Goal: Task Accomplishment & Management: Manage account settings

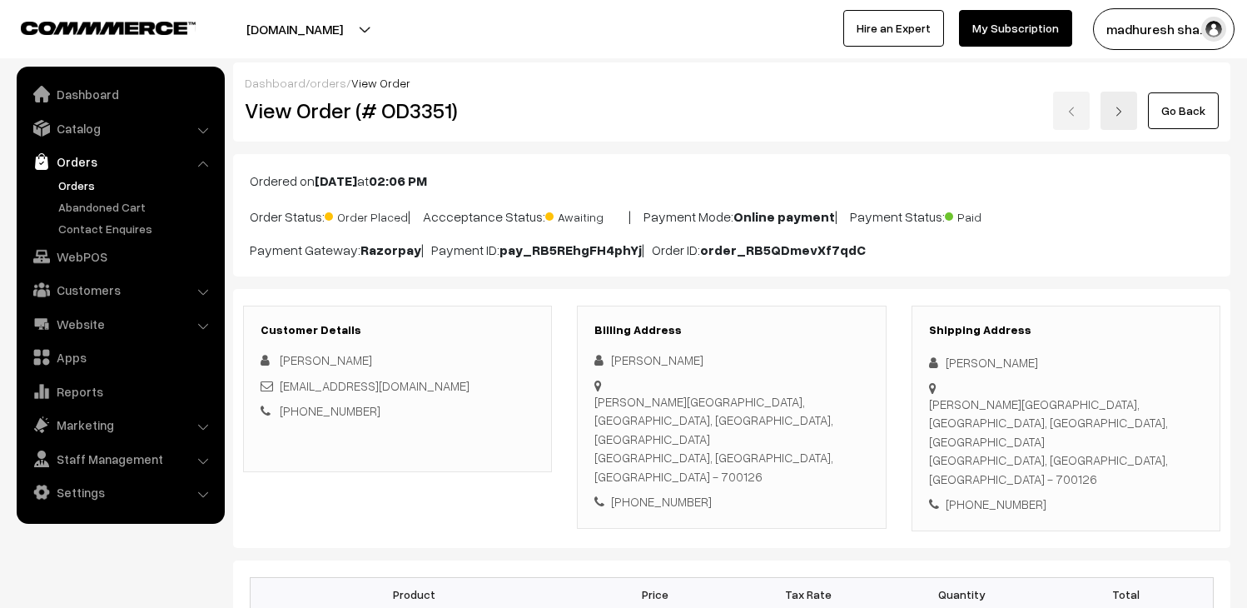
scroll to position [277, 0]
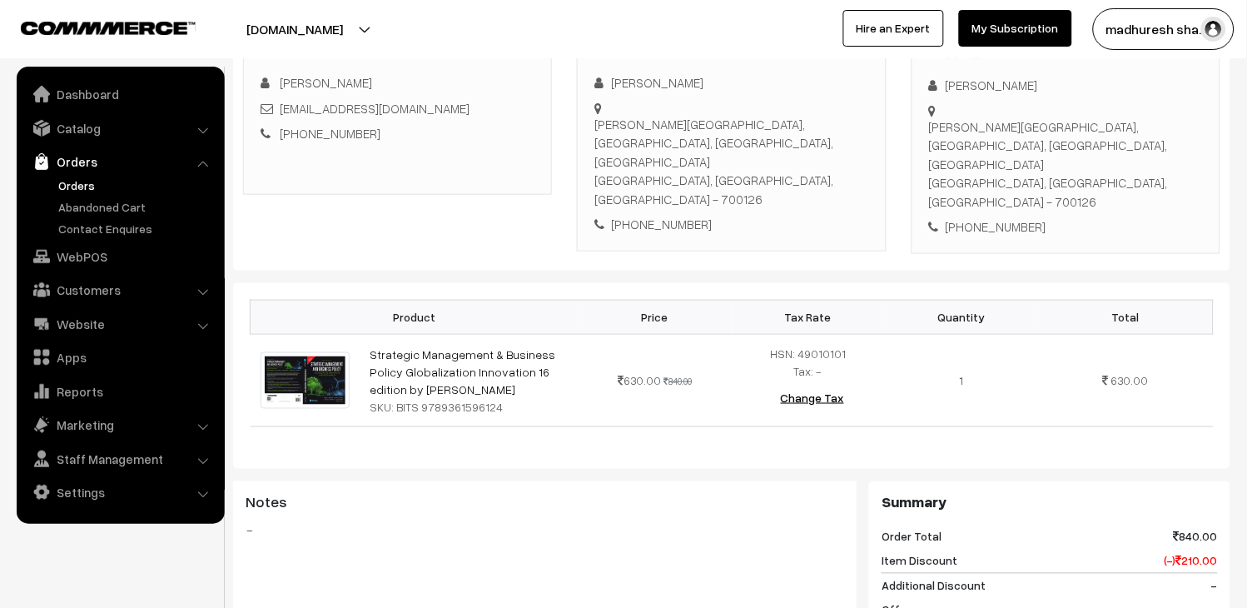
click at [90, 175] on link "Orders" at bounding box center [120, 162] width 198 height 30
click at [67, 184] on link "Orders" at bounding box center [136, 185] width 165 height 17
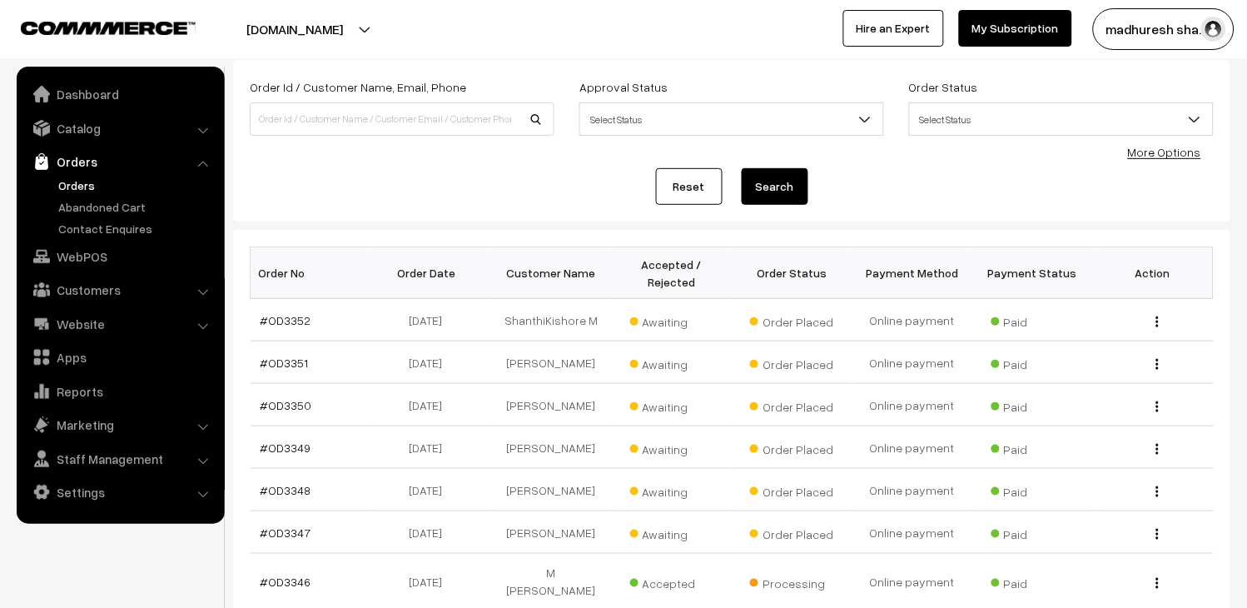
scroll to position [185, 0]
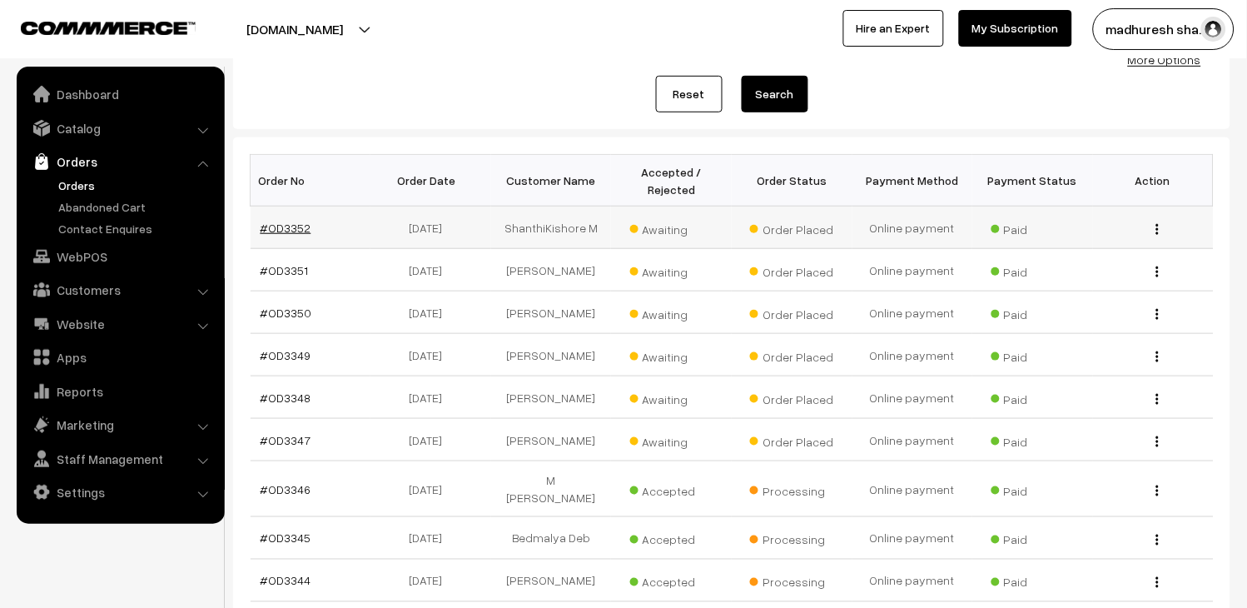
click at [284, 228] on link "#OD3352" at bounding box center [286, 228] width 51 height 14
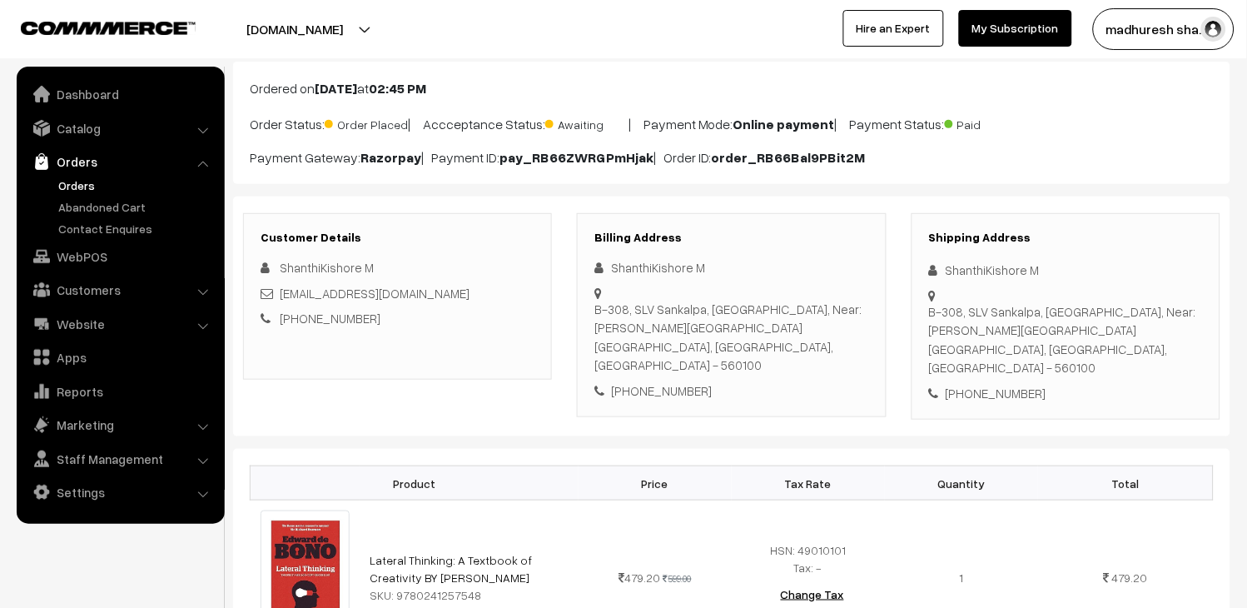
scroll to position [185, 0]
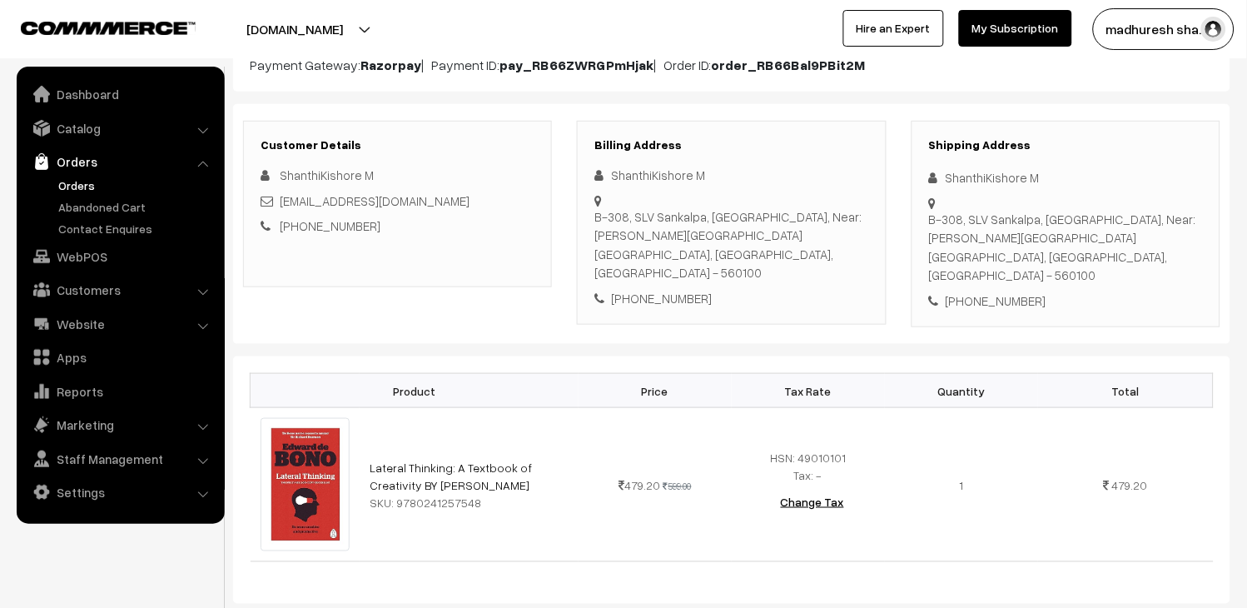
click at [85, 185] on link "Orders" at bounding box center [136, 185] width 165 height 17
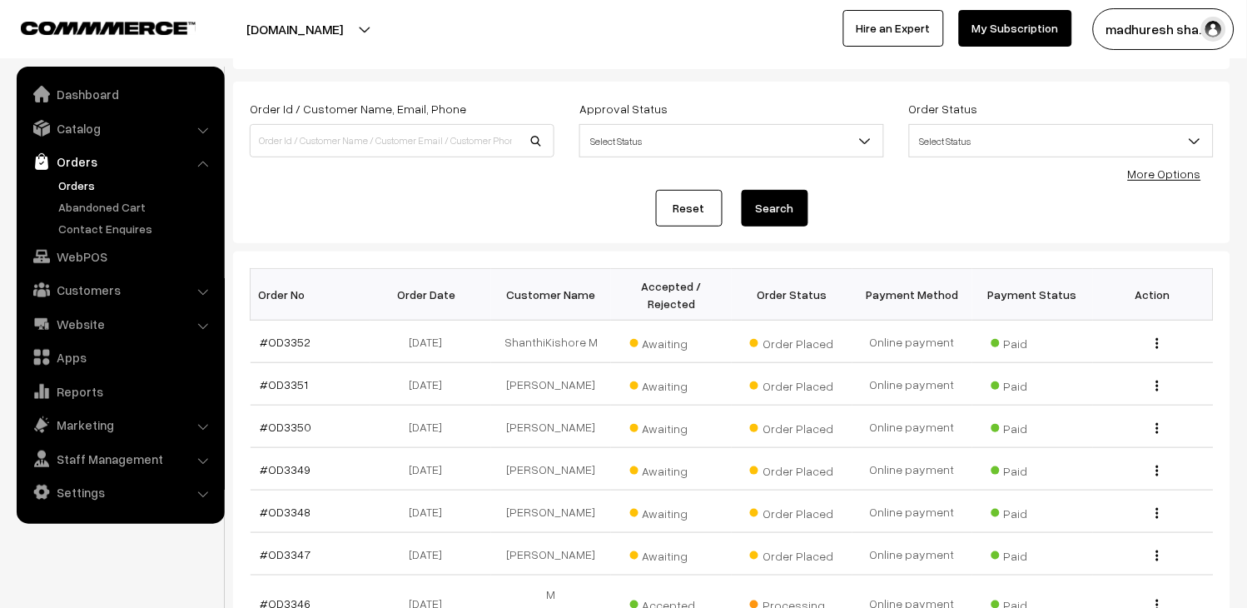
scroll to position [92, 0]
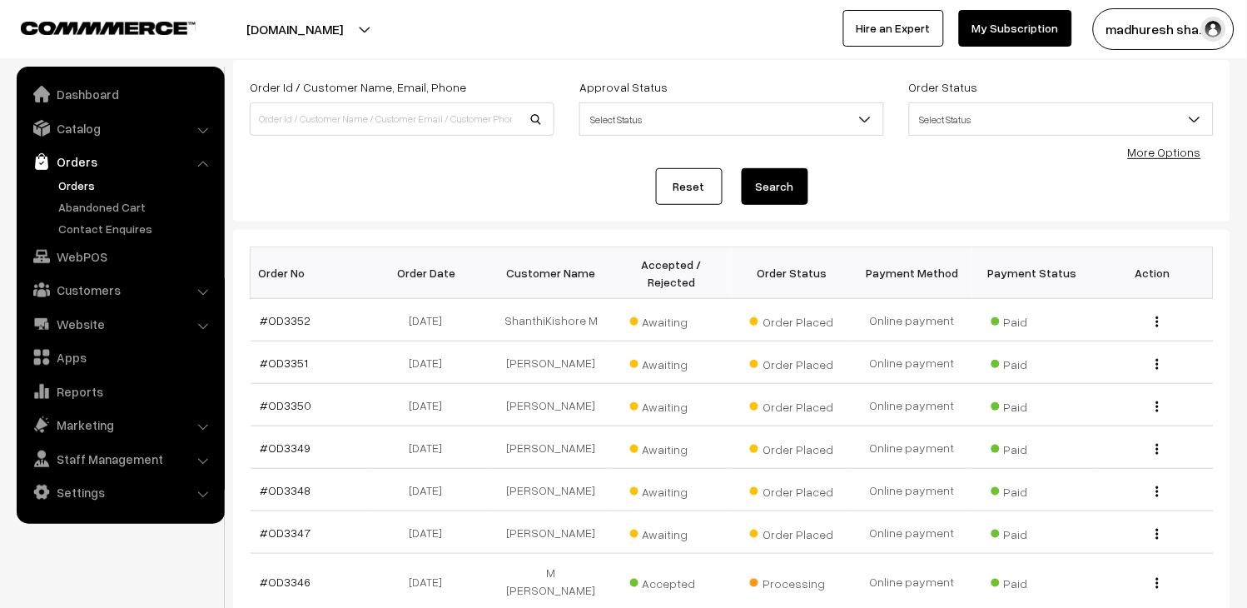
drag, startPoint x: 71, startPoint y: 183, endPoint x: 78, endPoint y: 163, distance: 21.3
click at [71, 183] on link "Orders" at bounding box center [136, 185] width 165 height 17
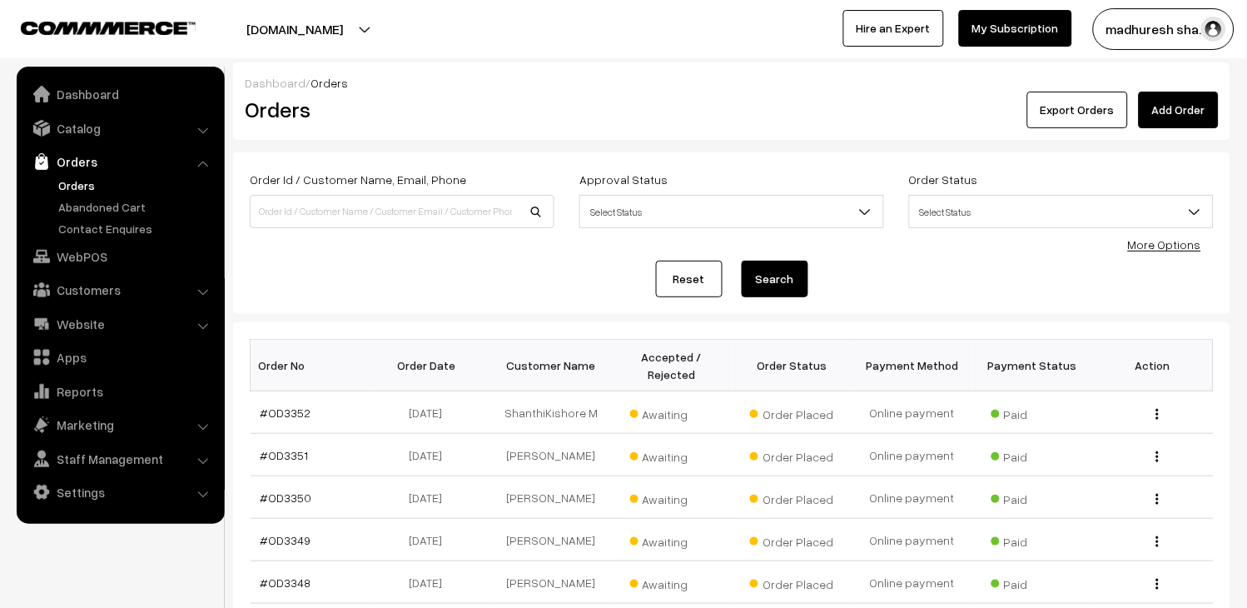
click at [73, 173] on link "Orders" at bounding box center [120, 162] width 198 height 30
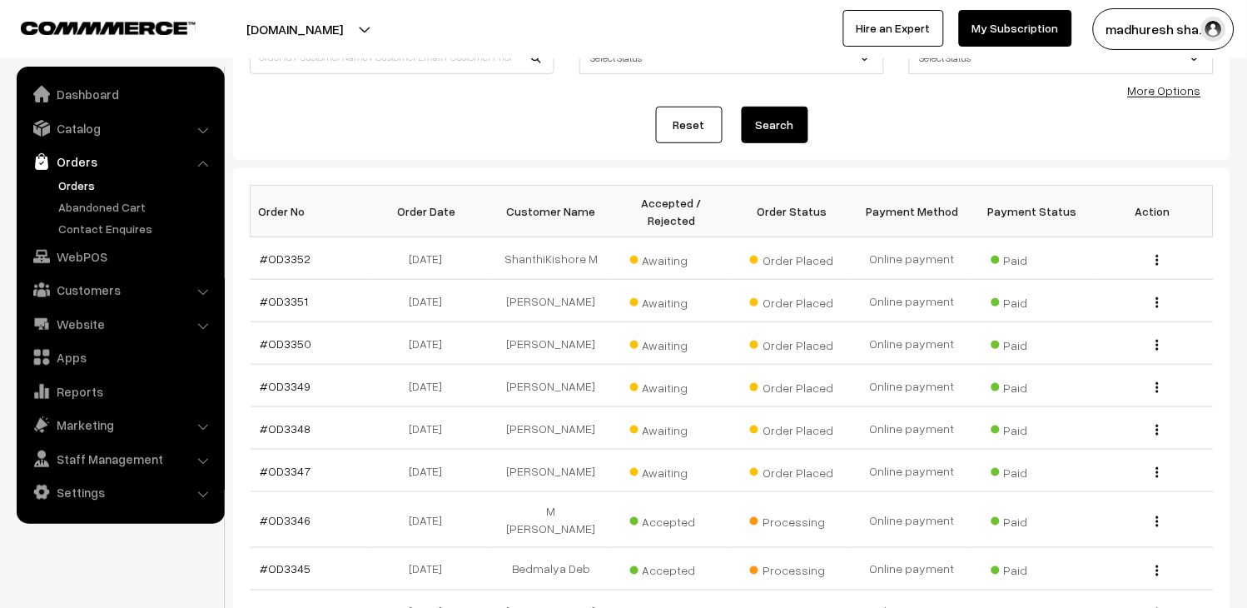
scroll to position [185, 0]
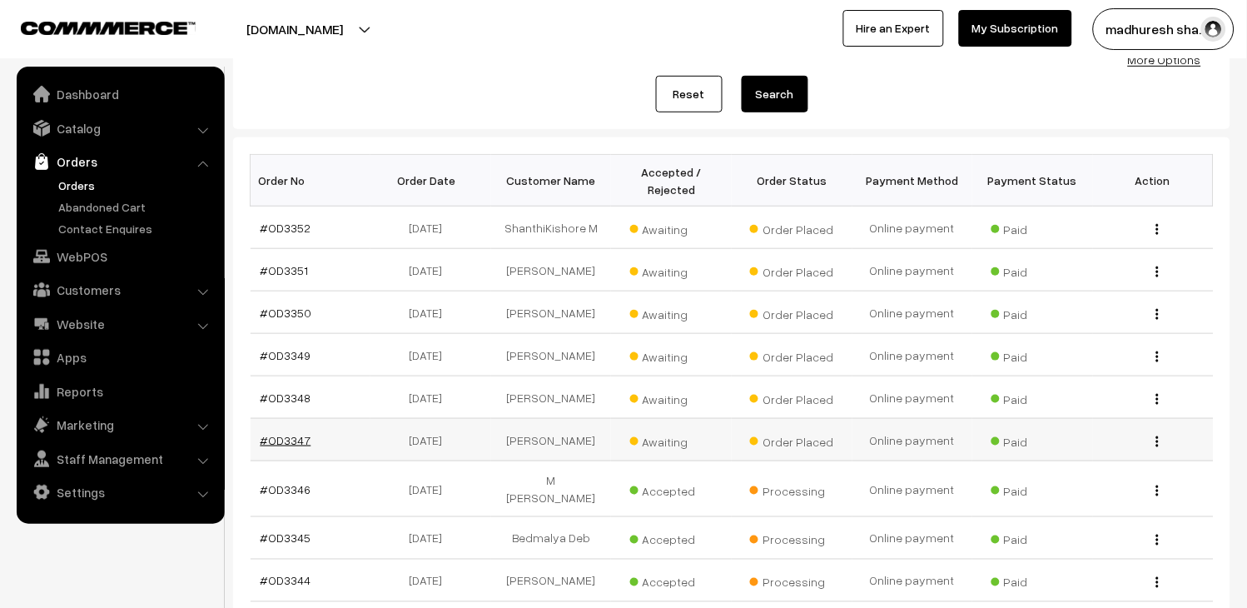
click at [297, 434] on link "#OD3347" at bounding box center [286, 440] width 51 height 14
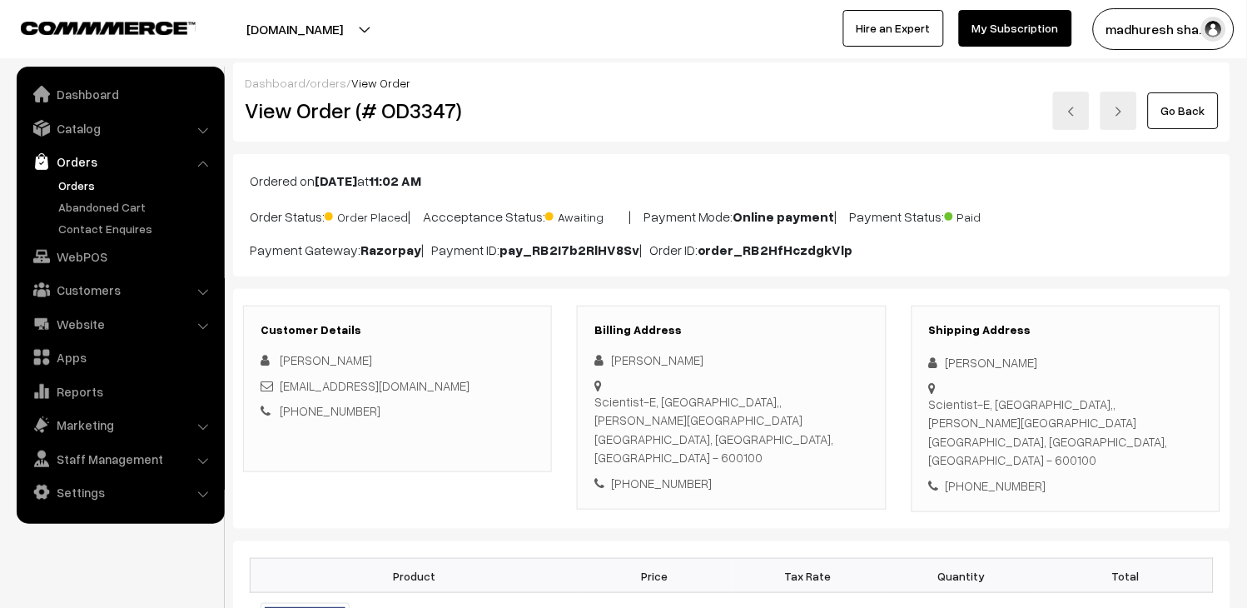
click at [93, 185] on link "Orders" at bounding box center [136, 185] width 165 height 17
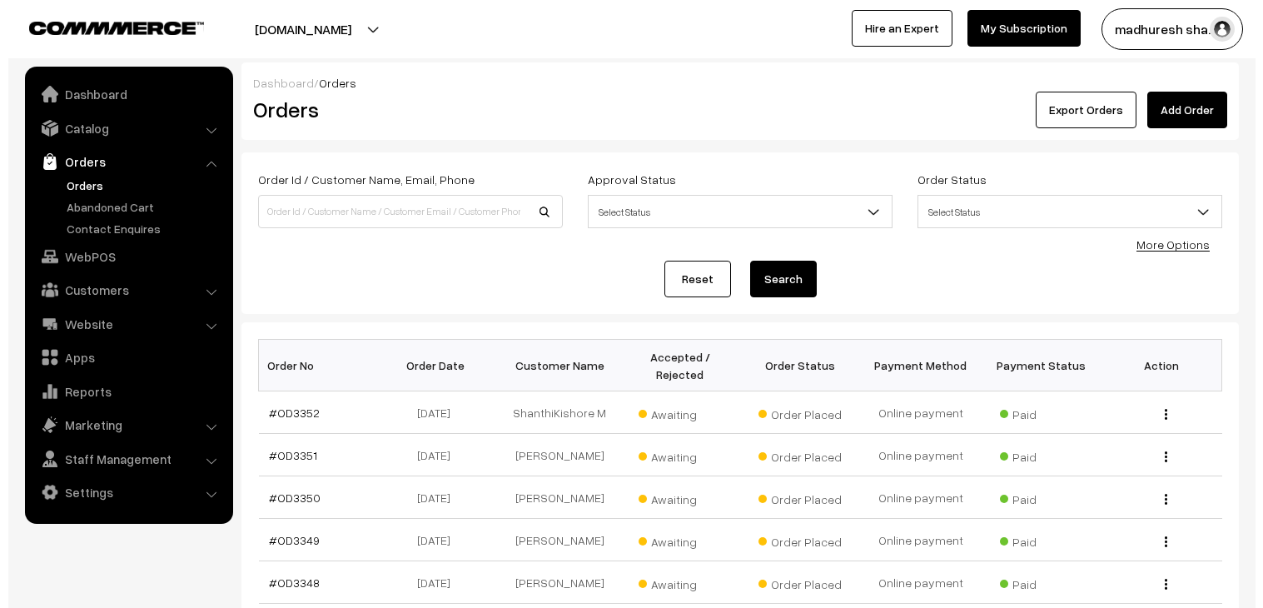
scroll to position [92, 0]
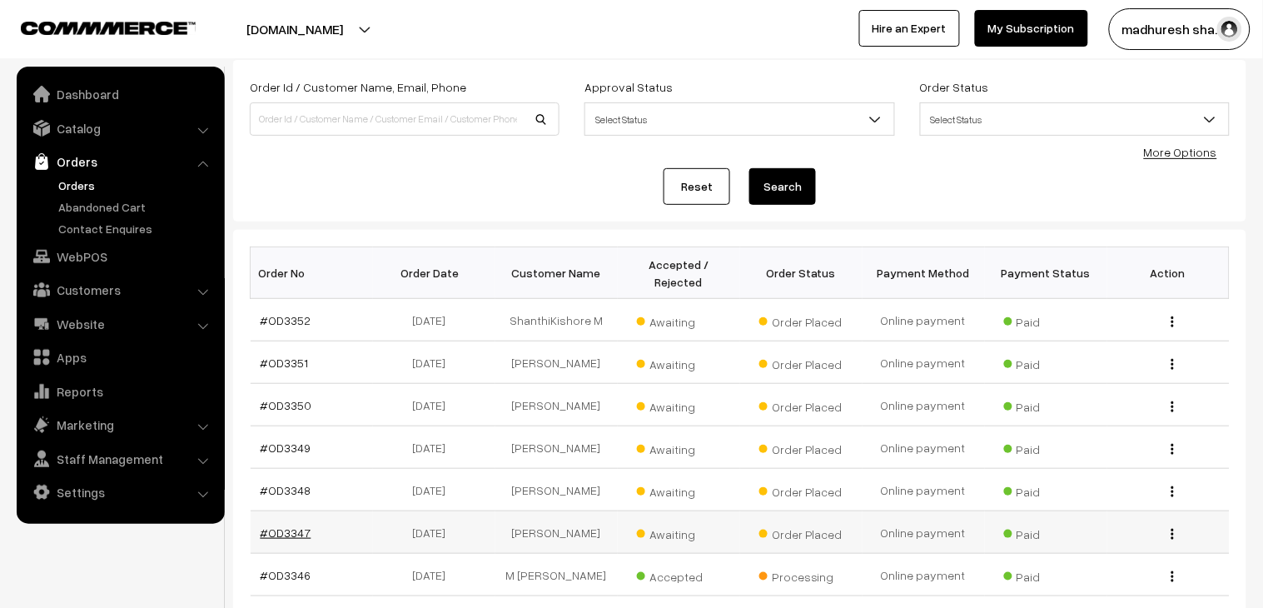
click at [293, 525] on link "#OD3347" at bounding box center [286, 532] width 51 height 14
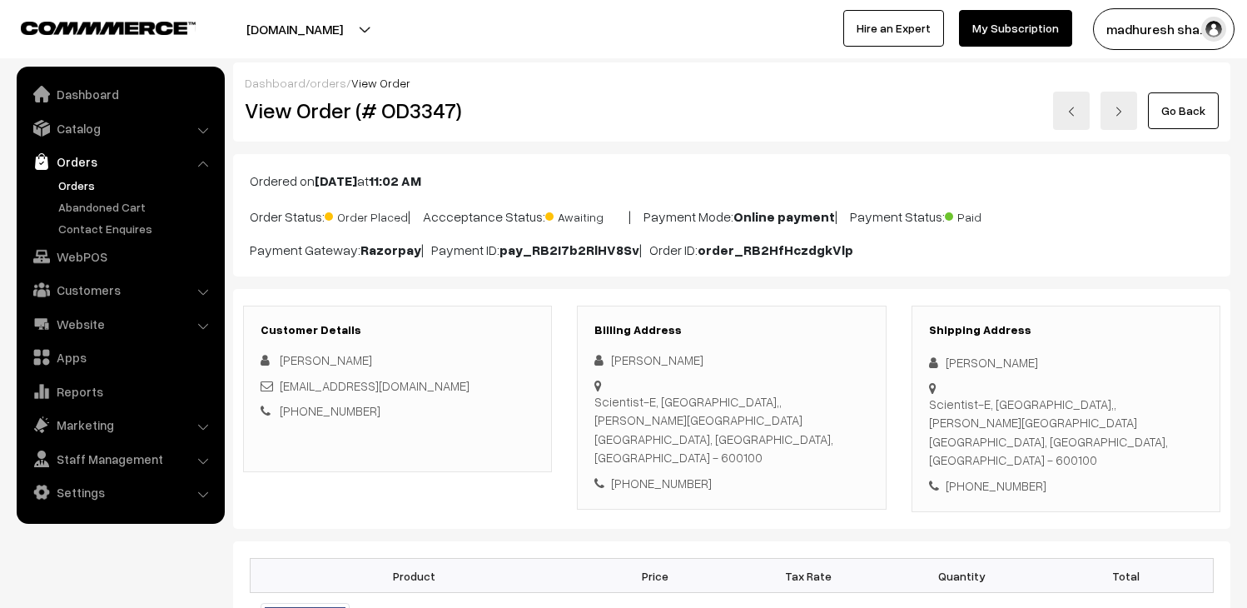
scroll to position [92, 0]
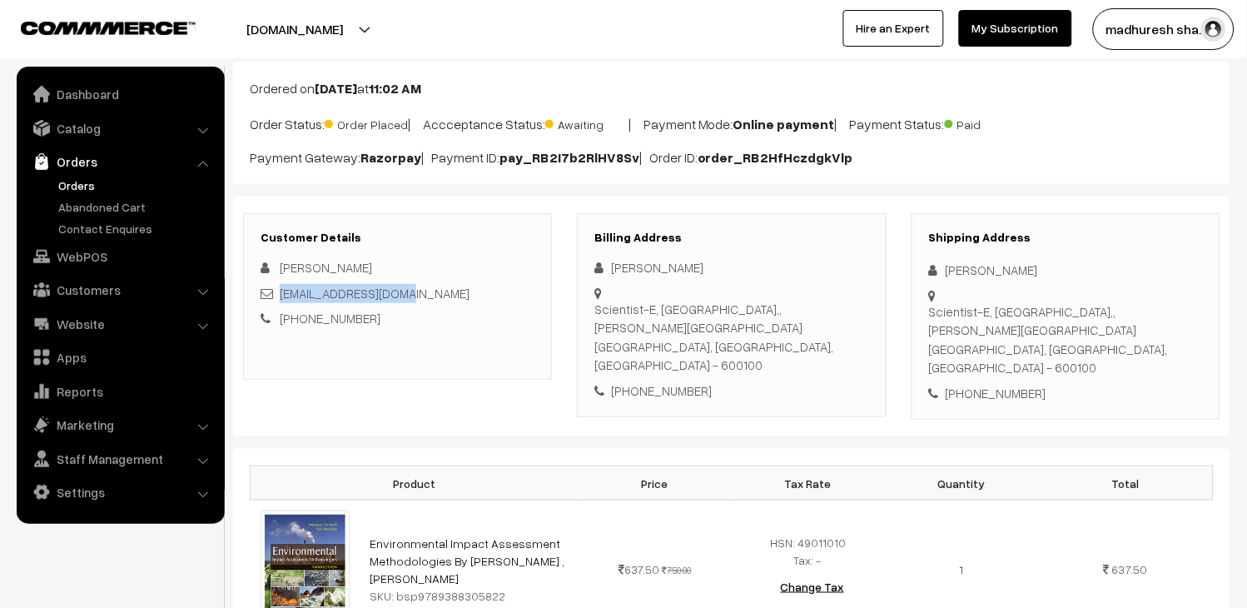
drag, startPoint x: 398, startPoint y: 293, endPoint x: 279, endPoint y: 290, distance: 119.1
click at [279, 290] on div "[EMAIL_ADDRESS][DOMAIN_NAME]" at bounding box center [398, 293] width 274 height 19
copy link "[EMAIL_ADDRESS][DOMAIN_NAME]"
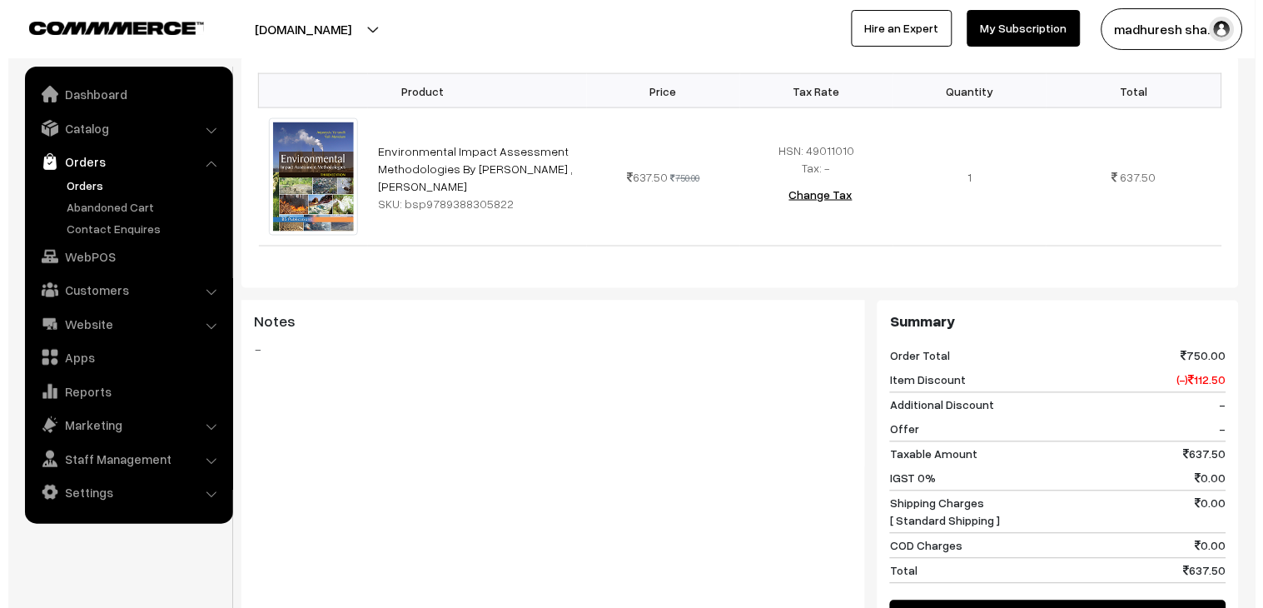
scroll to position [739, 0]
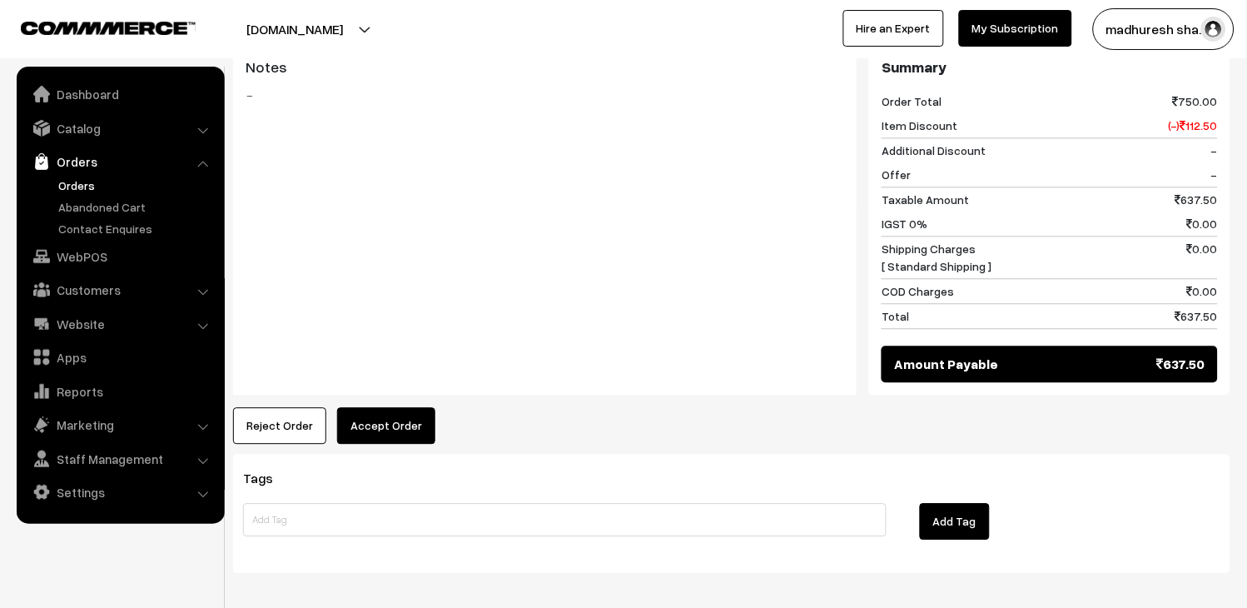
click at [396, 407] on button "Accept Order" at bounding box center [386, 425] width 98 height 37
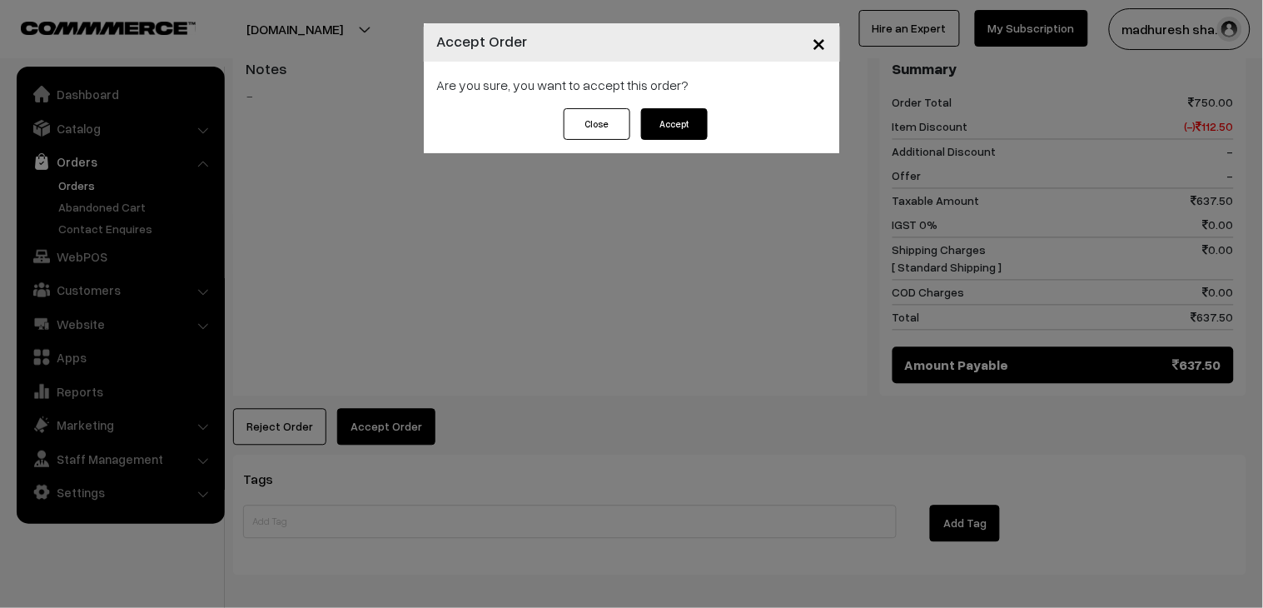
click at [681, 122] on button "Accept" at bounding box center [674, 124] width 67 height 32
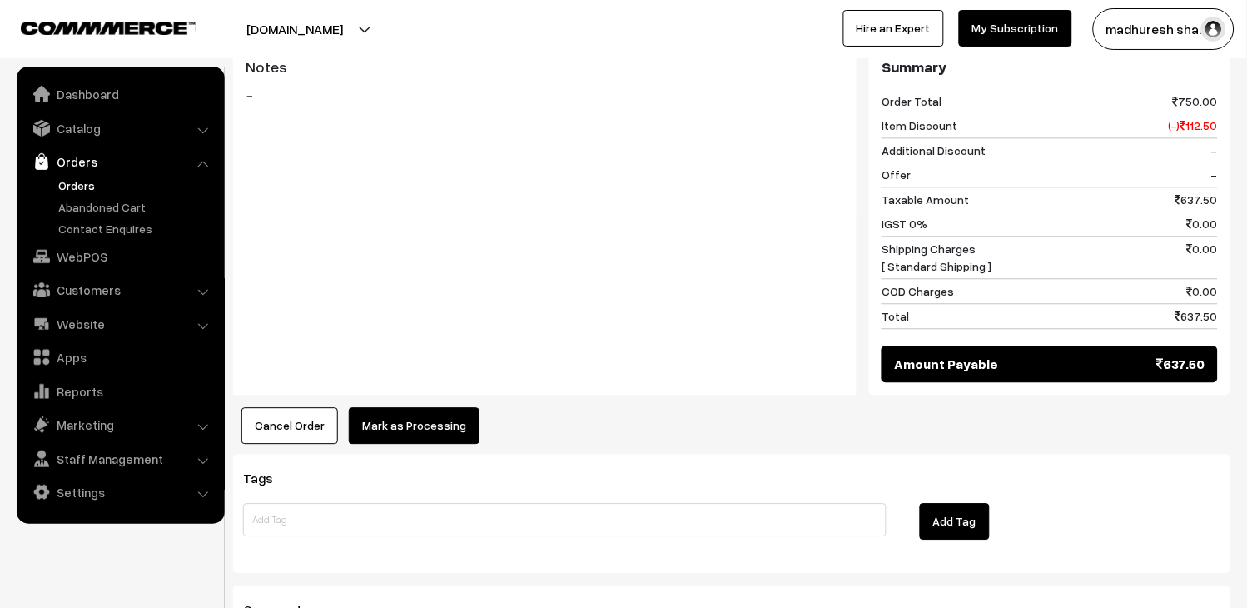
click at [438, 411] on button "Mark as Processing" at bounding box center [414, 425] width 131 height 37
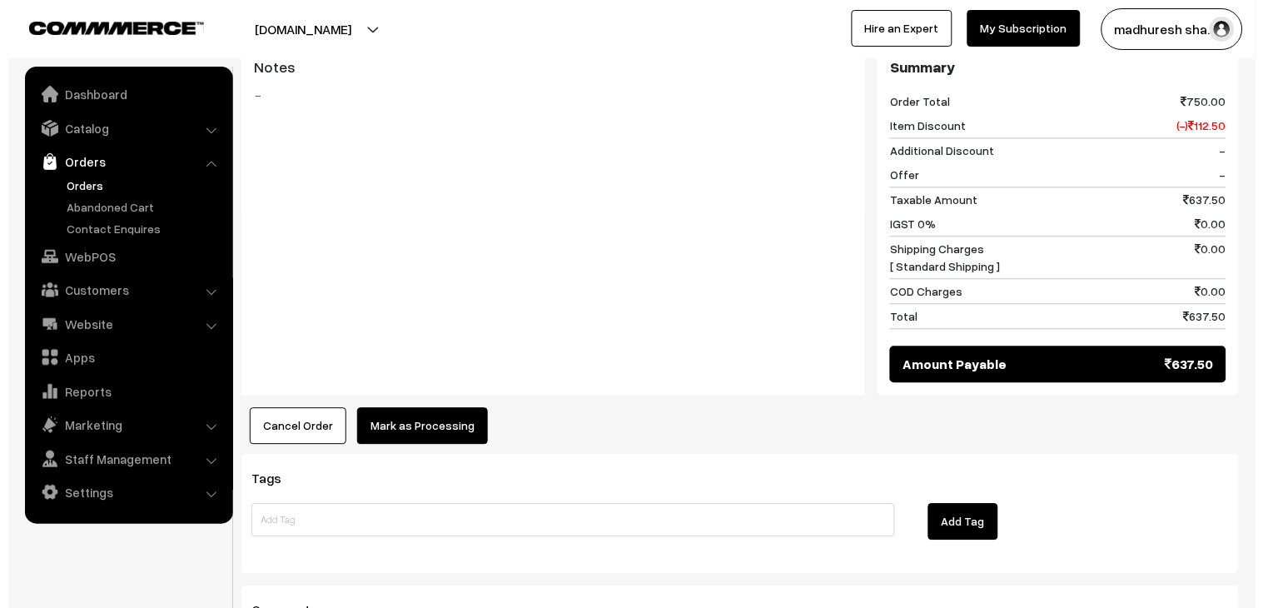
scroll to position [739, 0]
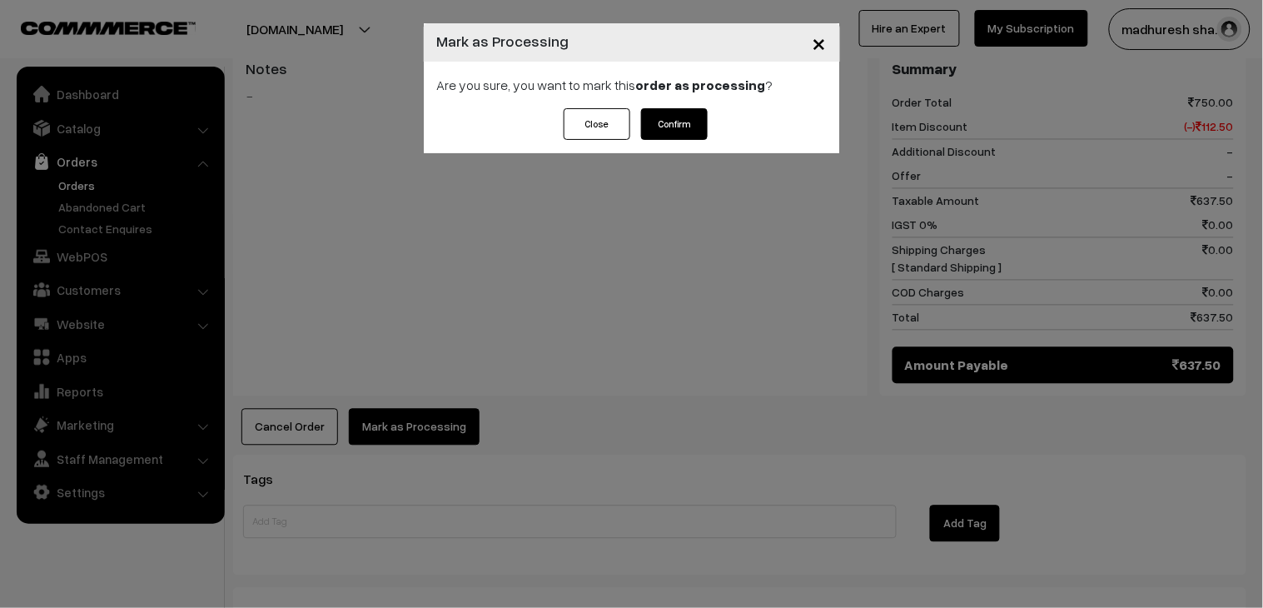
click at [696, 135] on button "Confirm" at bounding box center [674, 124] width 67 height 32
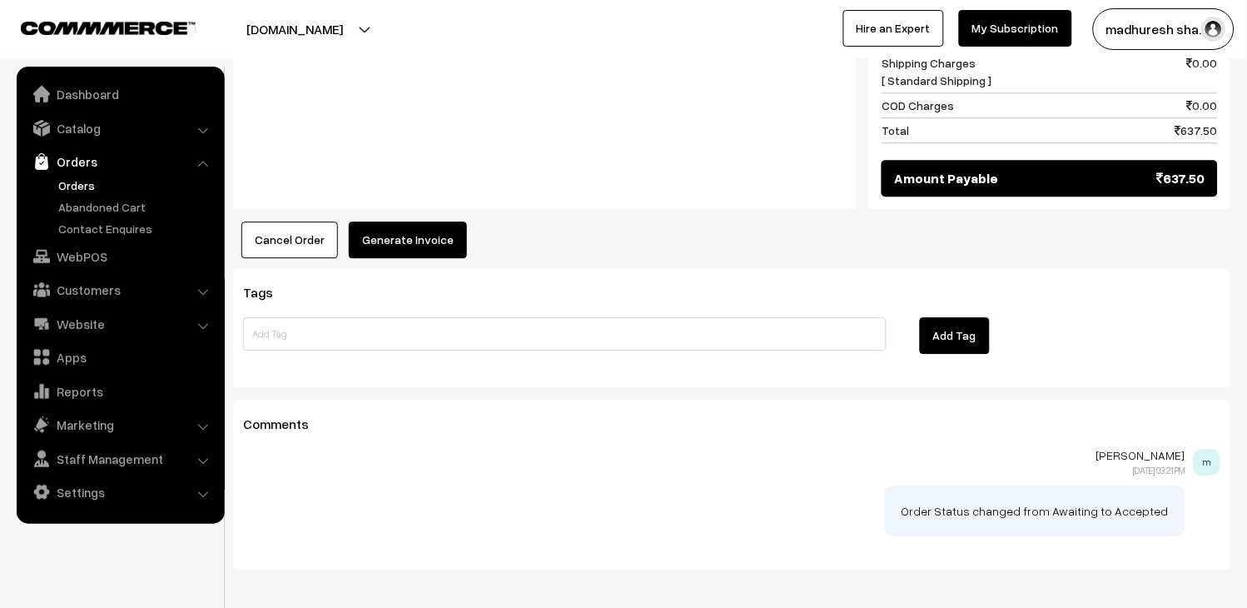
click at [423, 222] on button "Generate Invoice" at bounding box center [408, 239] width 118 height 37
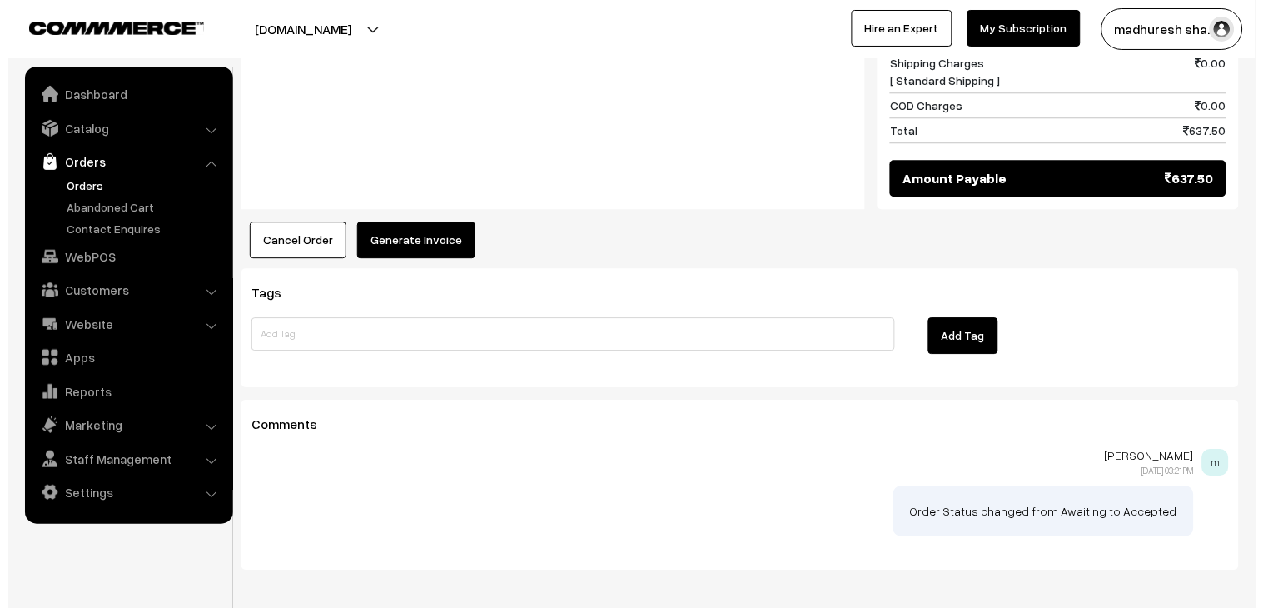
scroll to position [928, 0]
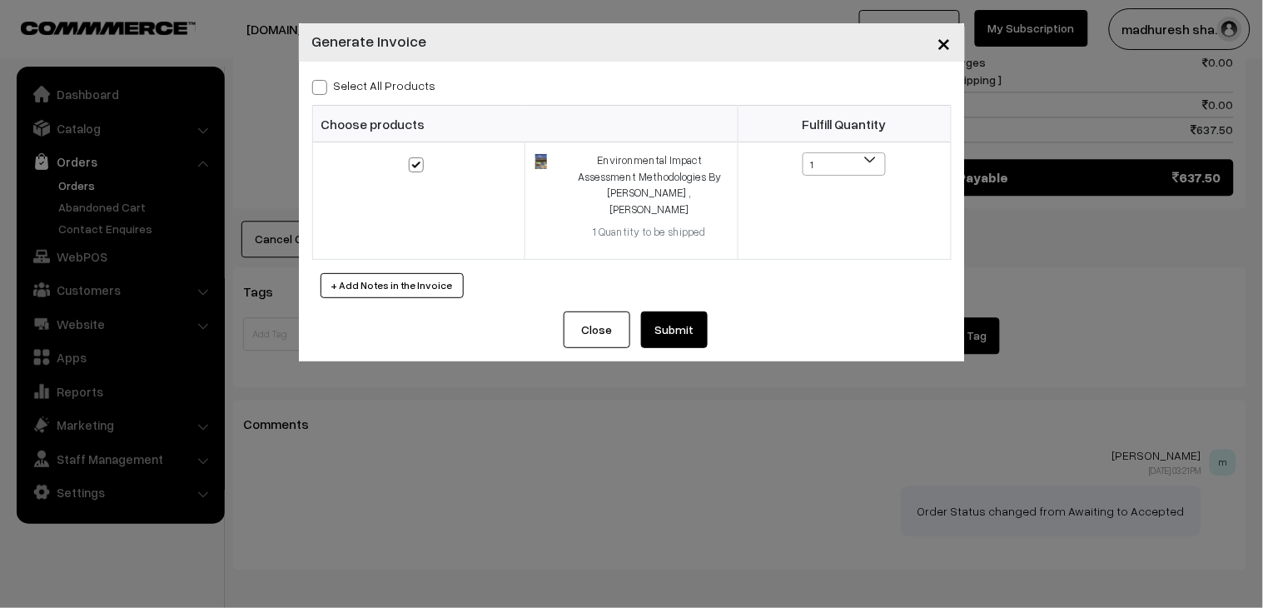
click at [698, 328] on button "Submit" at bounding box center [674, 329] width 67 height 37
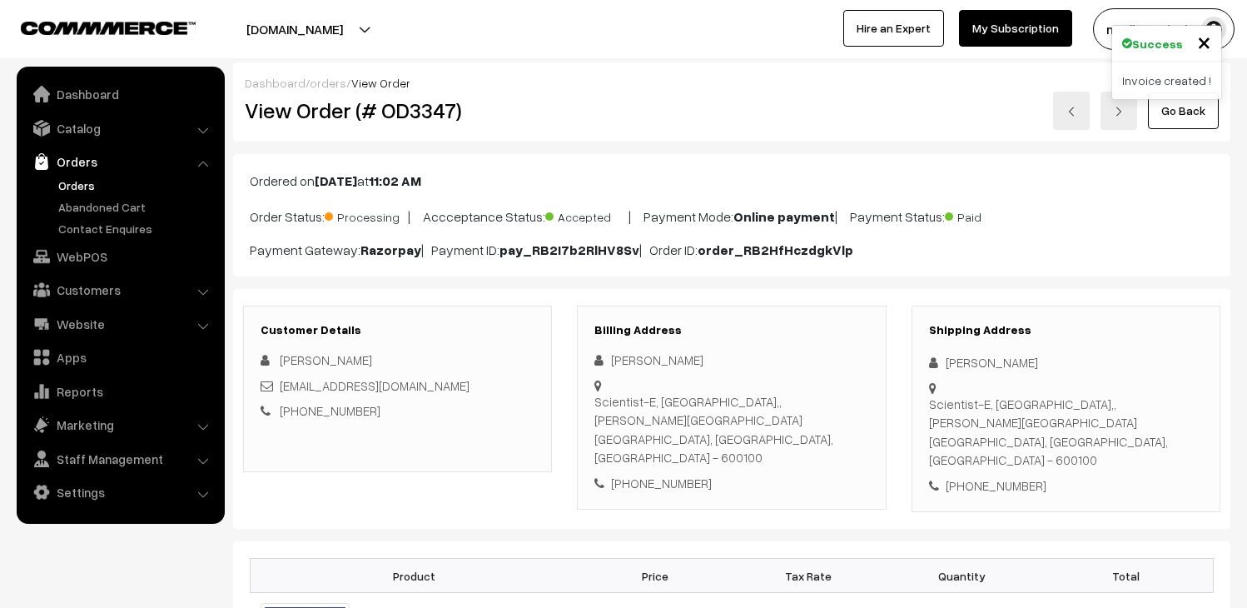
scroll to position [1018, 0]
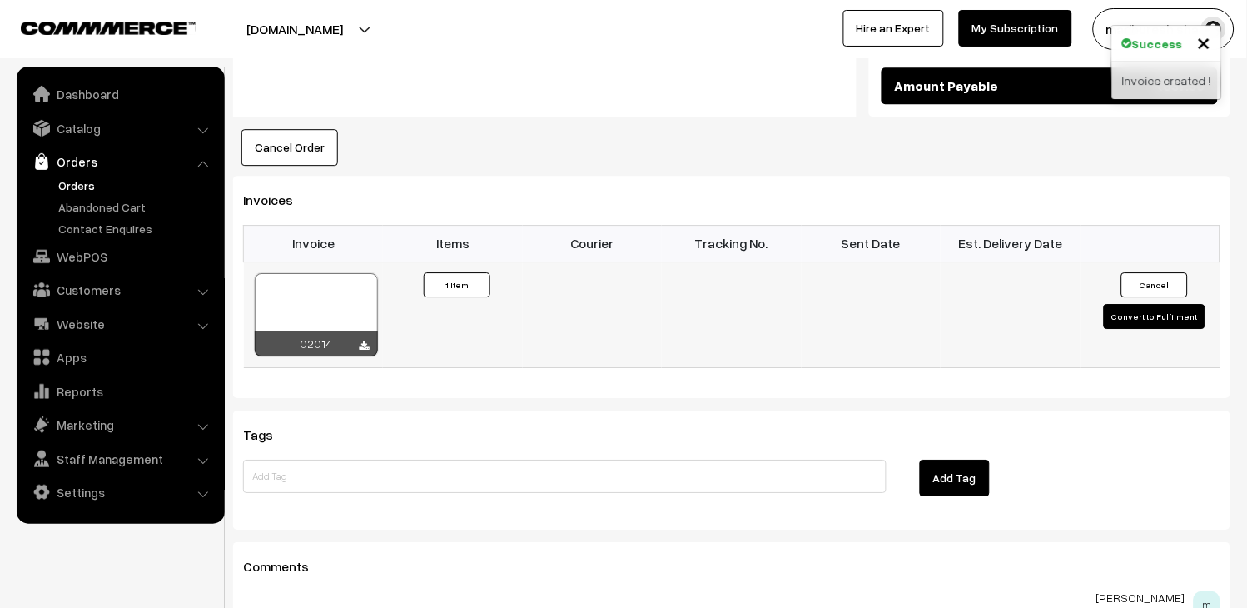
click at [335, 273] on div at bounding box center [316, 314] width 123 height 83
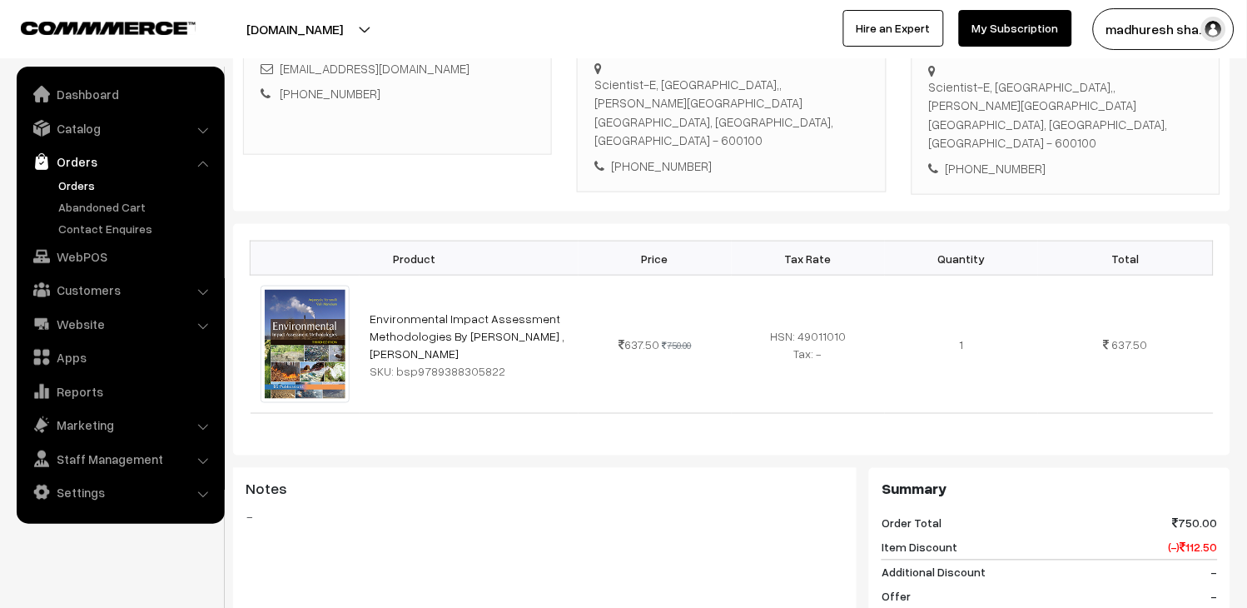
scroll to position [0, 0]
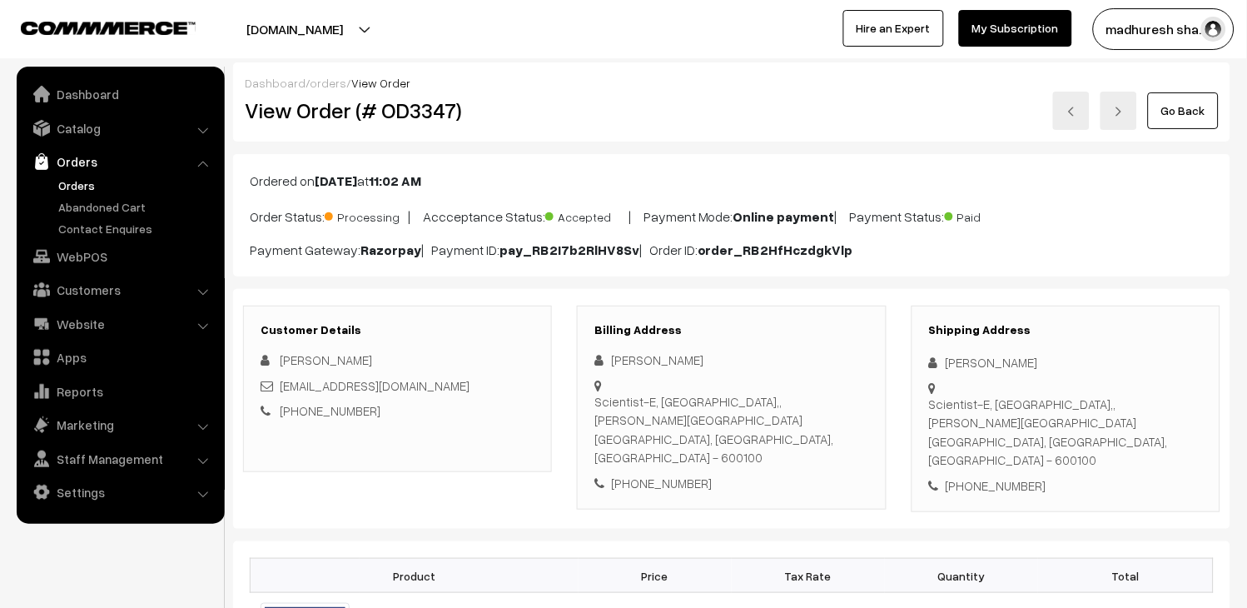
click at [54, 187] on link "Orders" at bounding box center [136, 185] width 165 height 17
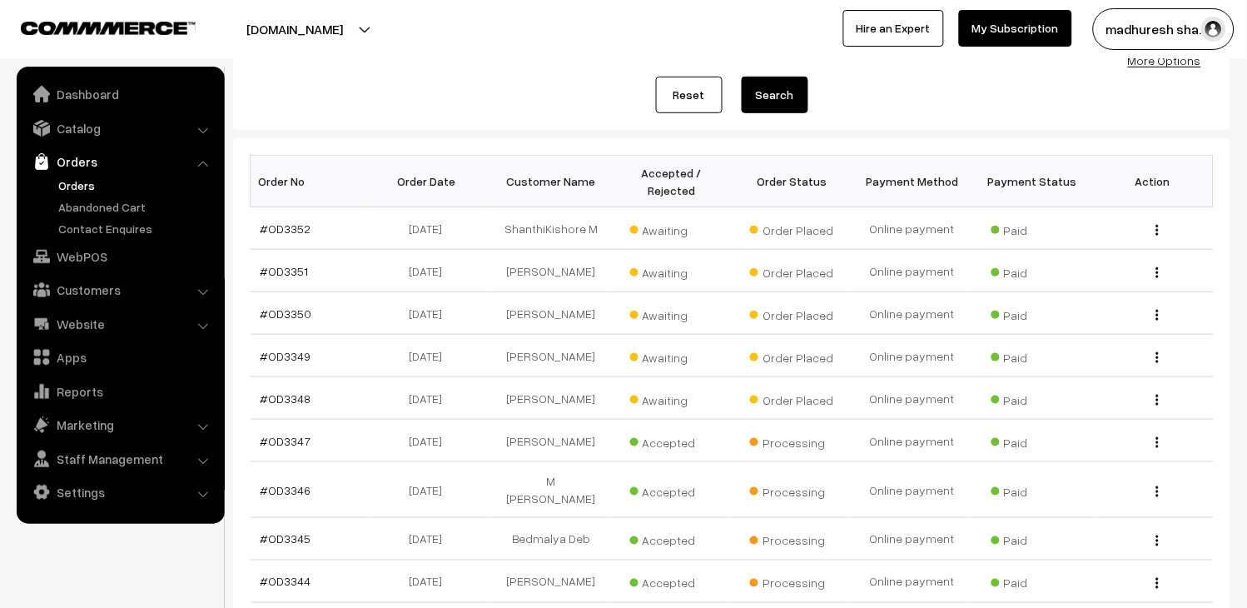
scroll to position [185, 0]
click at [294, 397] on link "#OD3348" at bounding box center [286, 398] width 51 height 14
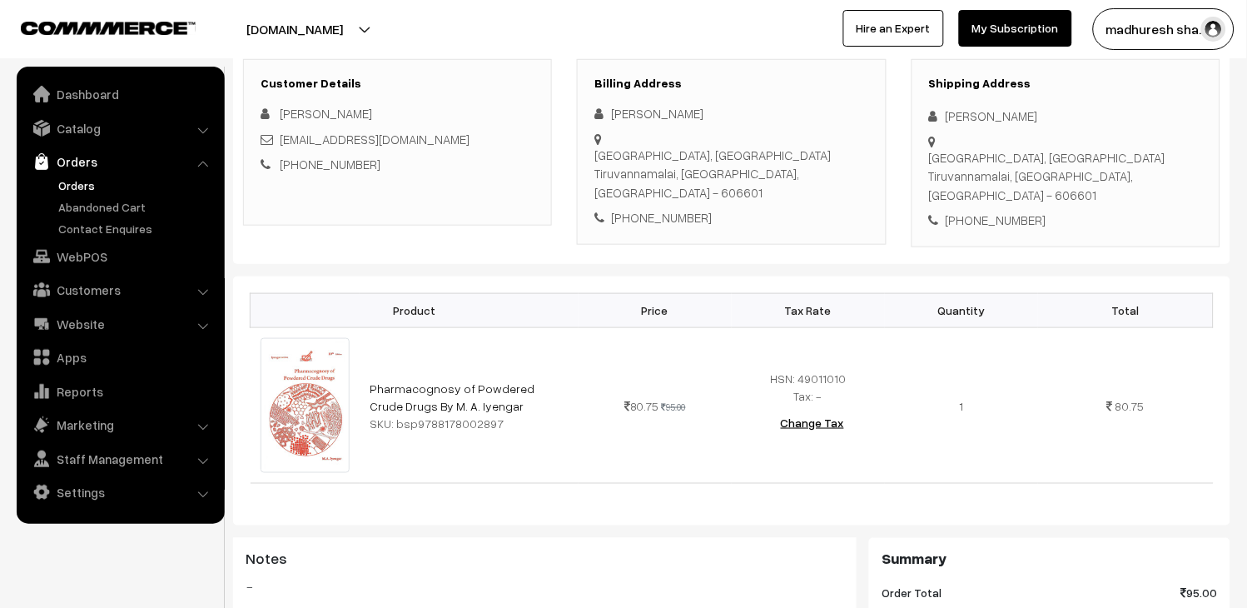
scroll to position [277, 0]
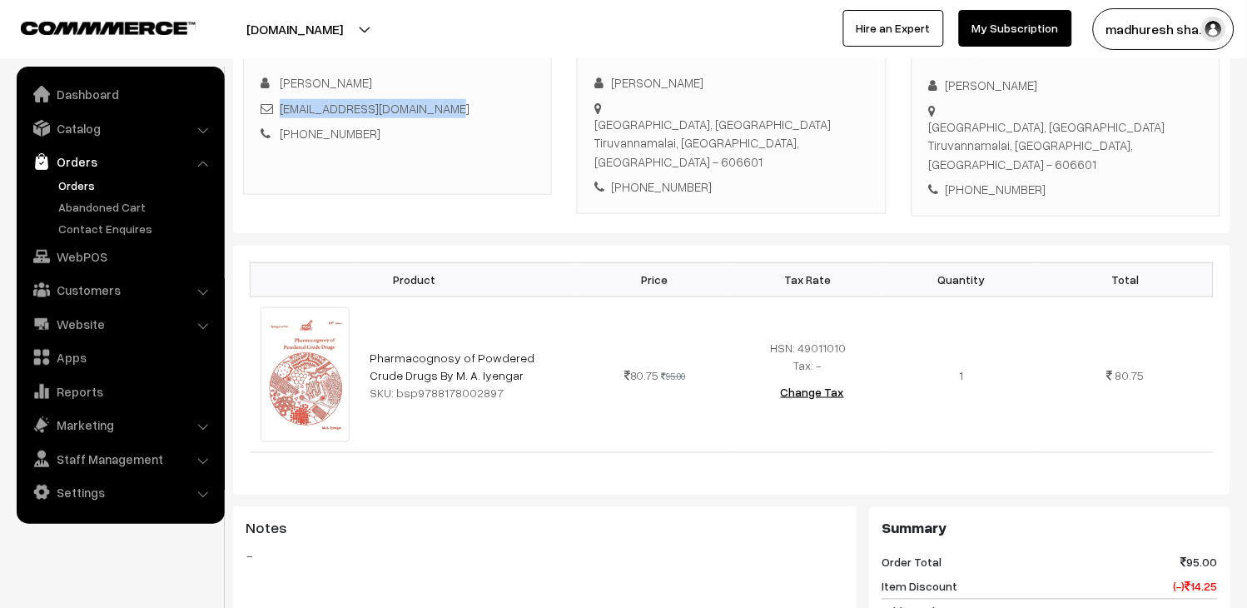
drag, startPoint x: 475, startPoint y: 104, endPoint x: 279, endPoint y: 101, distance: 196.5
click at [279, 101] on div "[EMAIL_ADDRESS][DOMAIN_NAME]" at bounding box center [398, 108] width 274 height 19
copy link "[EMAIL_ADDRESS][DOMAIN_NAME]"
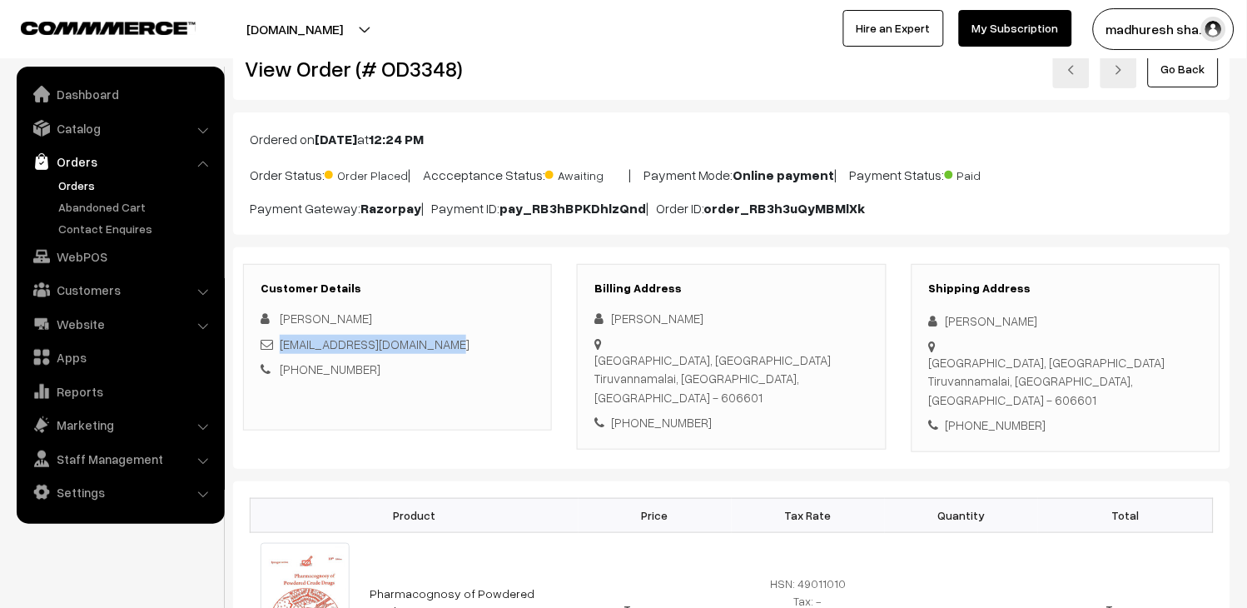
scroll to position [0, 0]
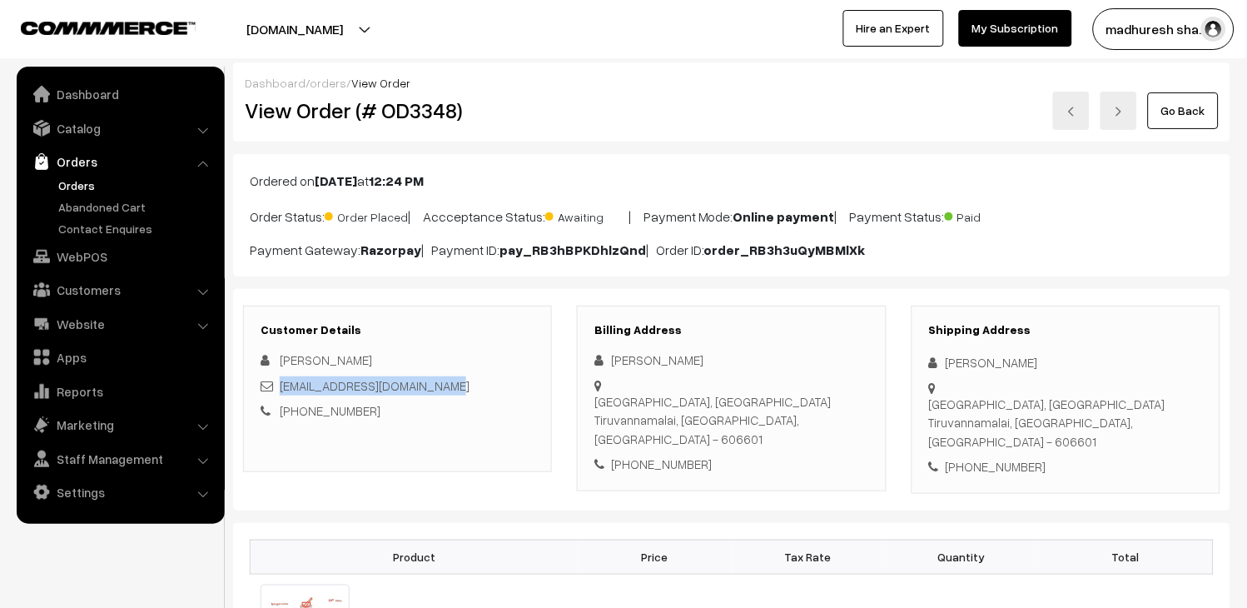
click at [101, 187] on link "Orders" at bounding box center [136, 185] width 165 height 17
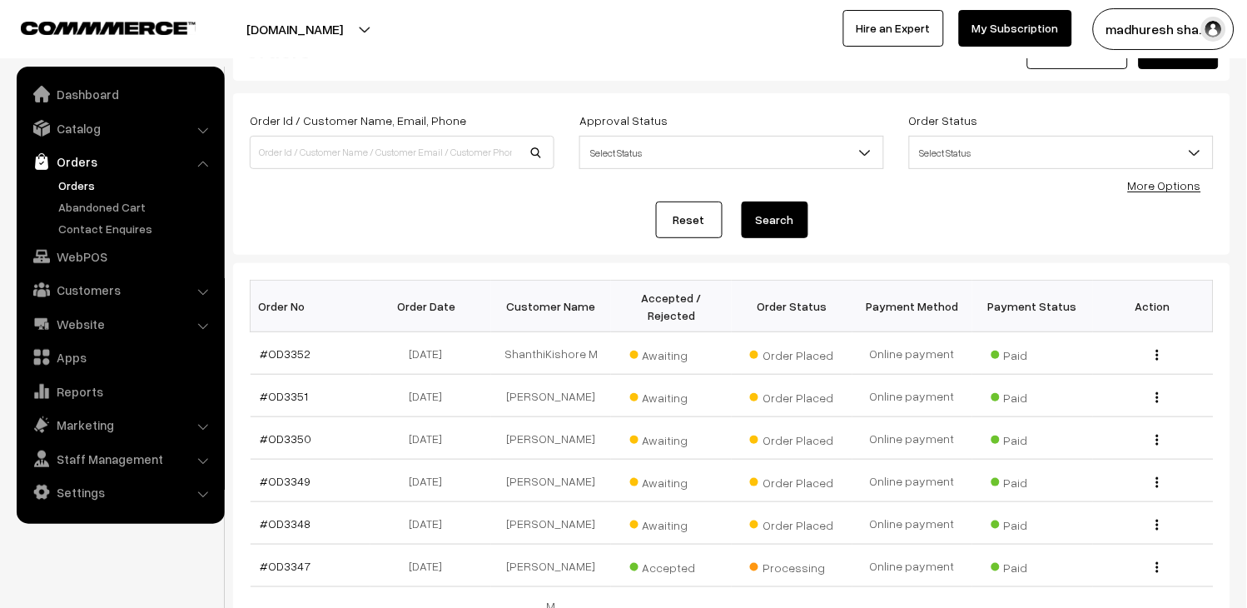
scroll to position [92, 0]
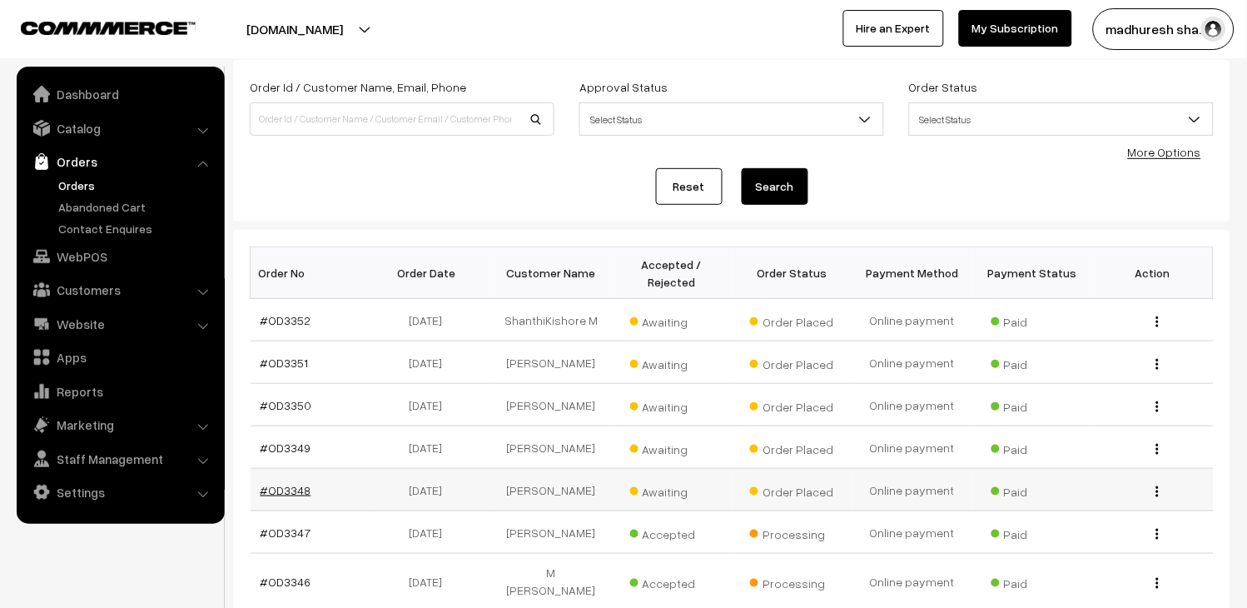
click at [296, 494] on link "#OD3348" at bounding box center [286, 490] width 51 height 14
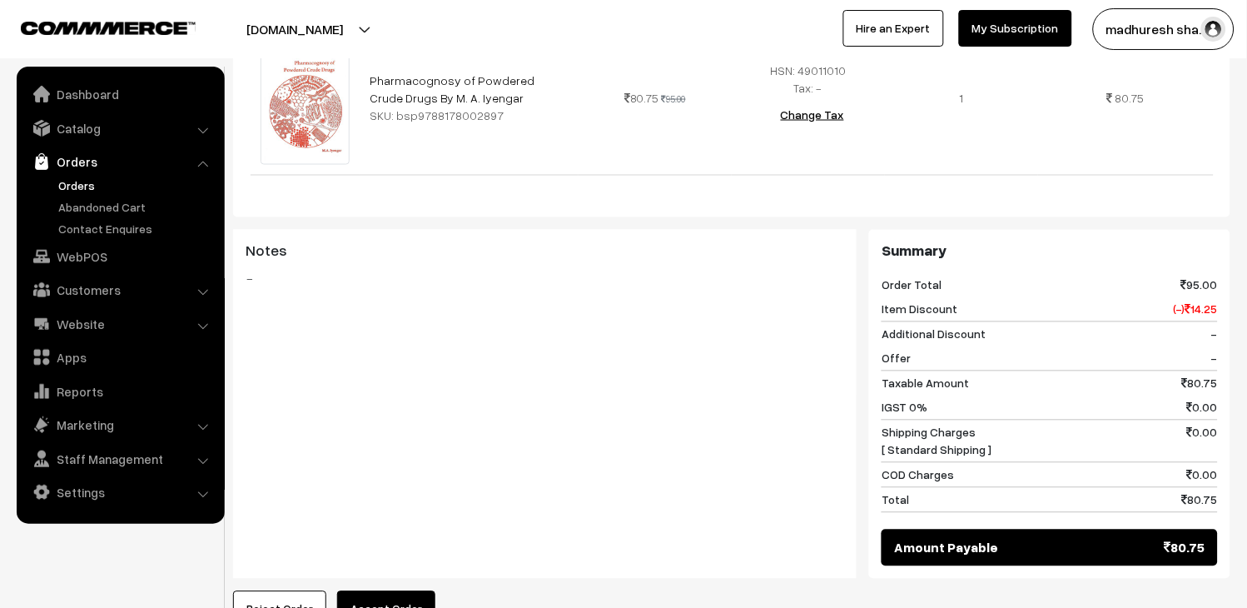
scroll to position [813, 0]
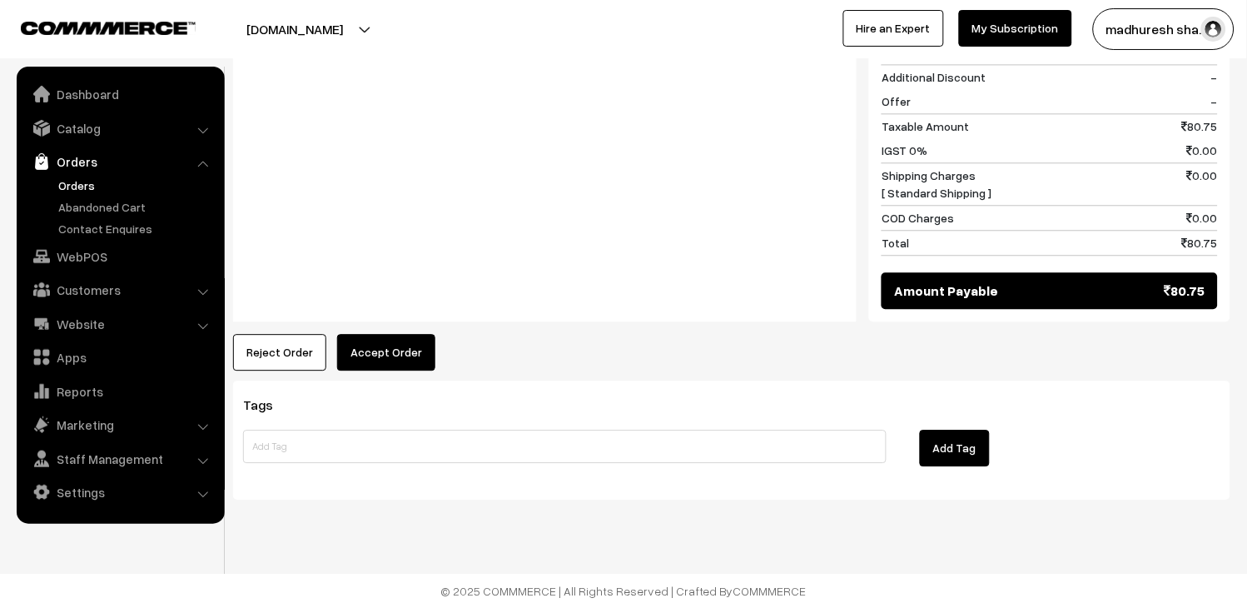
click at [364, 346] on button "Accept Order" at bounding box center [386, 352] width 98 height 37
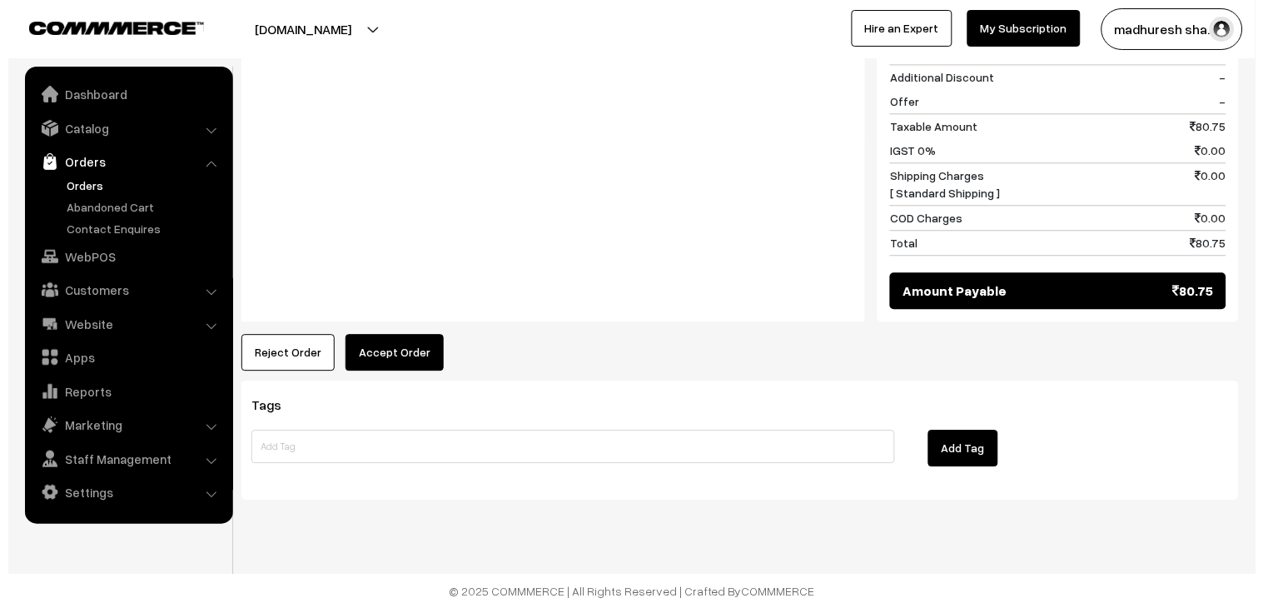
scroll to position [816, 0]
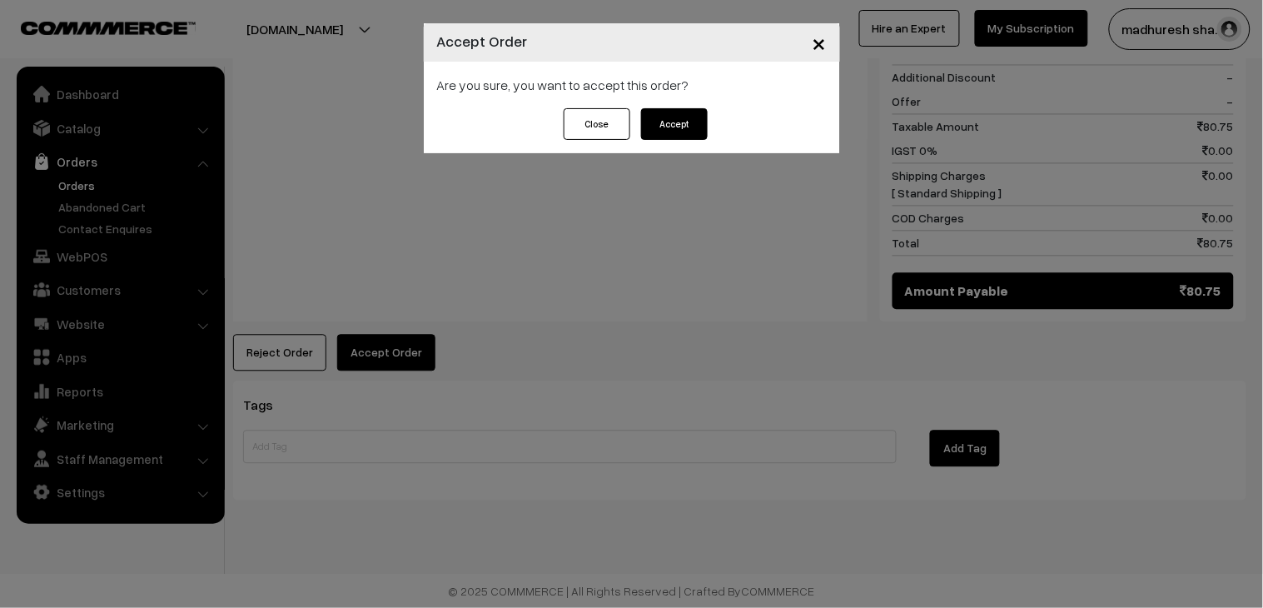
click at [696, 119] on button "Accept" at bounding box center [674, 124] width 67 height 32
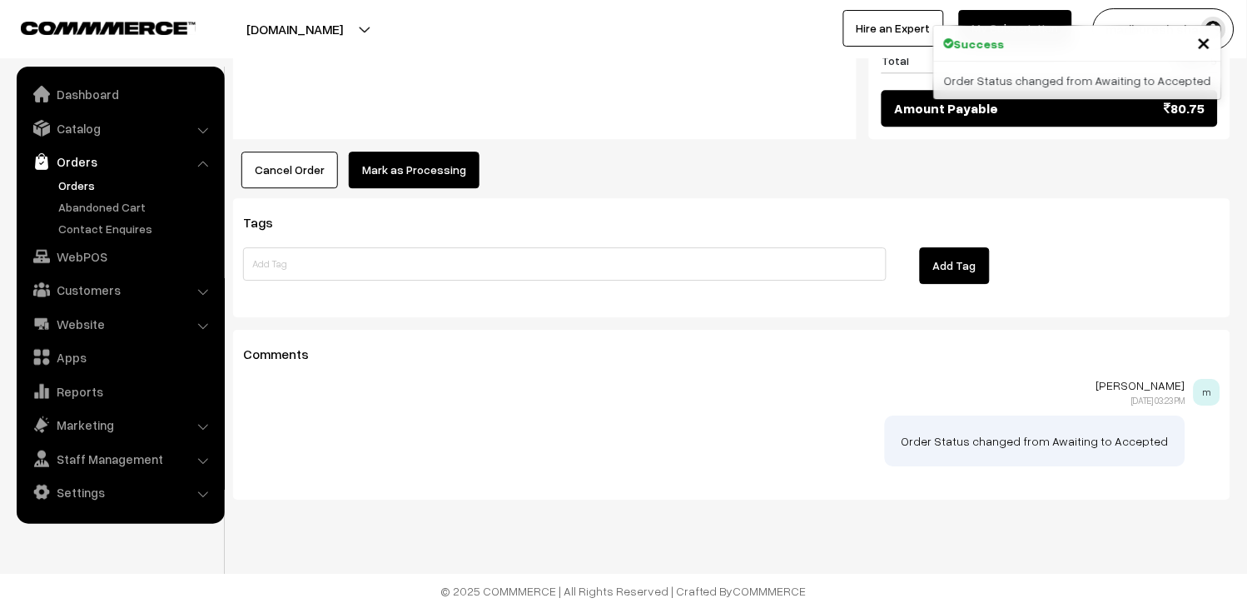
click at [426, 172] on button "Mark as Processing" at bounding box center [414, 170] width 131 height 37
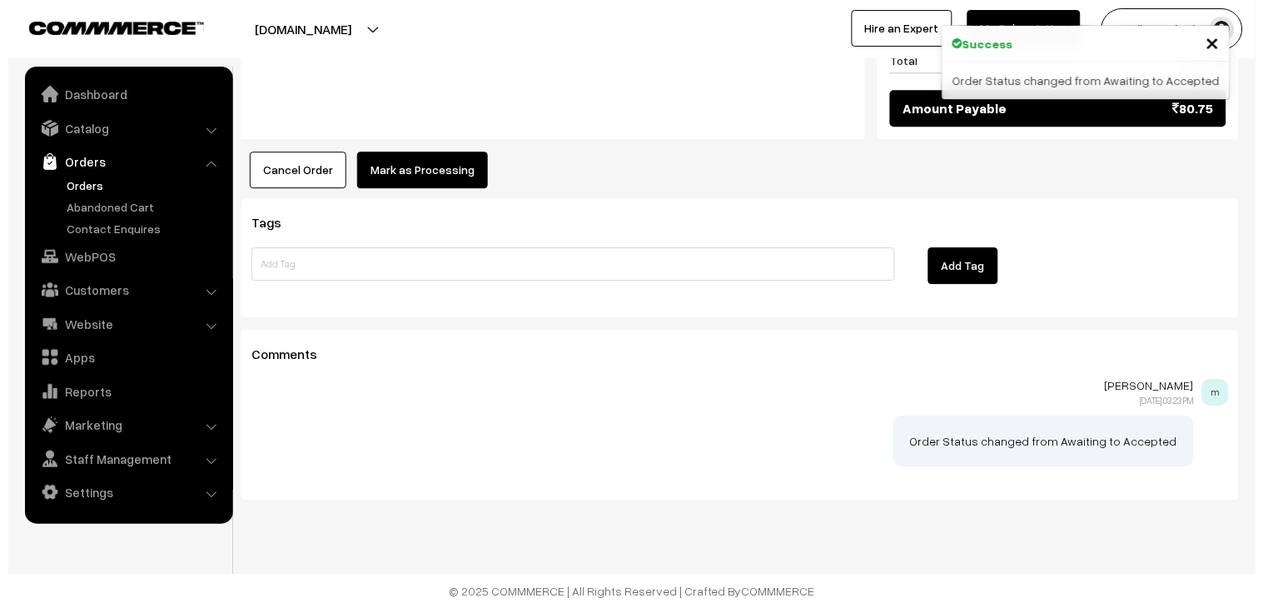
scroll to position [997, 0]
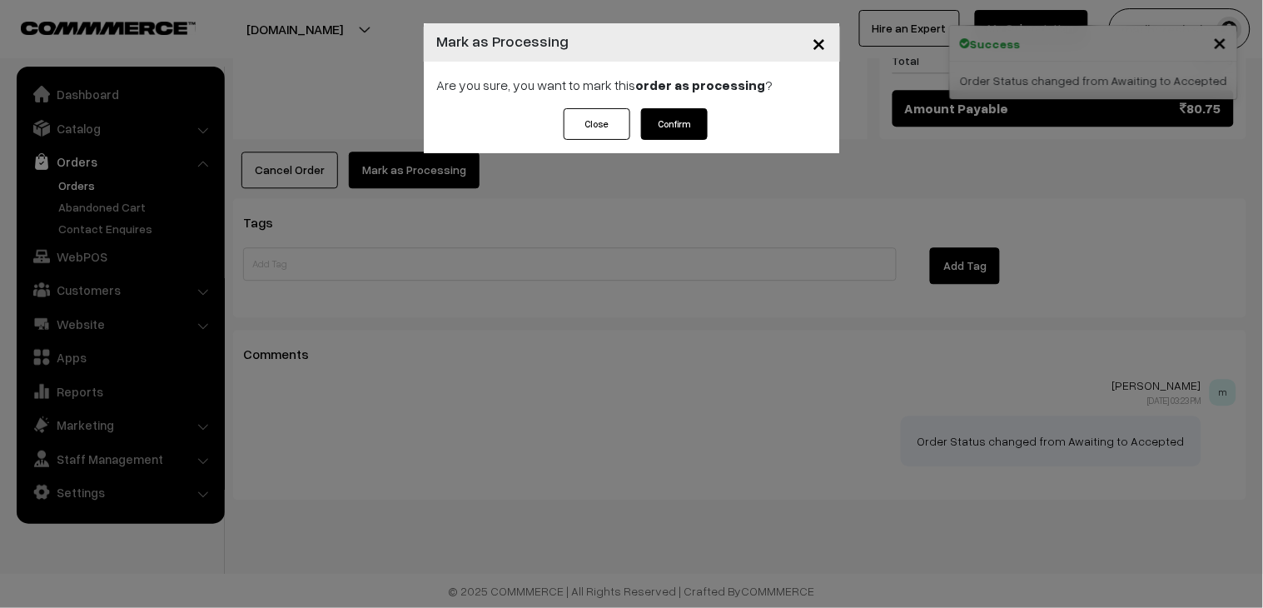
click at [676, 113] on button "Confirm" at bounding box center [674, 124] width 67 height 32
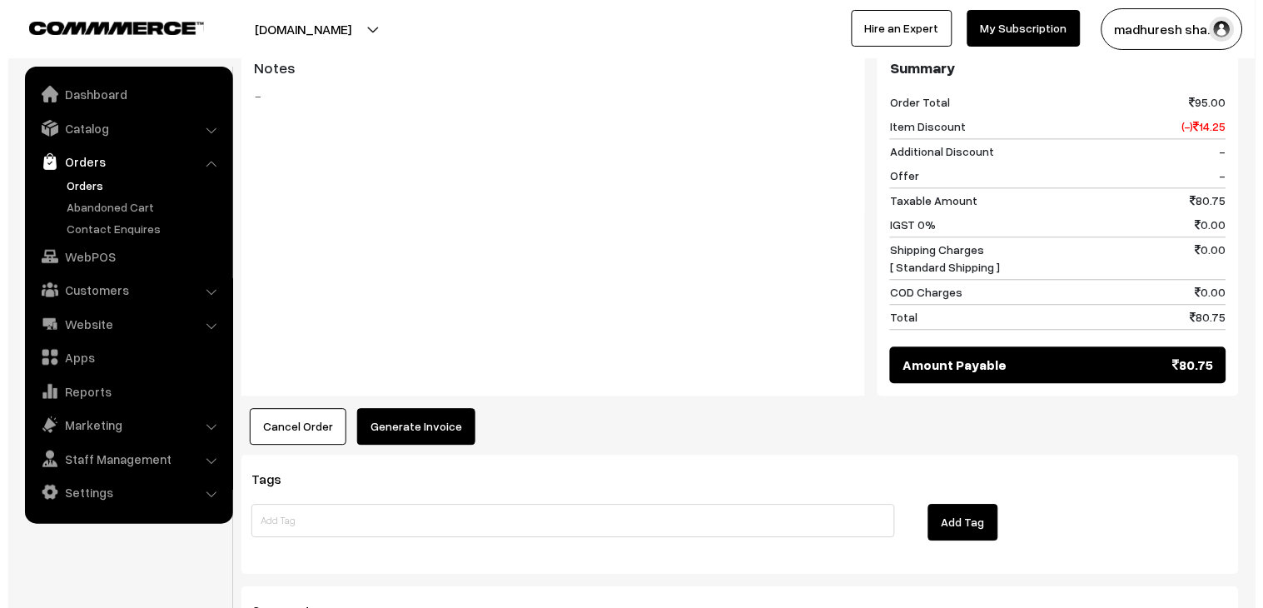
scroll to position [739, 0]
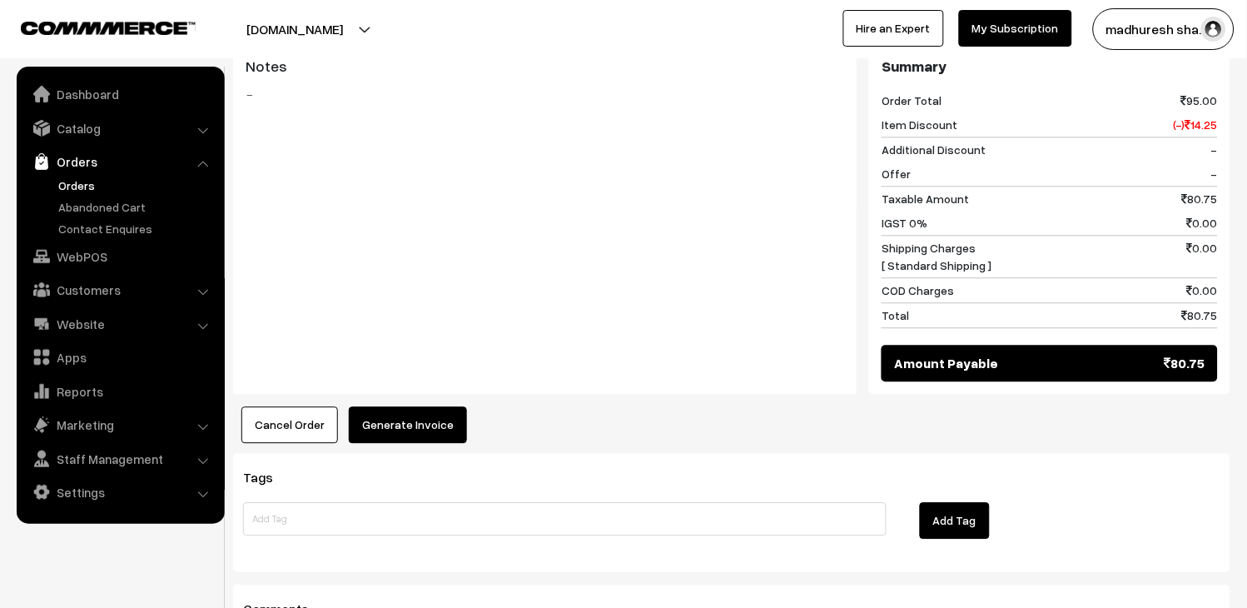
click at [447, 419] on button "Generate Invoice" at bounding box center [408, 424] width 118 height 37
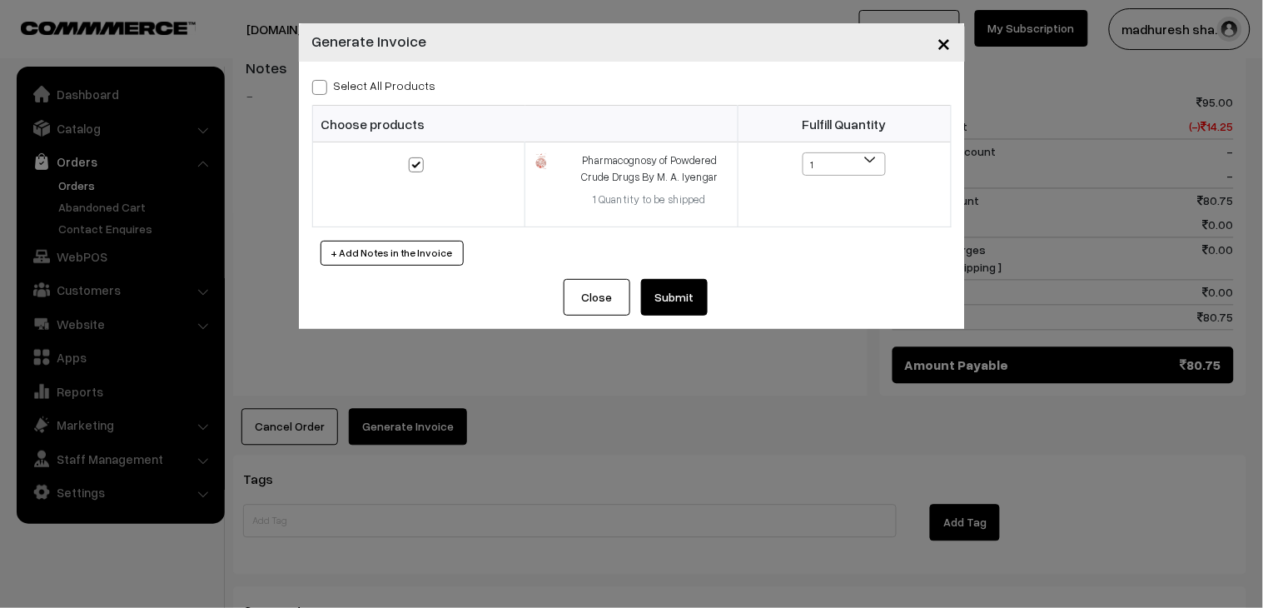
click at [671, 291] on button "Submit" at bounding box center [674, 297] width 67 height 37
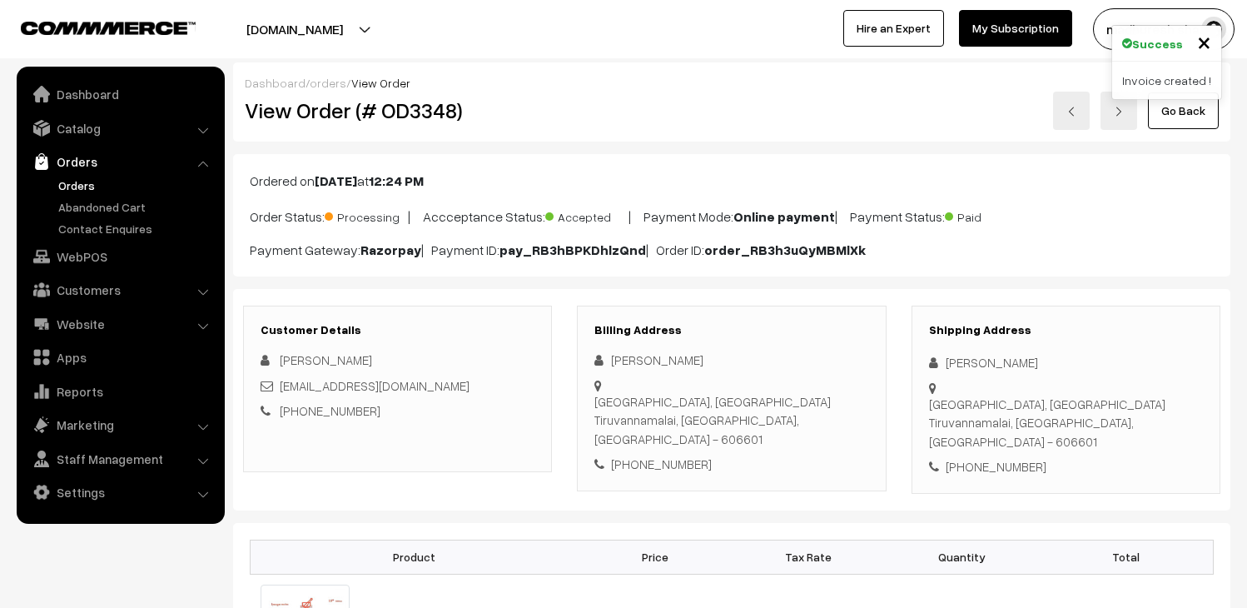
scroll to position [1018, 0]
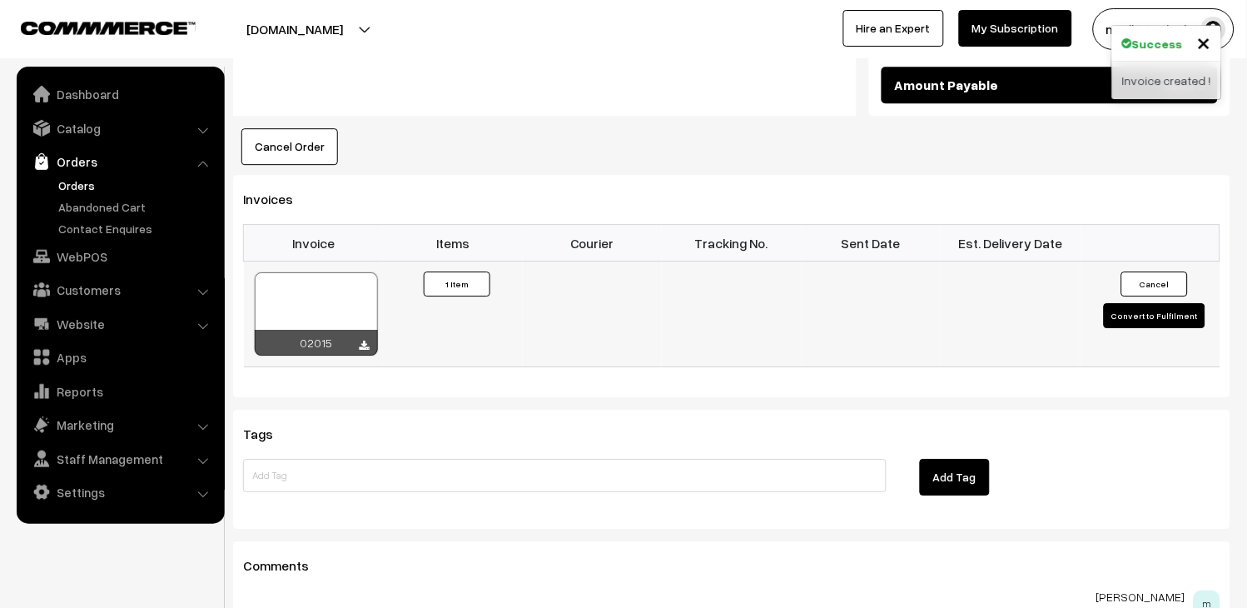
click at [343, 310] on div at bounding box center [316, 313] width 123 height 83
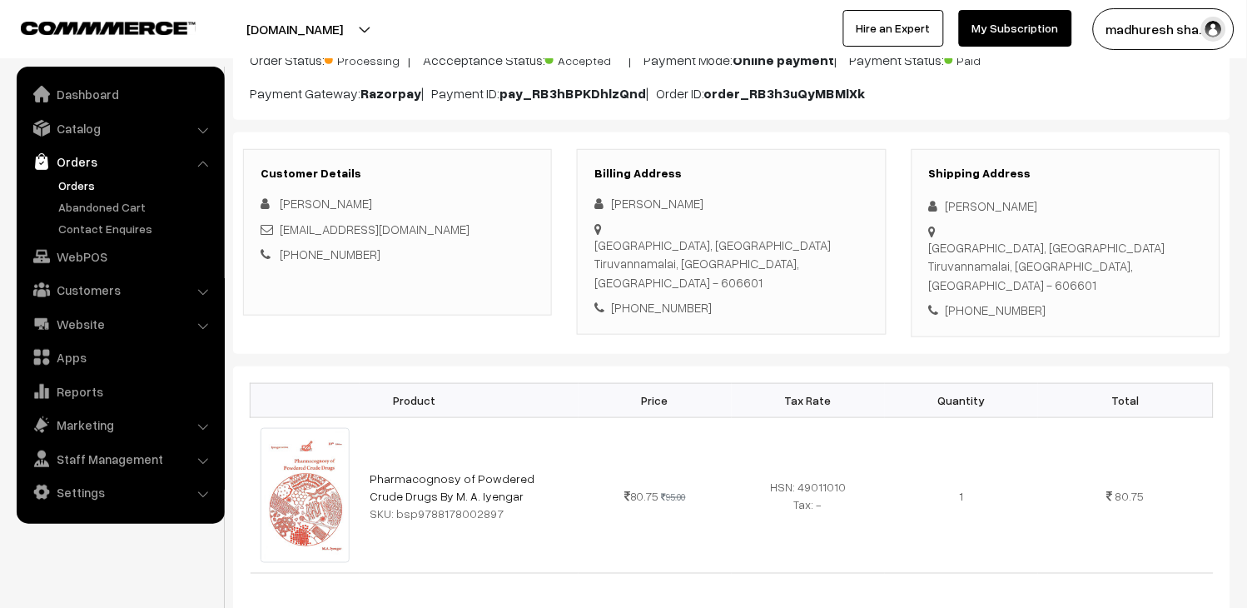
scroll to position [0, 0]
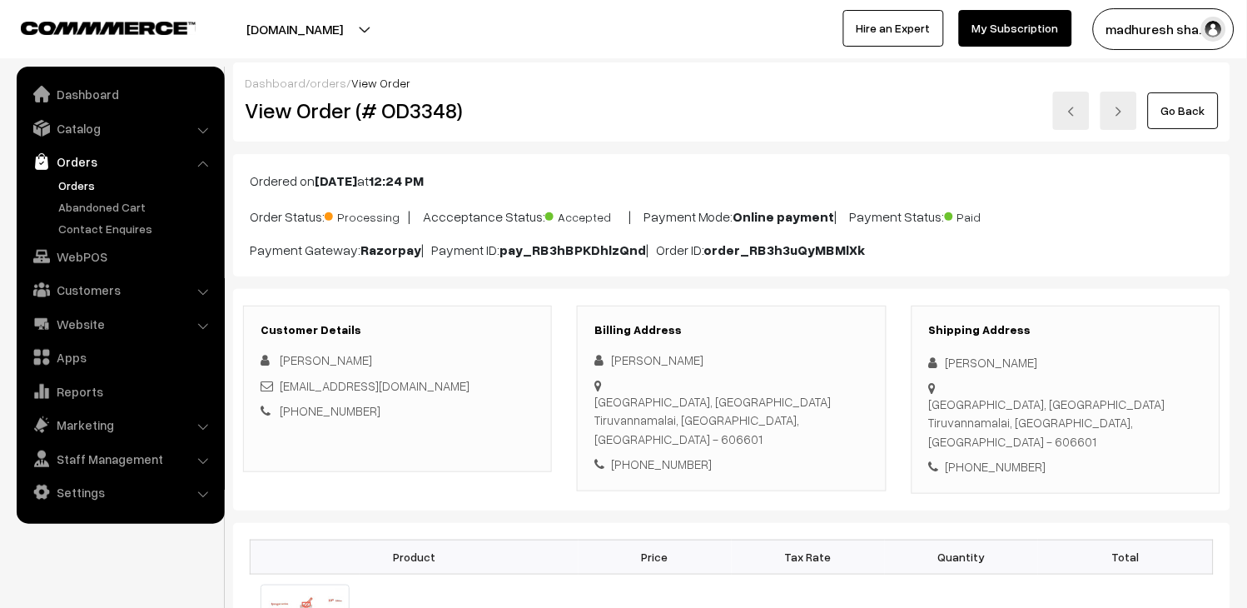
click at [1061, 109] on link at bounding box center [1071, 111] width 37 height 38
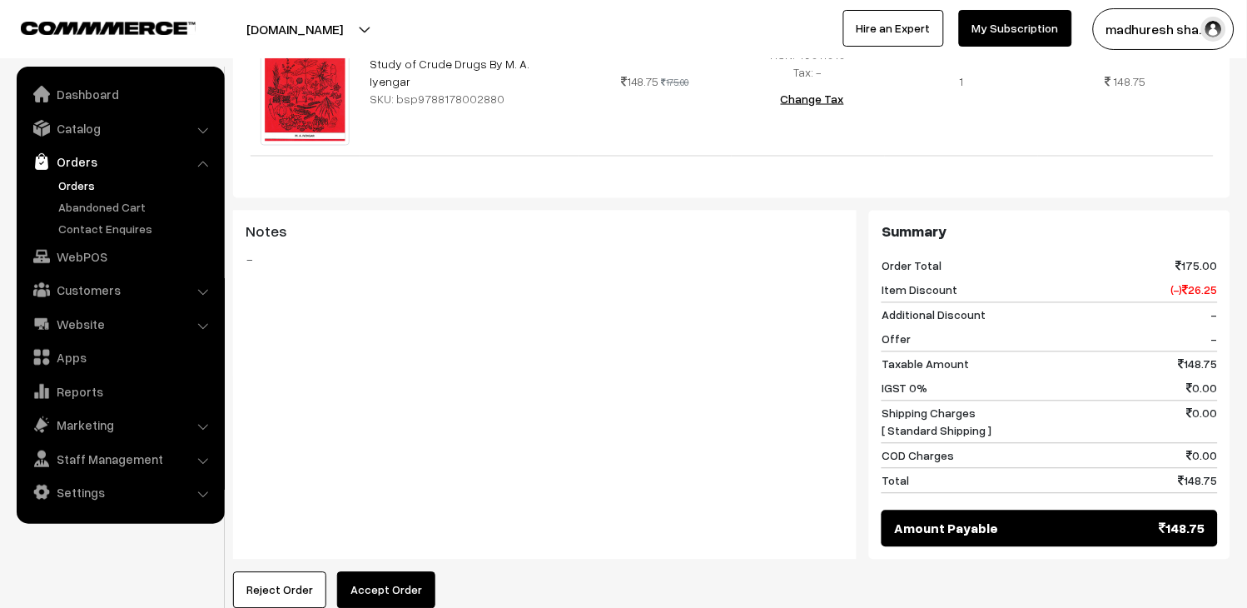
scroll to position [806, 0]
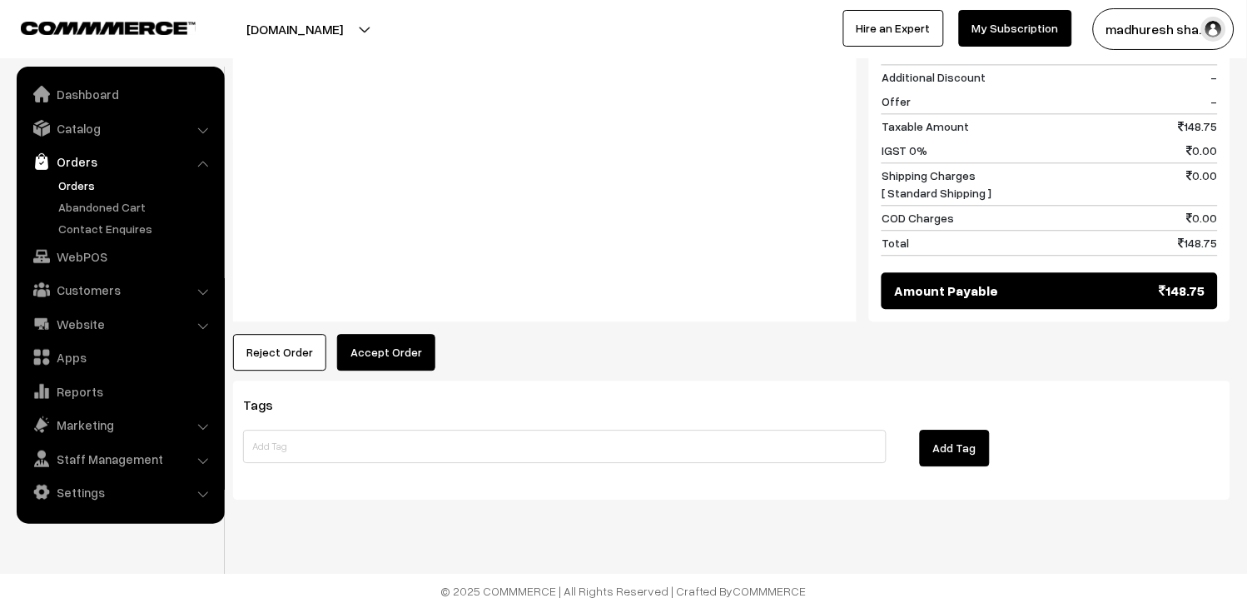
click at [380, 362] on button "Accept Order" at bounding box center [386, 352] width 98 height 37
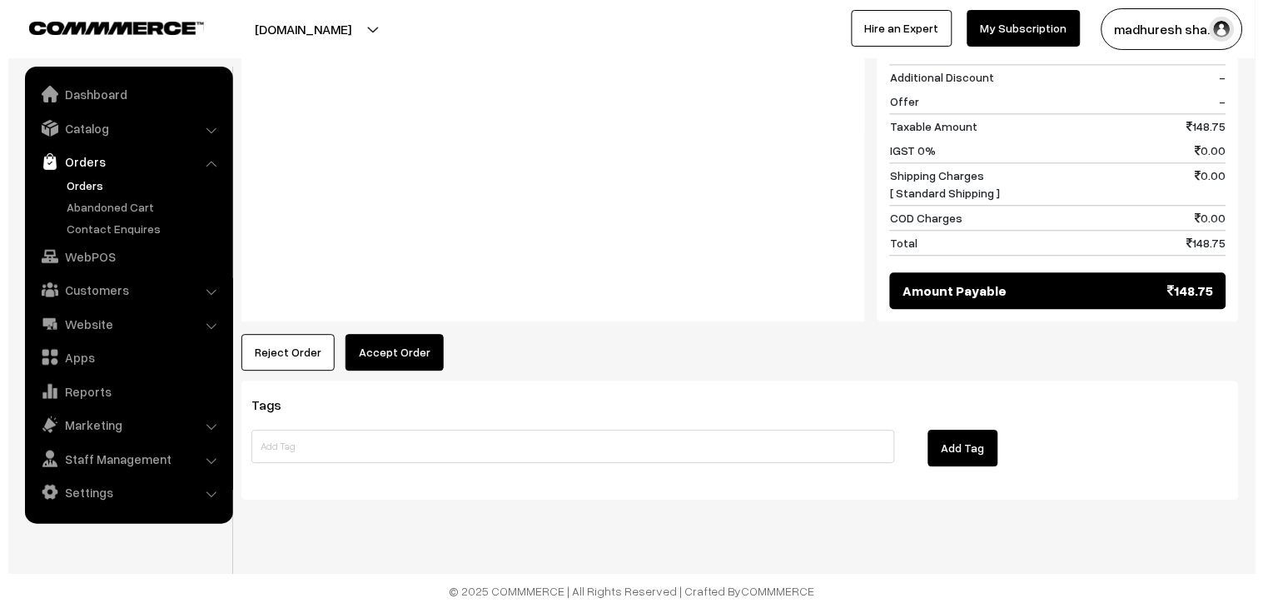
scroll to position [809, 0]
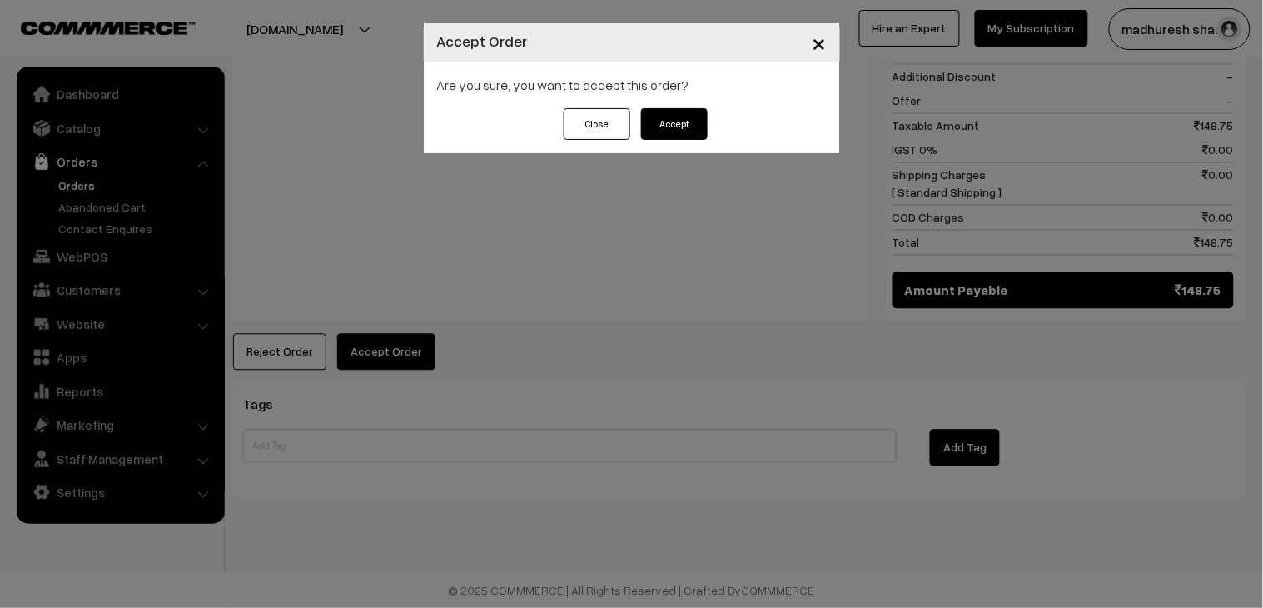
click at [640, 127] on div "Close Accept" at bounding box center [631, 124] width 152 height 32
click at [642, 126] on button "Accept" at bounding box center [674, 124] width 67 height 32
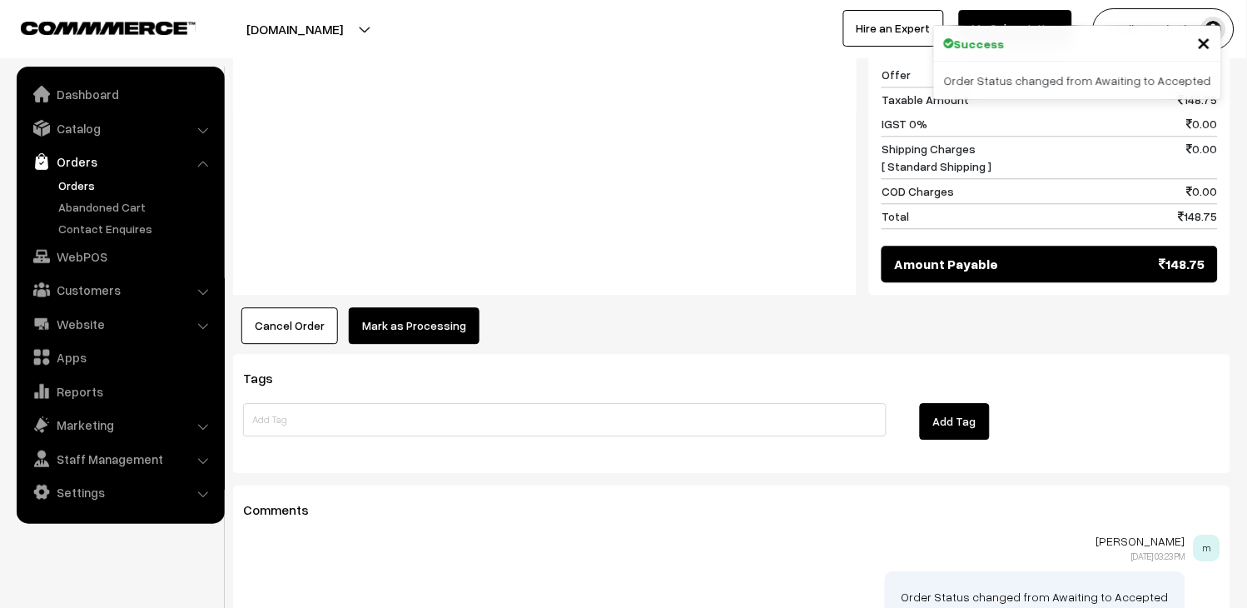
click at [423, 334] on button "Mark as Processing" at bounding box center [414, 325] width 131 height 37
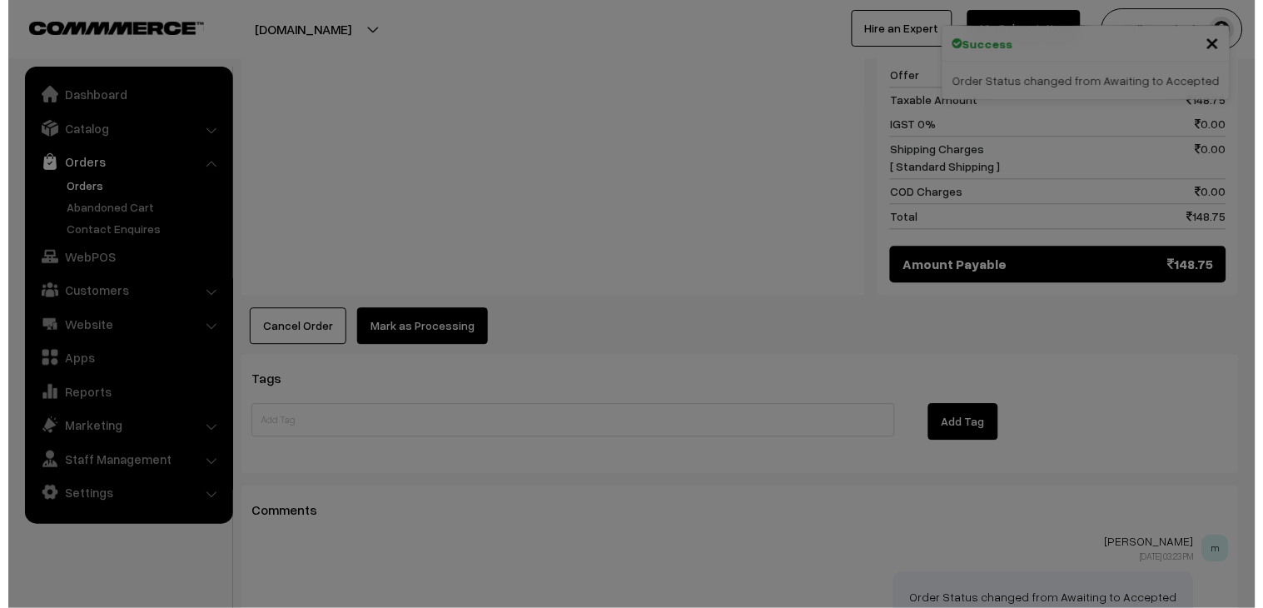
scroll to position [835, 0]
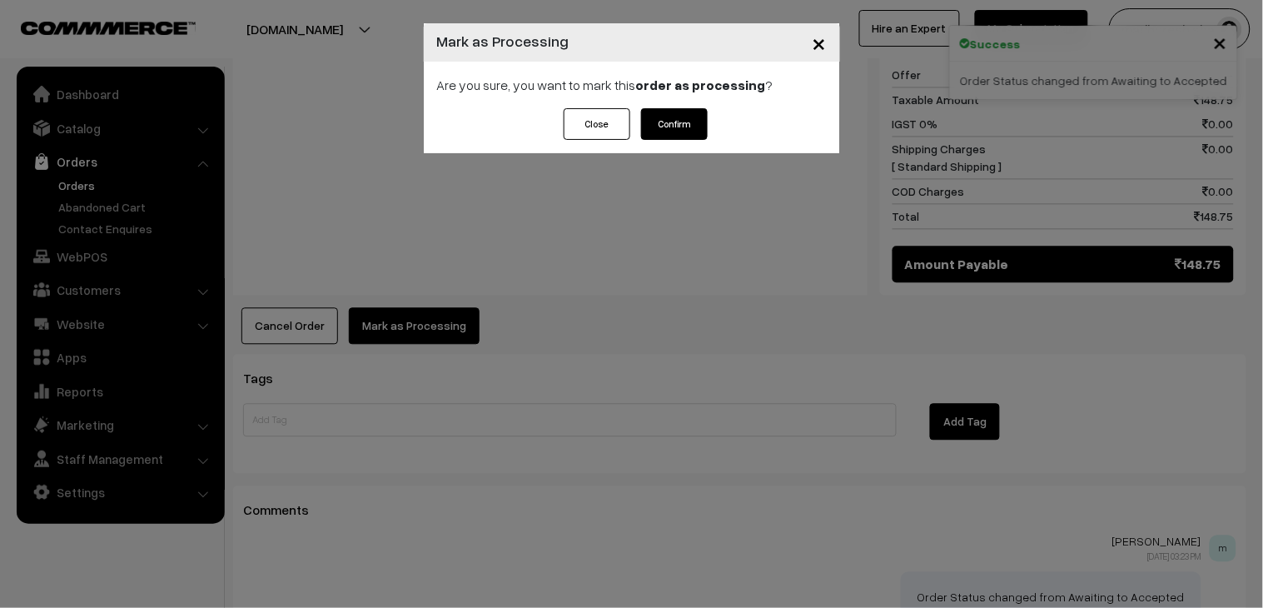
click at [691, 117] on button "Confirm" at bounding box center [674, 124] width 67 height 32
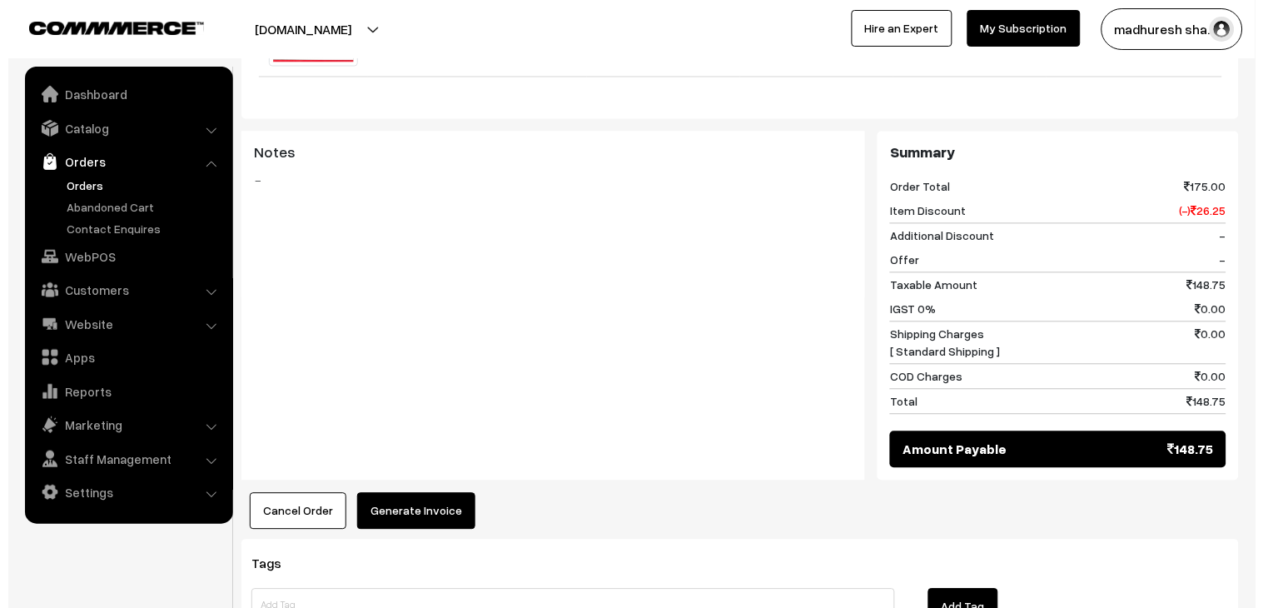
scroll to position [647, 0]
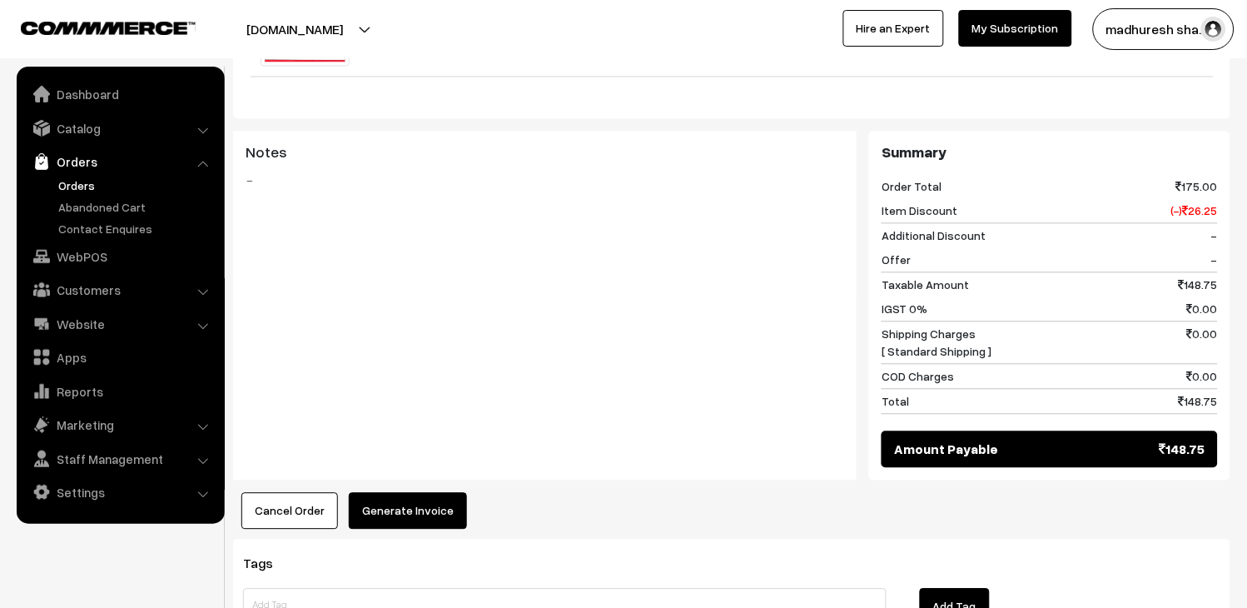
click at [434, 505] on button "Generate Invoice" at bounding box center [408, 511] width 118 height 37
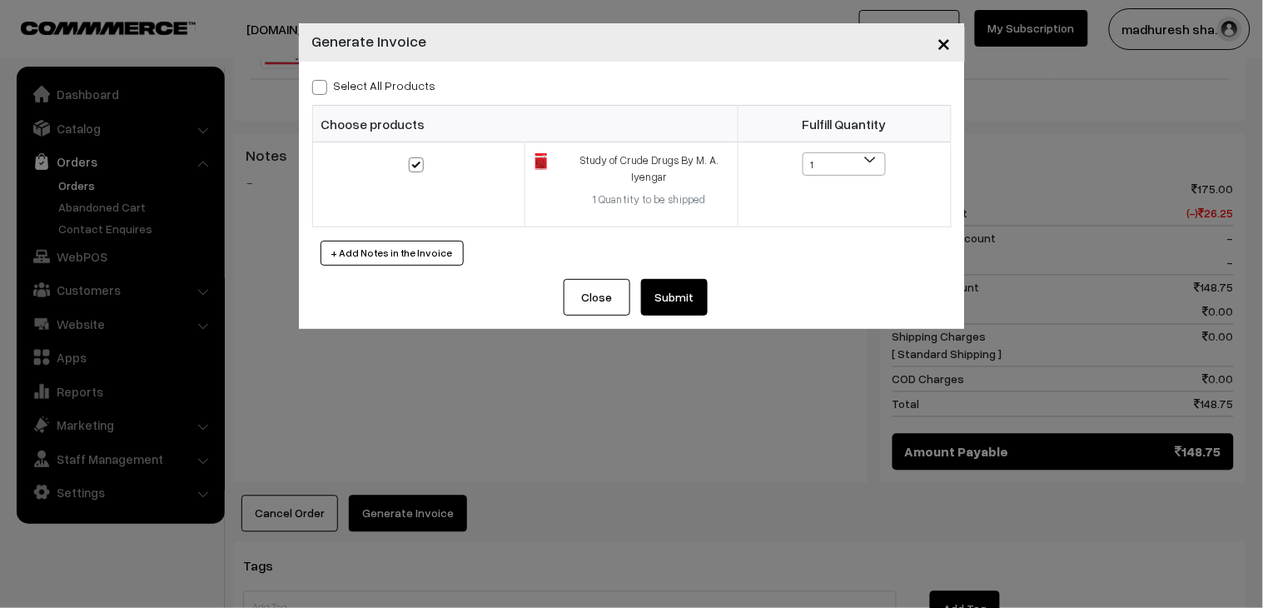
click at [669, 296] on button "Submit" at bounding box center [674, 297] width 67 height 37
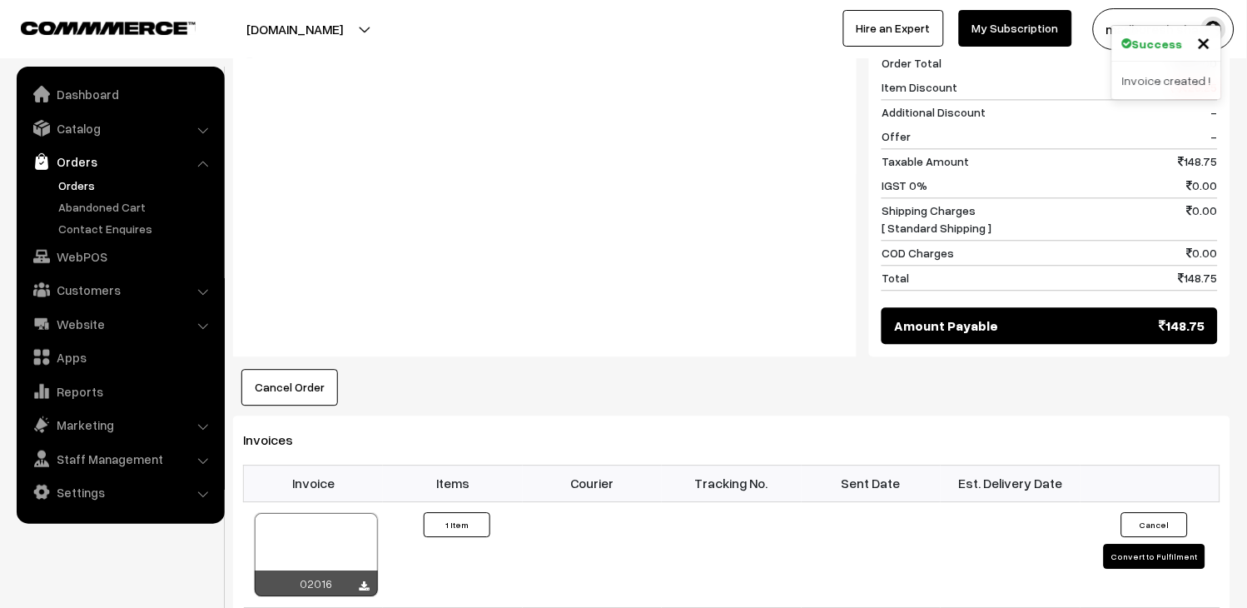
scroll to position [833, 0]
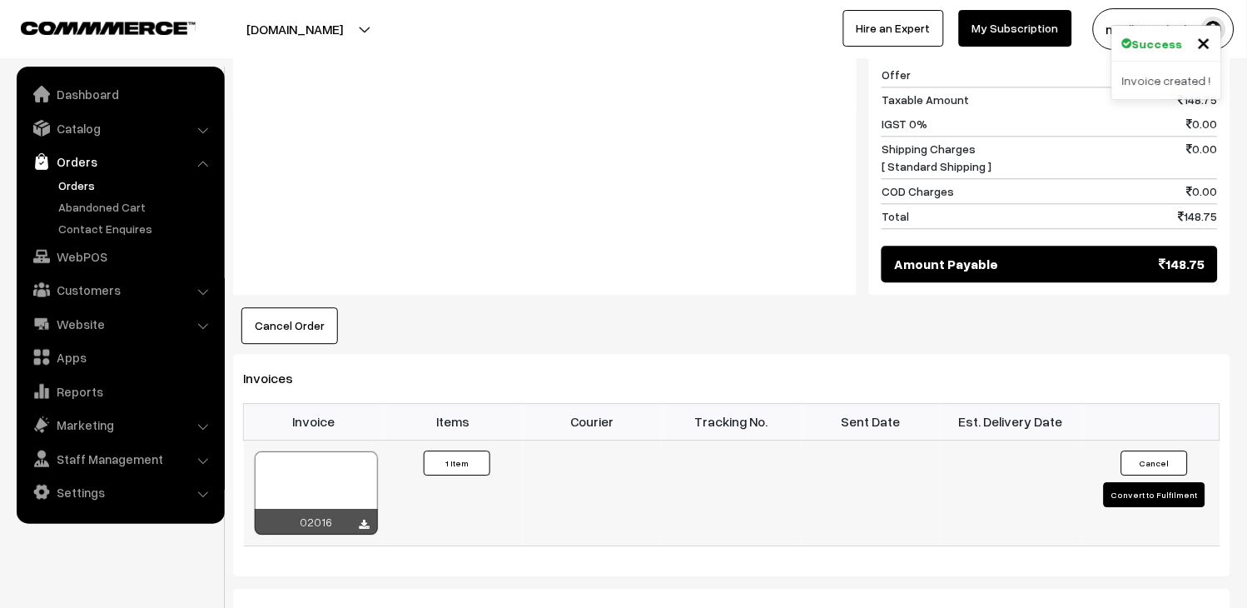
click at [359, 480] on div at bounding box center [316, 492] width 123 height 83
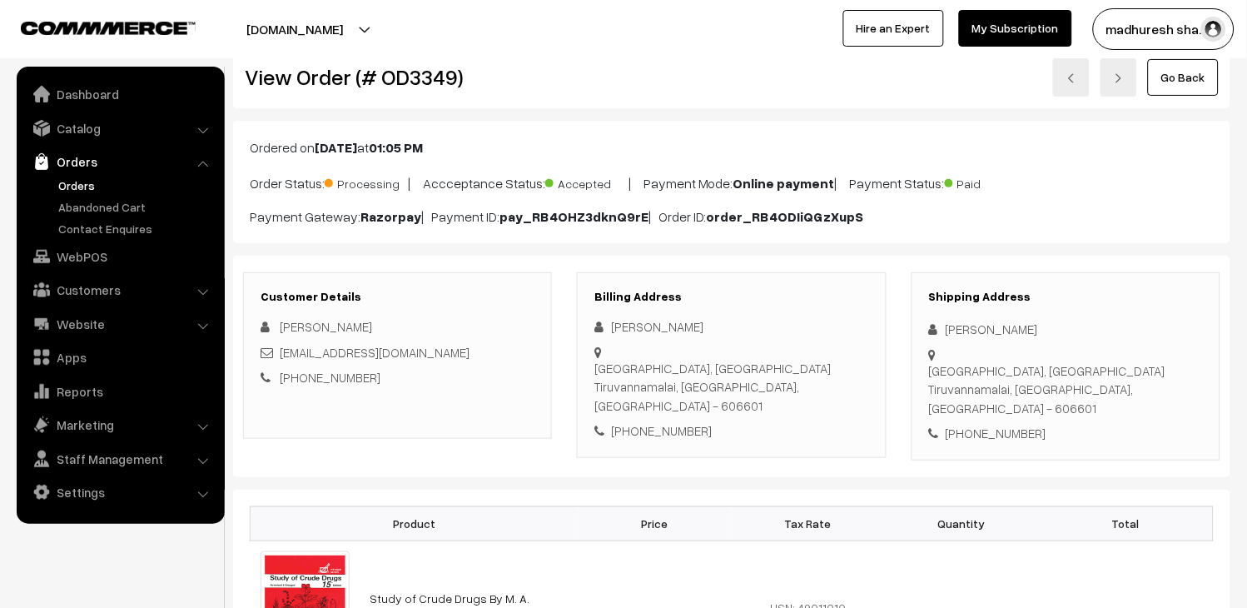
scroll to position [0, 0]
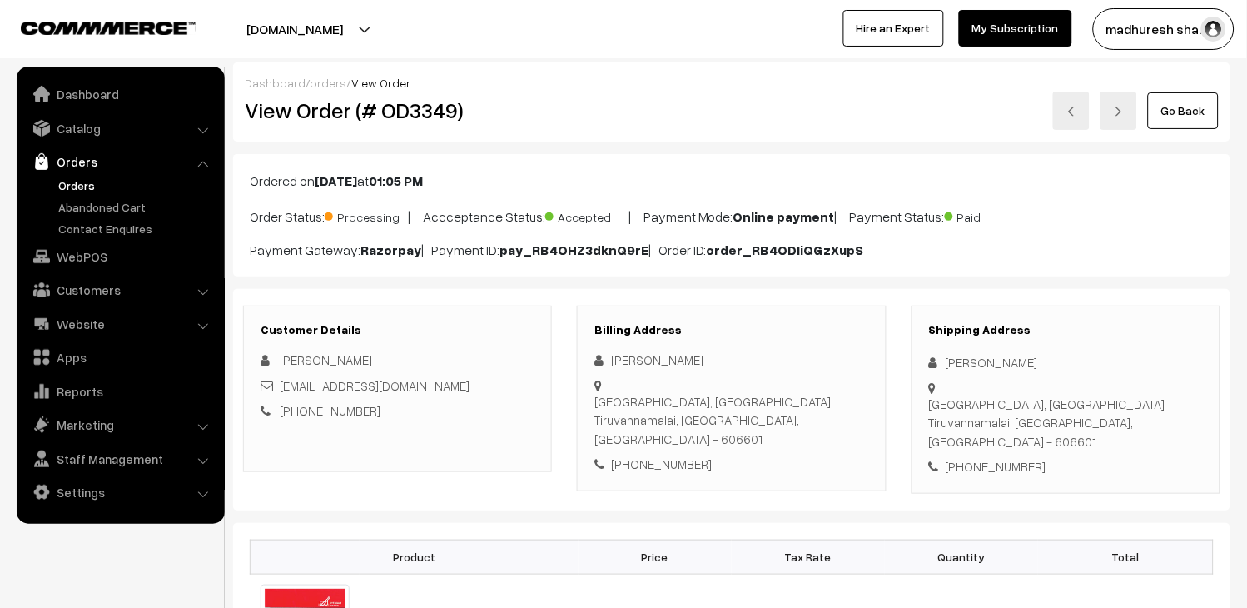
click at [1076, 102] on link at bounding box center [1071, 111] width 37 height 38
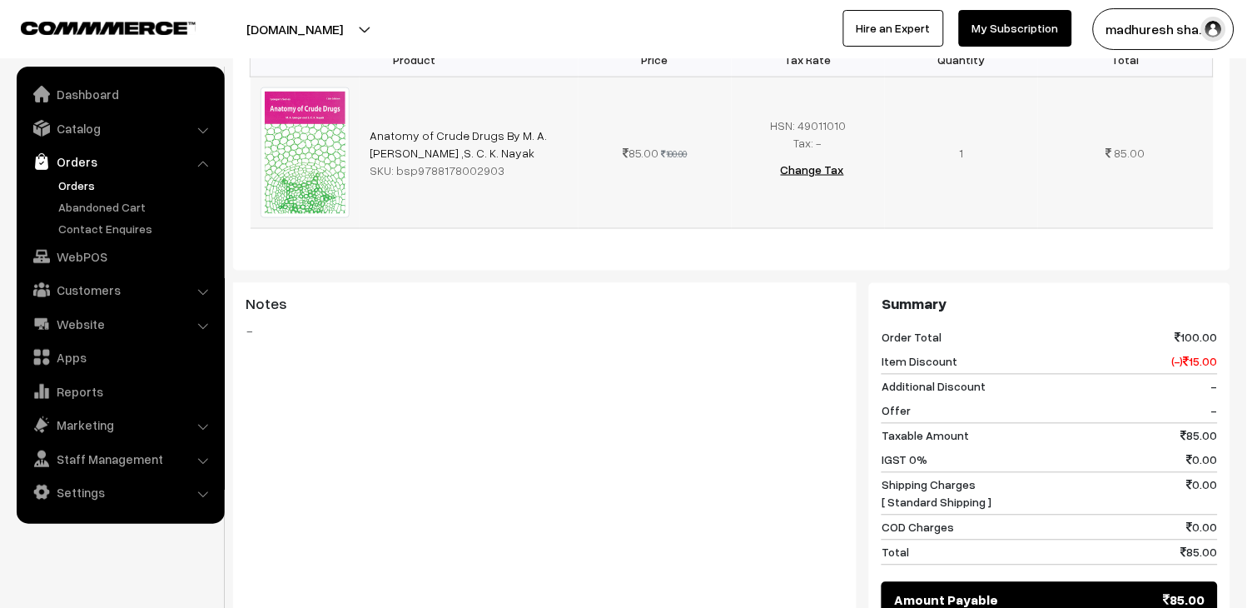
scroll to position [739, 0]
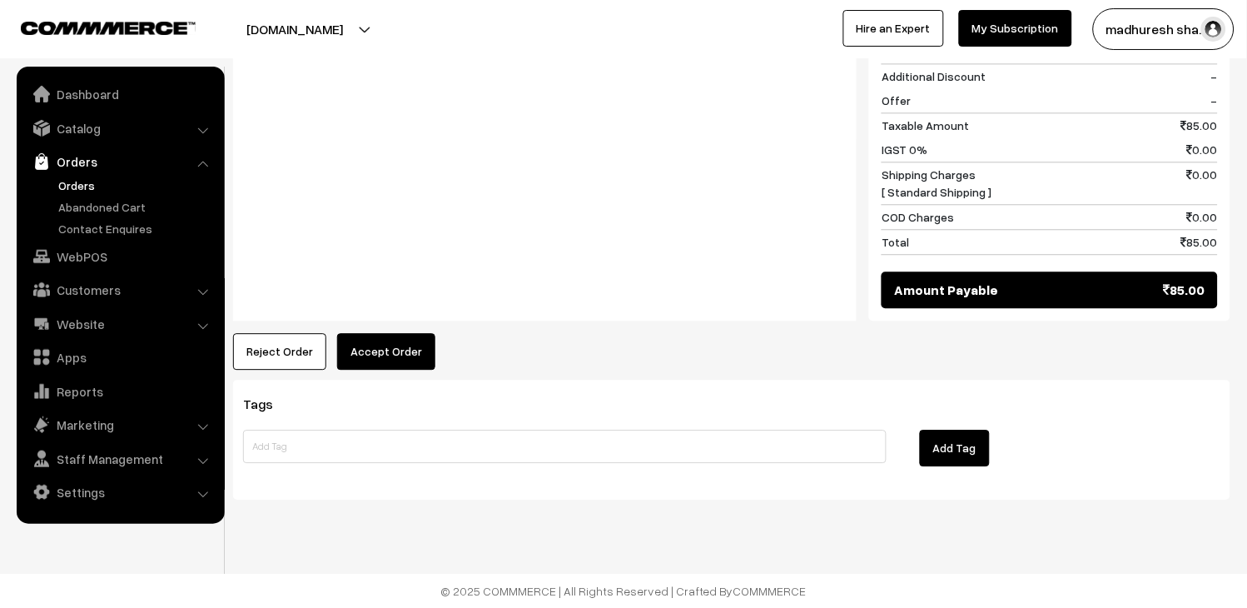
click at [409, 335] on button "Accept Order" at bounding box center [386, 351] width 98 height 37
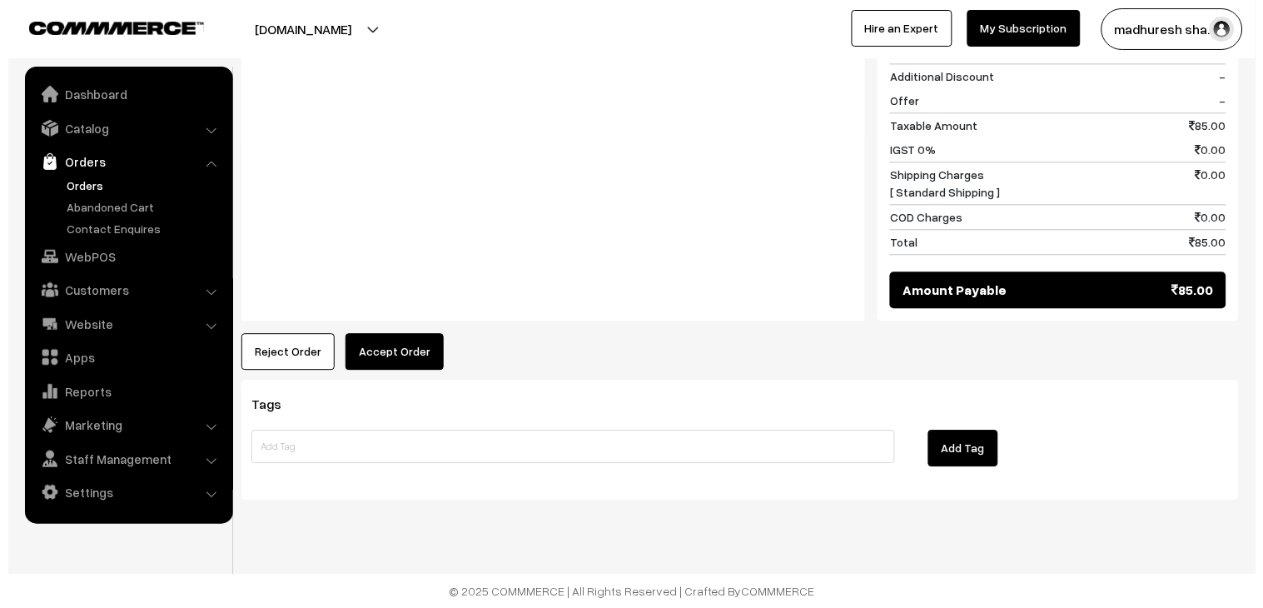
scroll to position [811, 0]
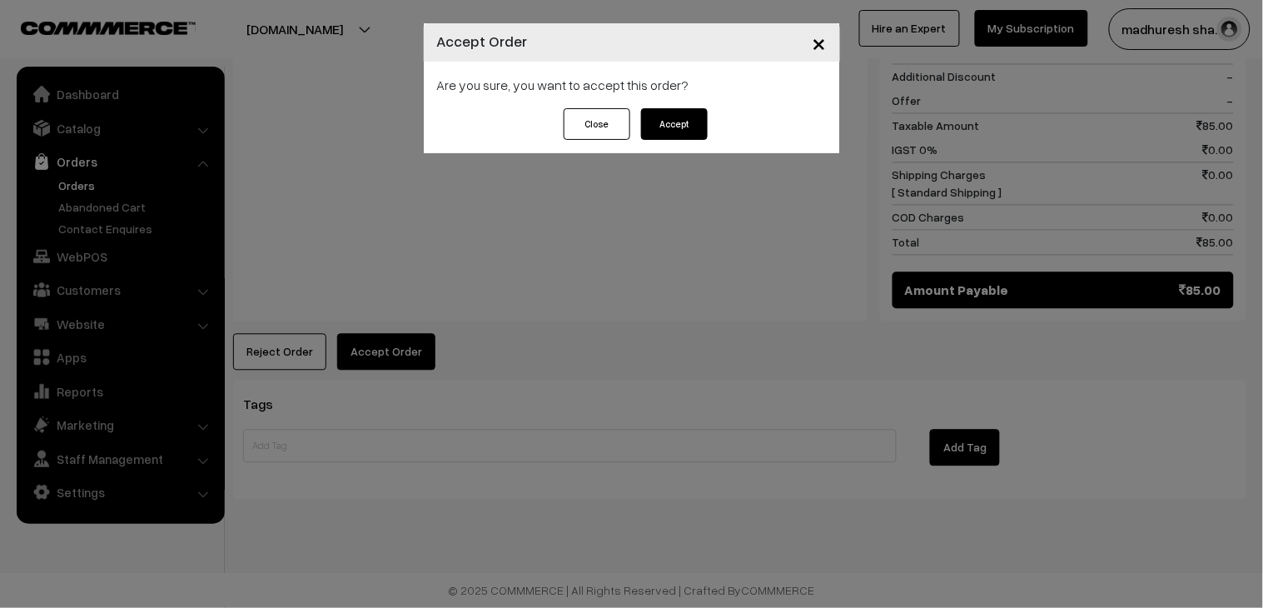
click at [668, 130] on button "Accept" at bounding box center [674, 124] width 67 height 32
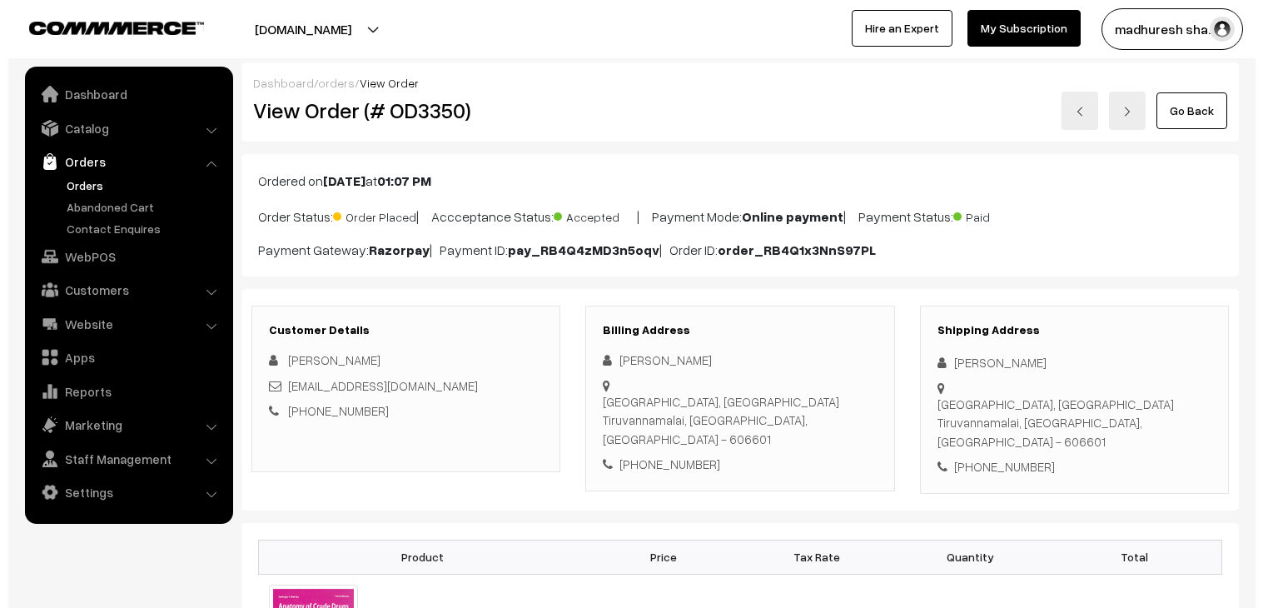
scroll to position [739, 0]
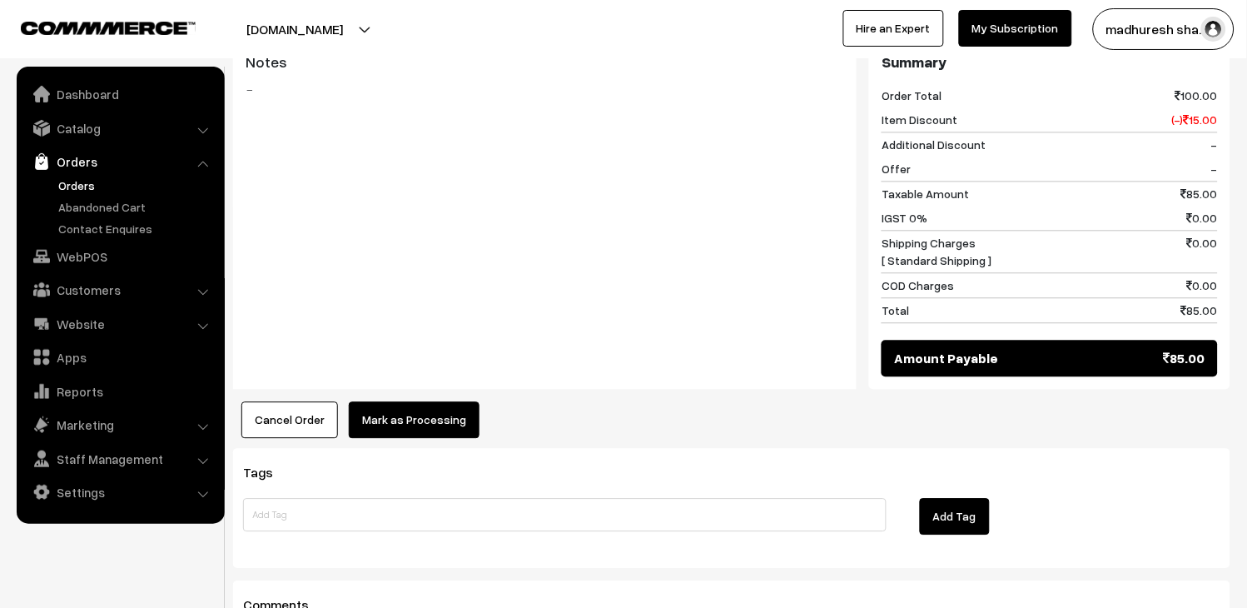
click at [446, 421] on button "Mark as Processing" at bounding box center [414, 419] width 131 height 37
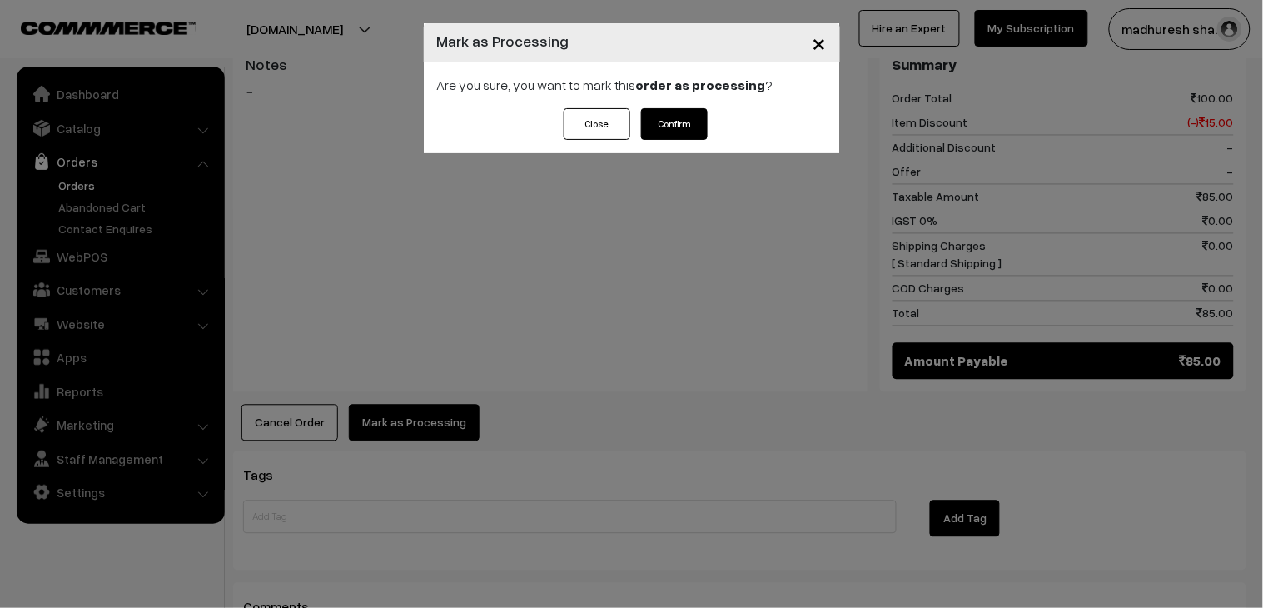
click at [671, 127] on button "Confirm" at bounding box center [674, 124] width 67 height 32
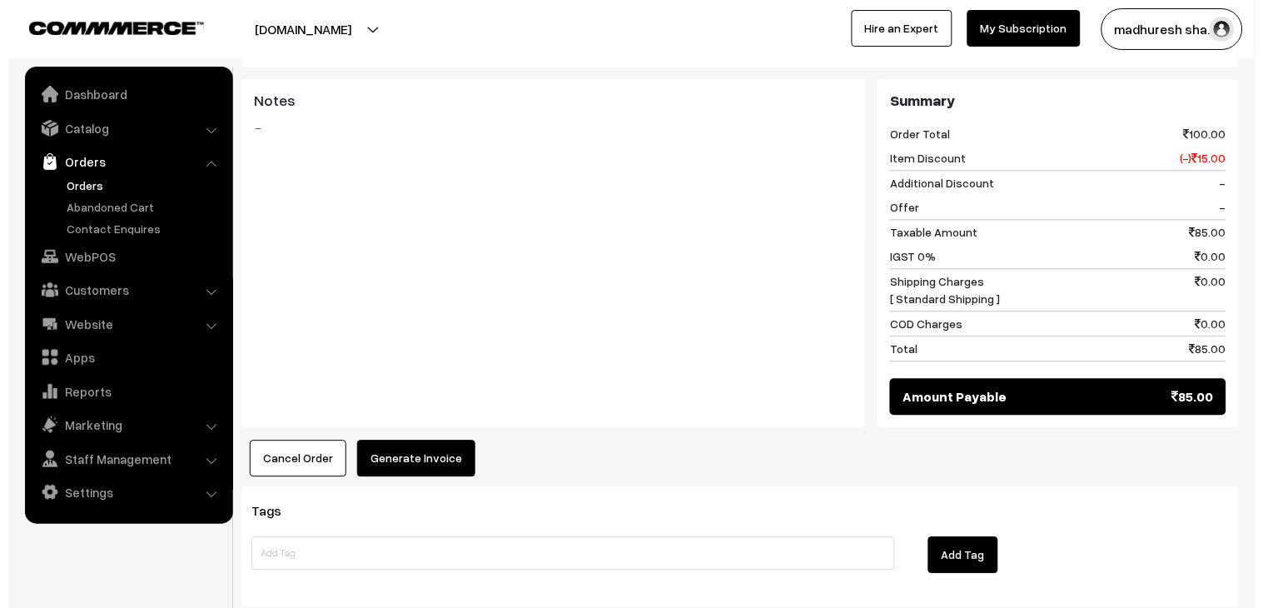
scroll to position [739, 0]
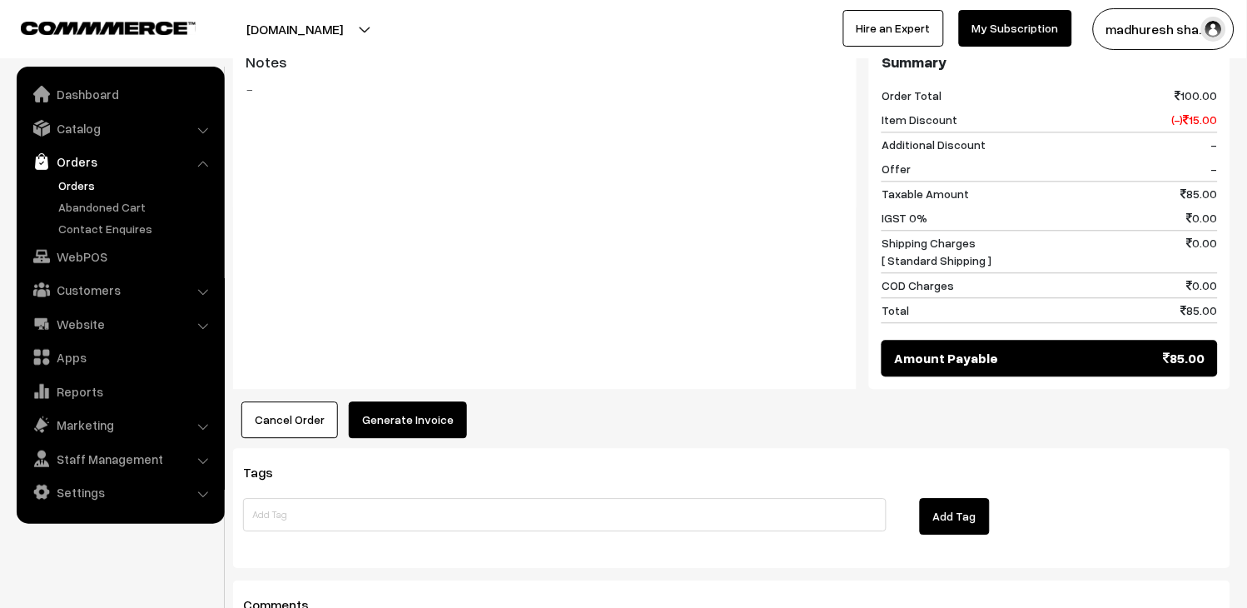
click at [440, 412] on button "Generate Invoice" at bounding box center [408, 419] width 118 height 37
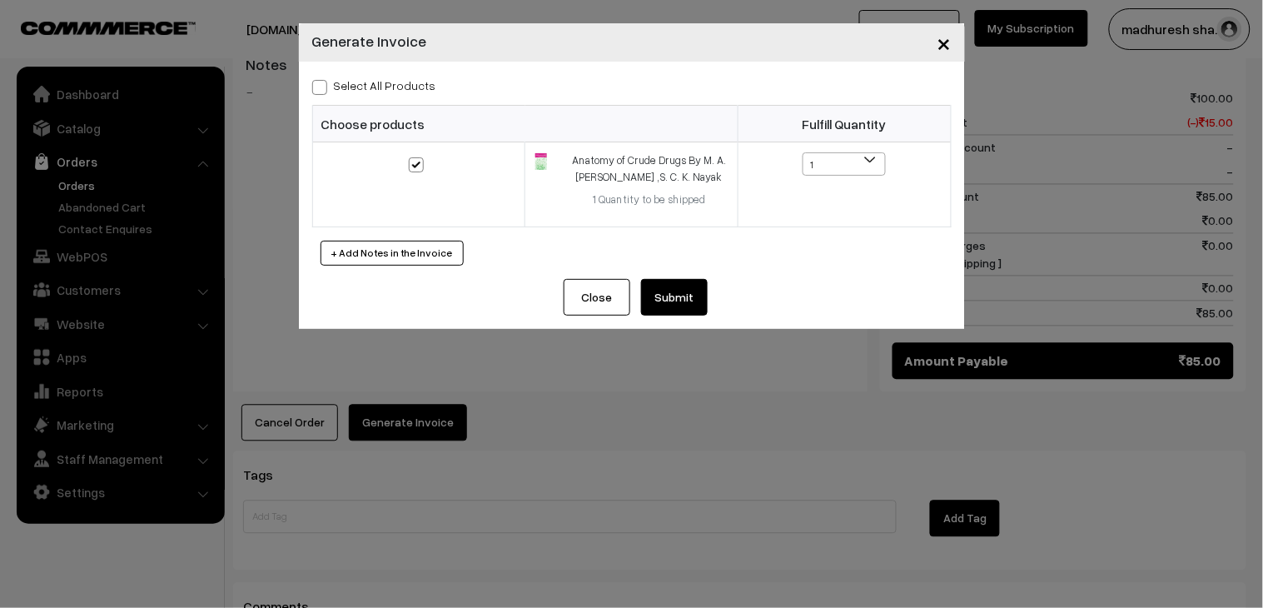
click at [670, 298] on button "Submit" at bounding box center [674, 297] width 67 height 37
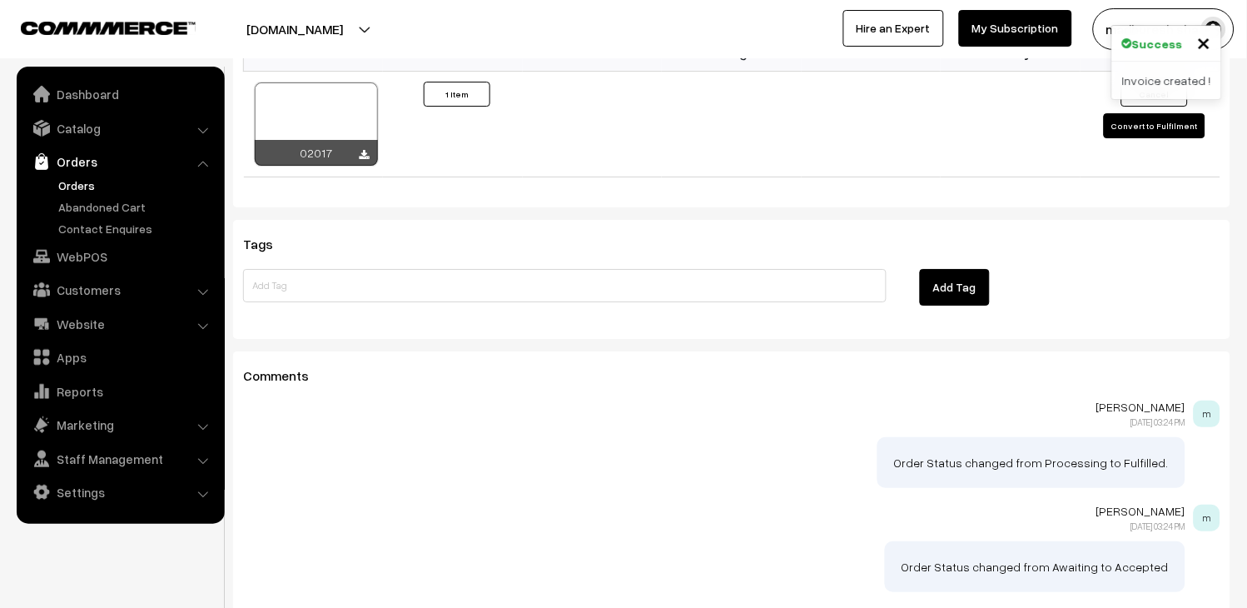
scroll to position [958, 0]
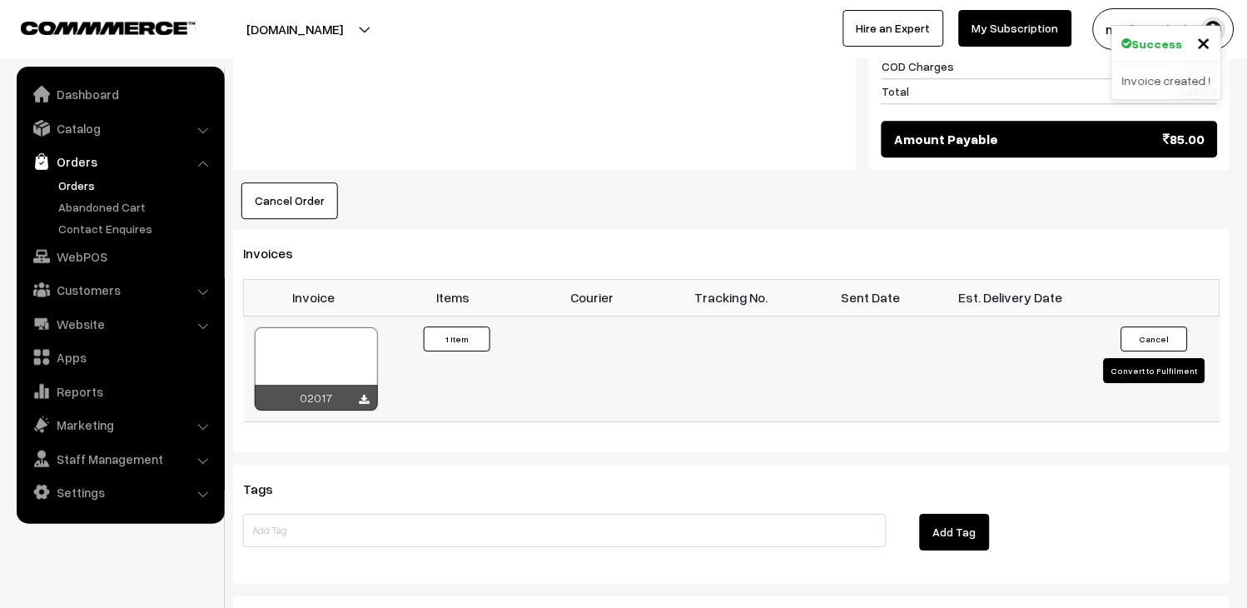
click at [343, 345] on div at bounding box center [316, 368] width 123 height 83
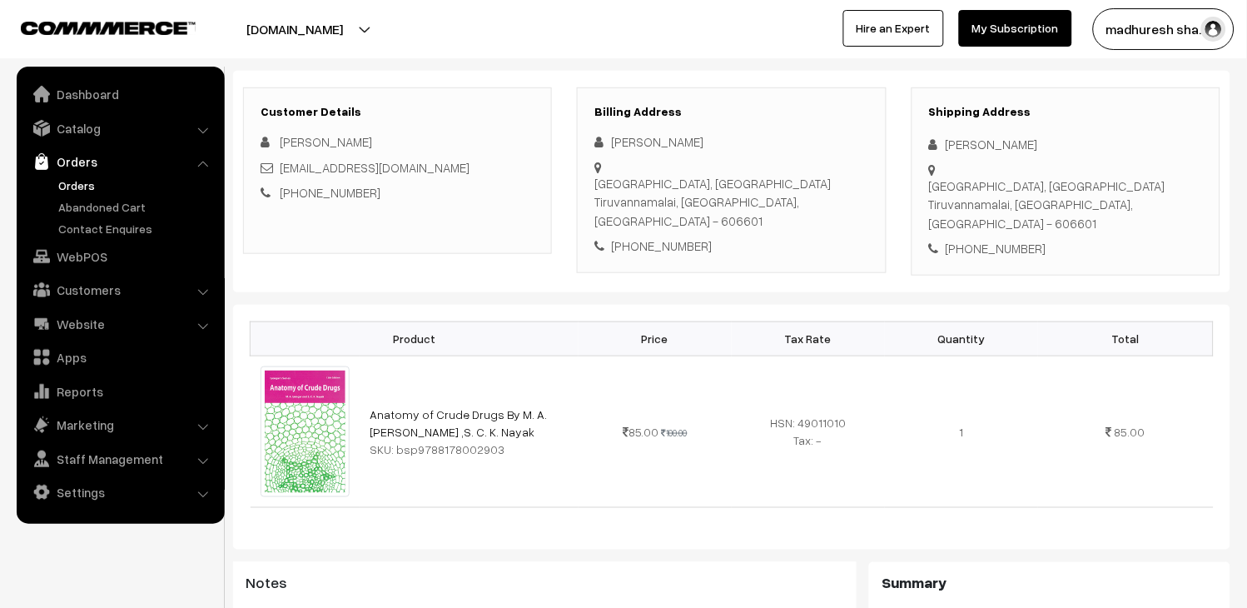
scroll to position [0, 0]
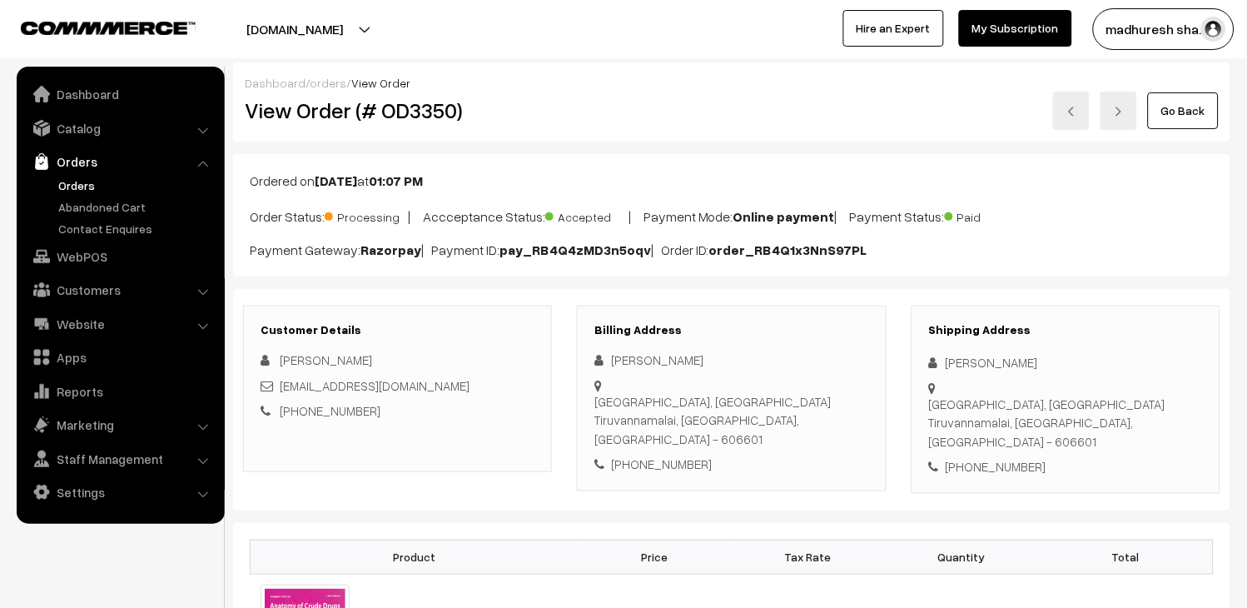
click at [1075, 110] on img at bounding box center [1072, 112] width 10 height 10
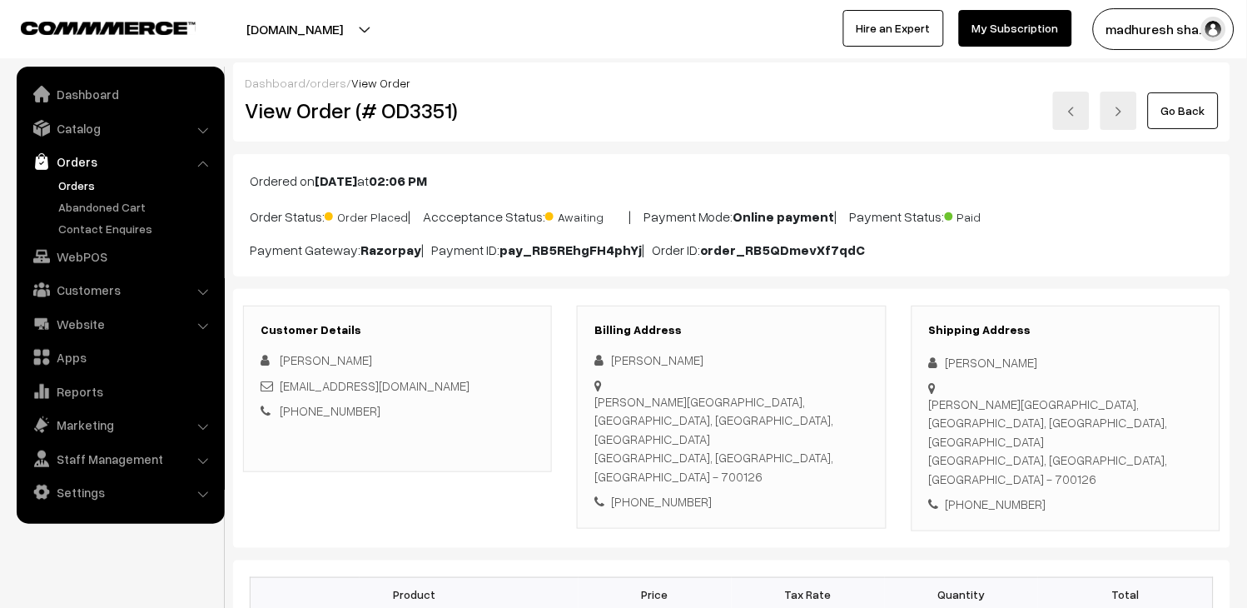
click at [441, 387] on div "[EMAIL_ADDRESS][DOMAIN_NAME]" at bounding box center [398, 385] width 274 height 19
copy div "[EMAIL_ADDRESS][DOMAIN_NAME]"
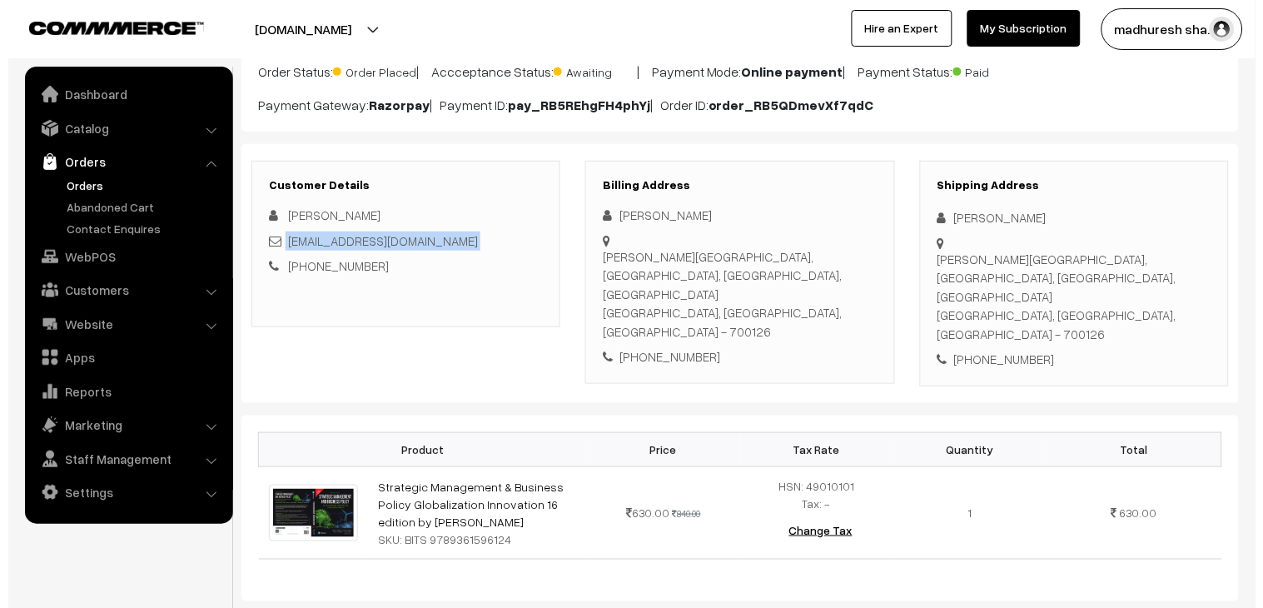
scroll to position [739, 0]
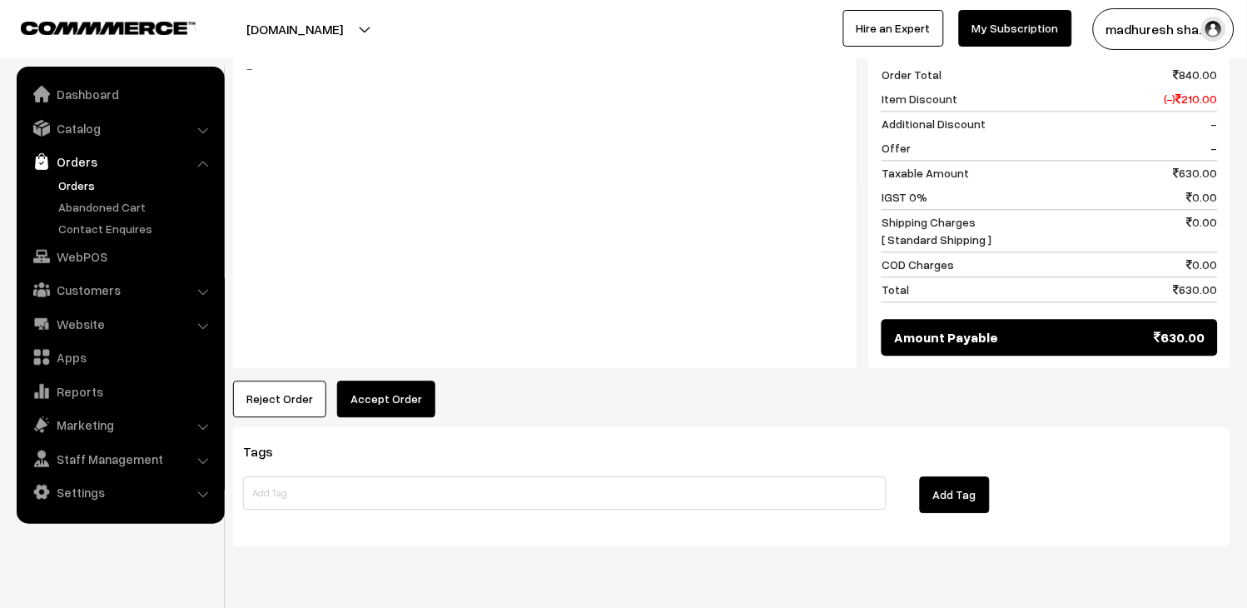
click at [370, 381] on button "Accept Order" at bounding box center [386, 399] width 98 height 37
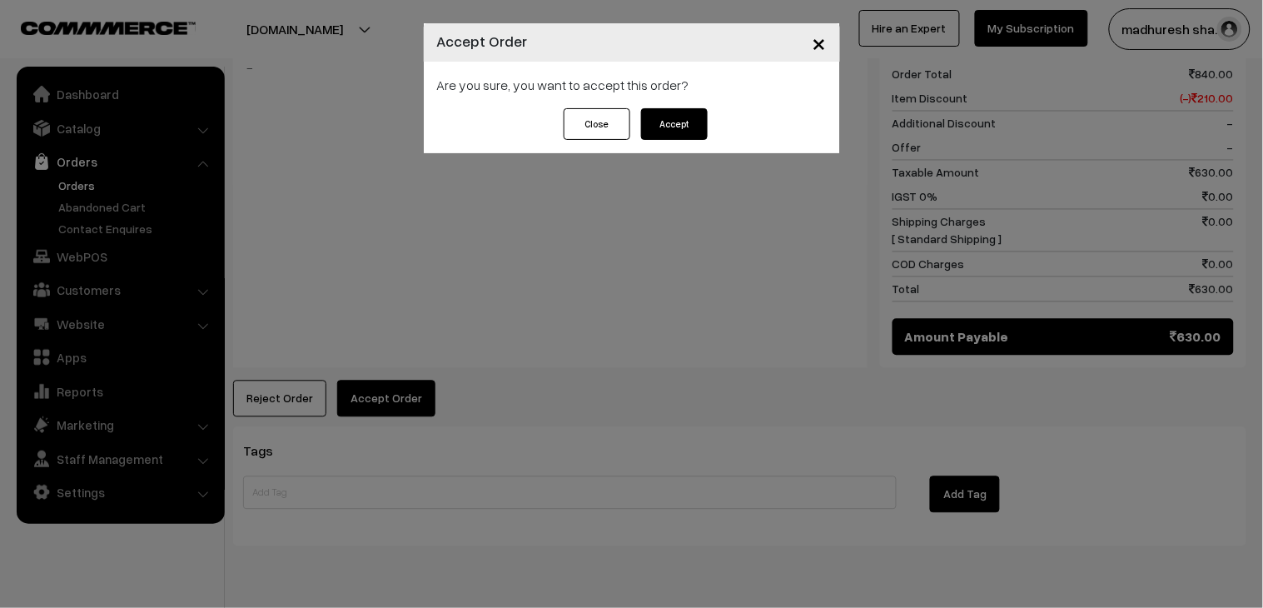
click at [683, 118] on button "Accept" at bounding box center [674, 124] width 67 height 32
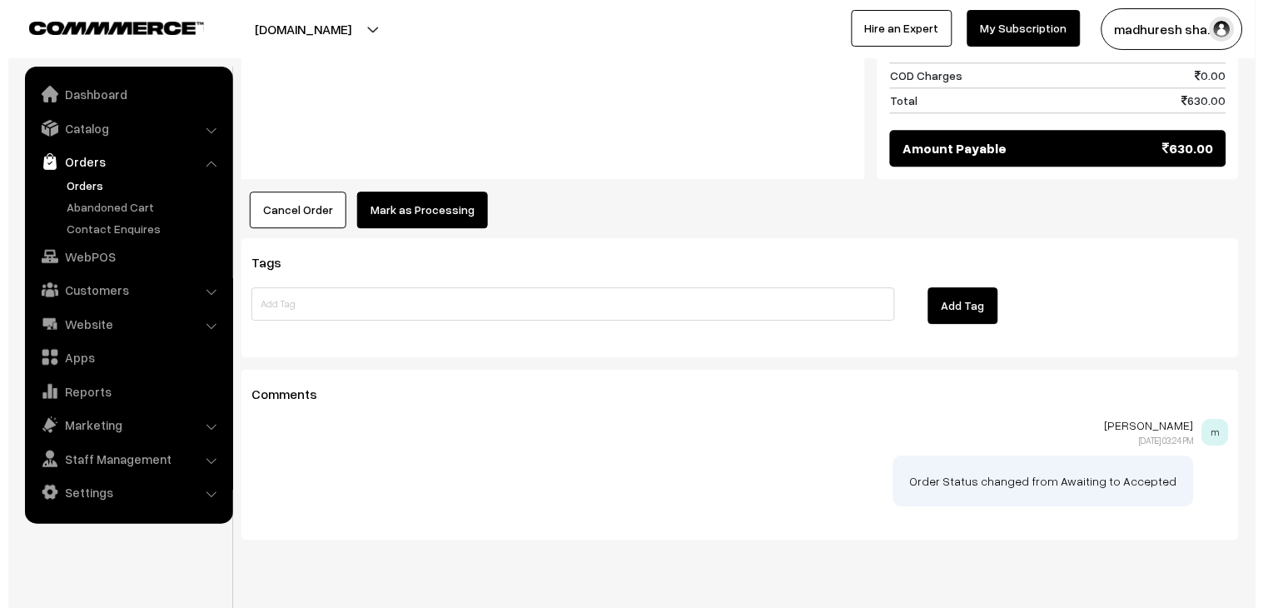
scroll to position [931, 0]
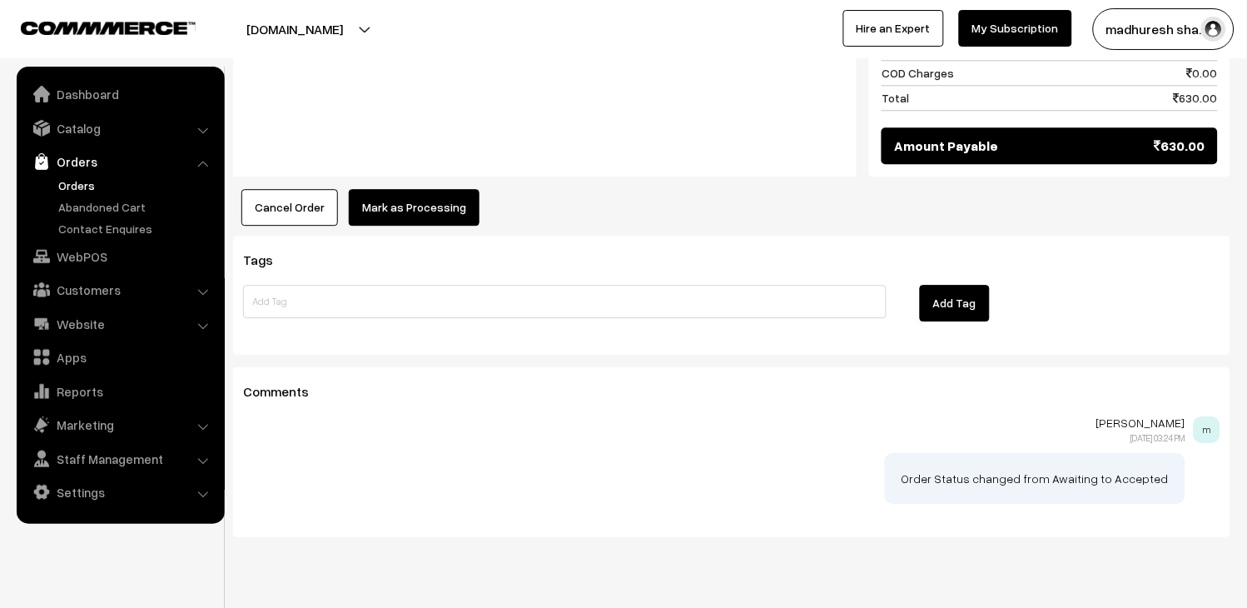
click at [406, 189] on button "Mark as Processing" at bounding box center [414, 207] width 131 height 37
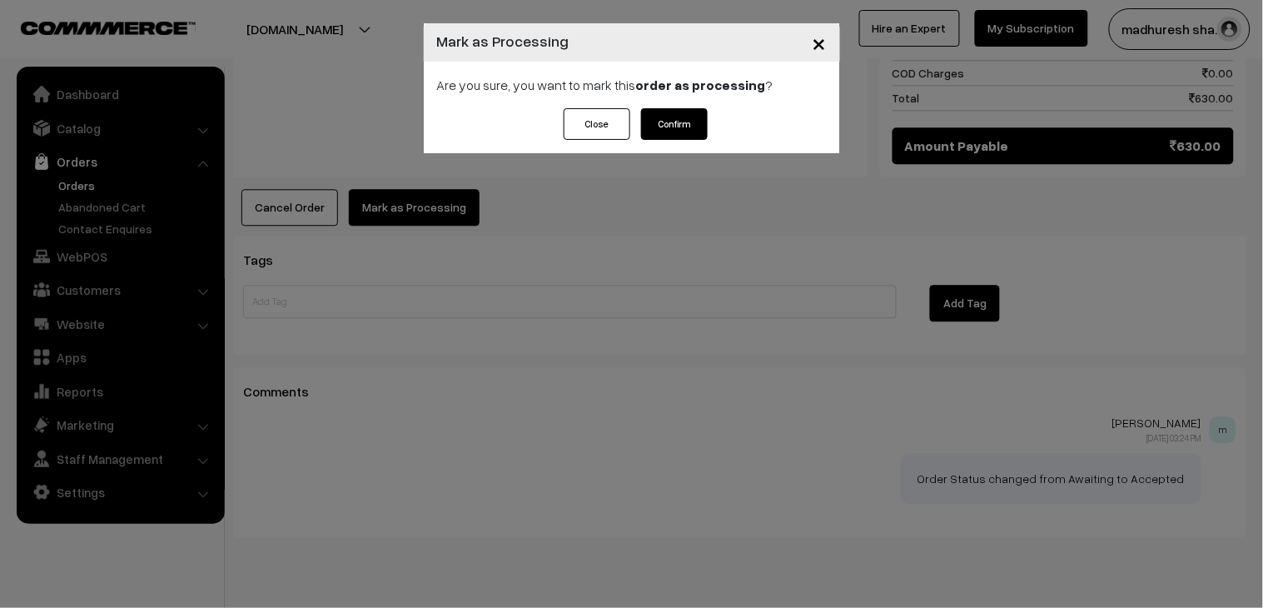
click at [678, 127] on button "Confirm" at bounding box center [674, 124] width 67 height 32
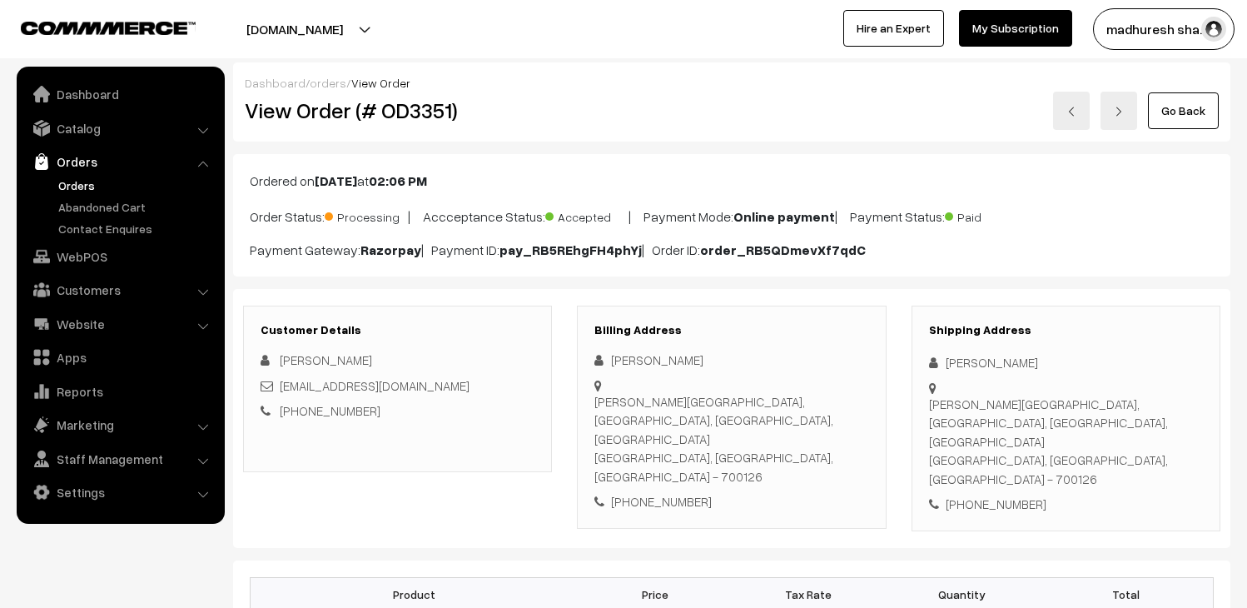
scroll to position [185, 0]
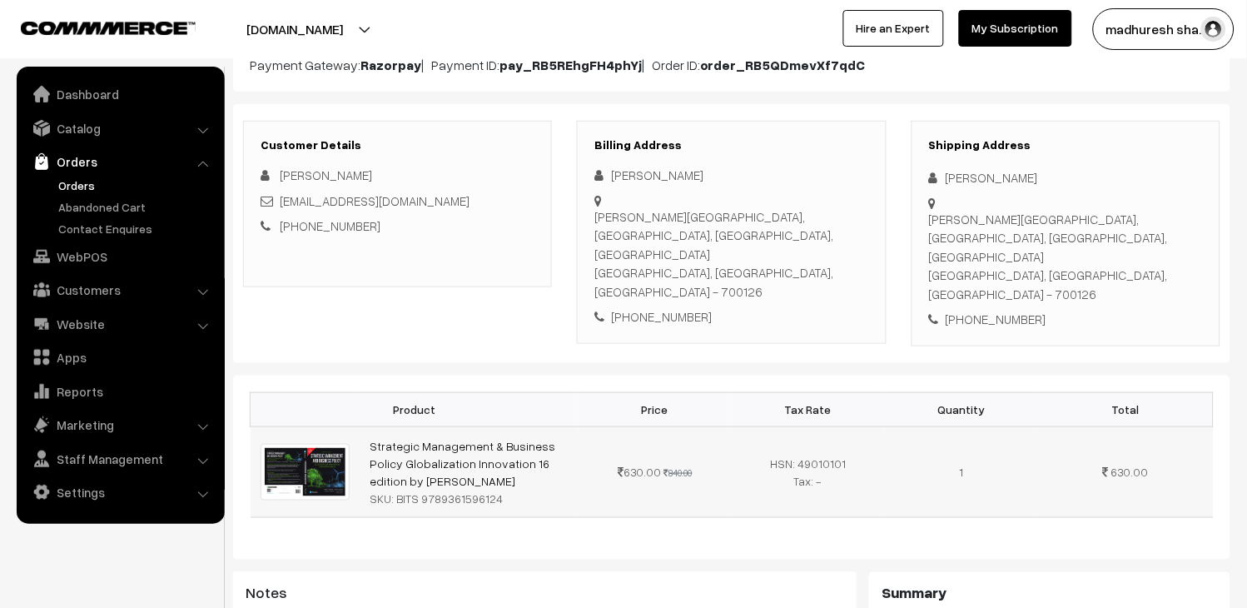
click at [398, 490] on div "SKU: BITS 9789361596124" at bounding box center [469, 498] width 199 height 17
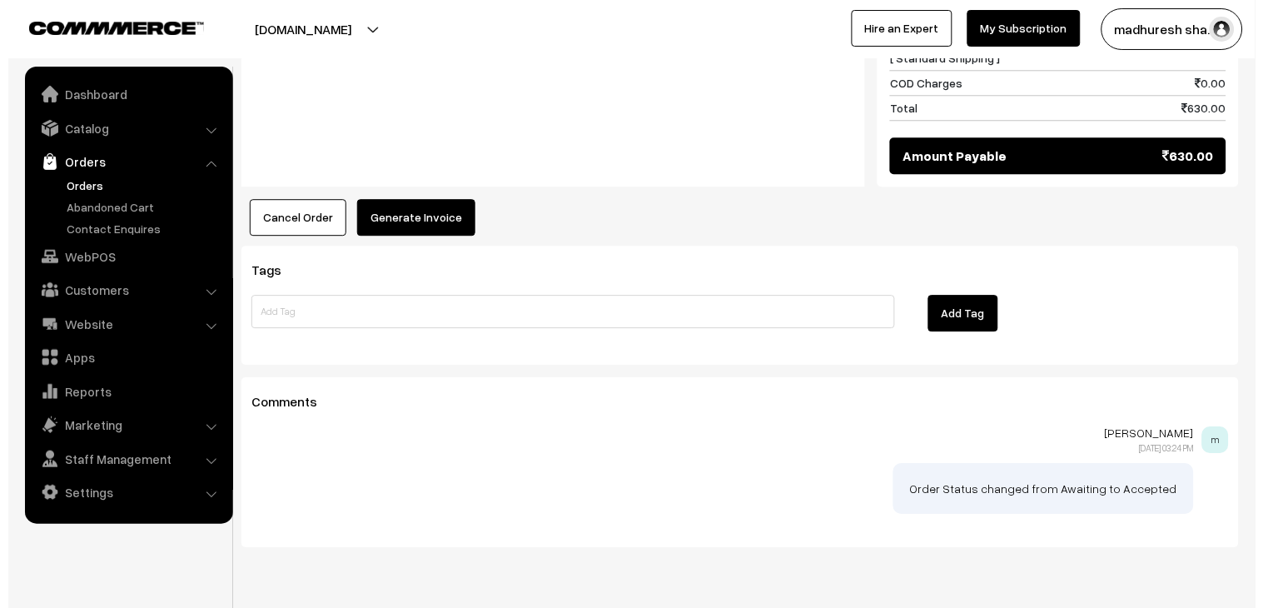
scroll to position [929, 0]
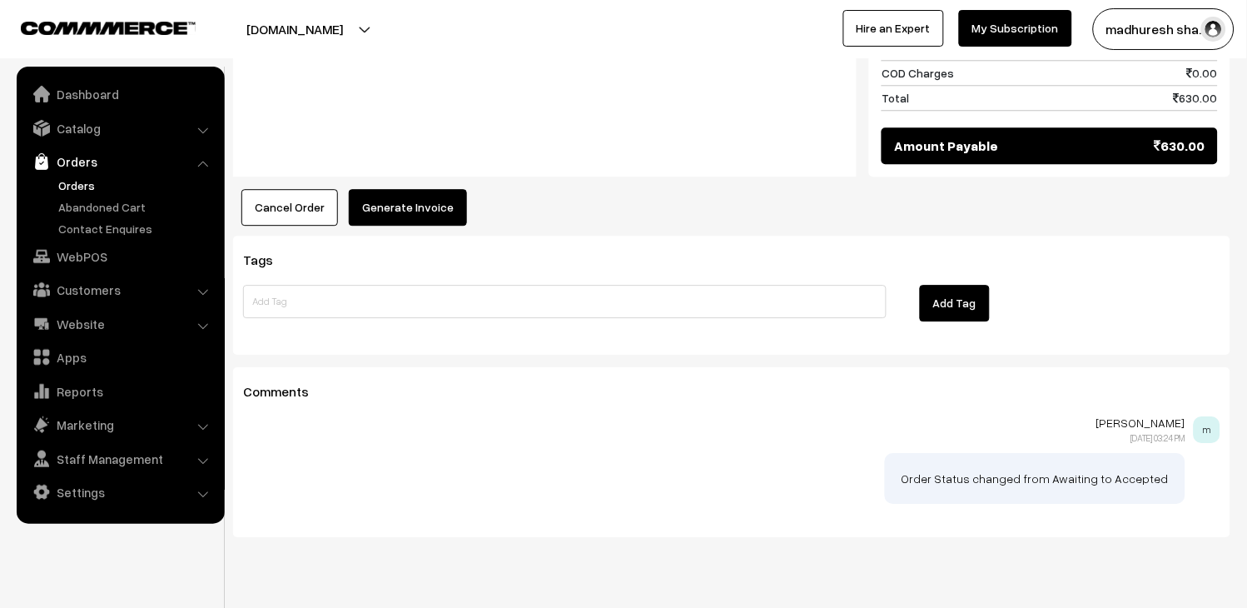
click at [421, 189] on button "Generate Invoice" at bounding box center [408, 207] width 118 height 37
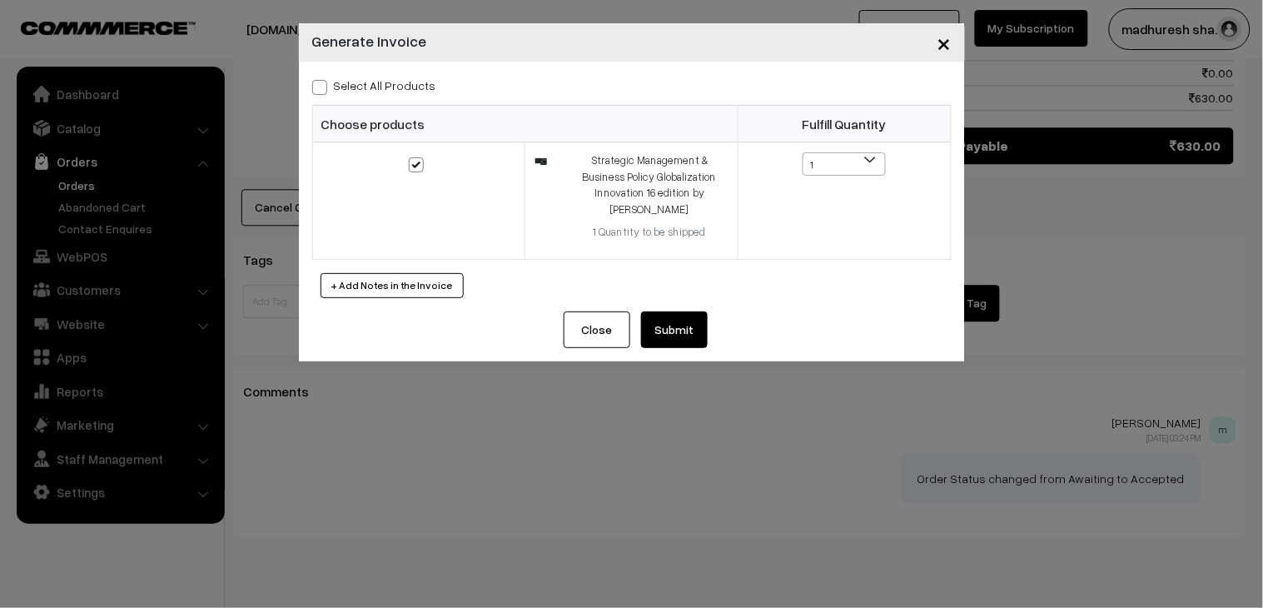
click at [661, 318] on button "Submit" at bounding box center [674, 329] width 67 height 37
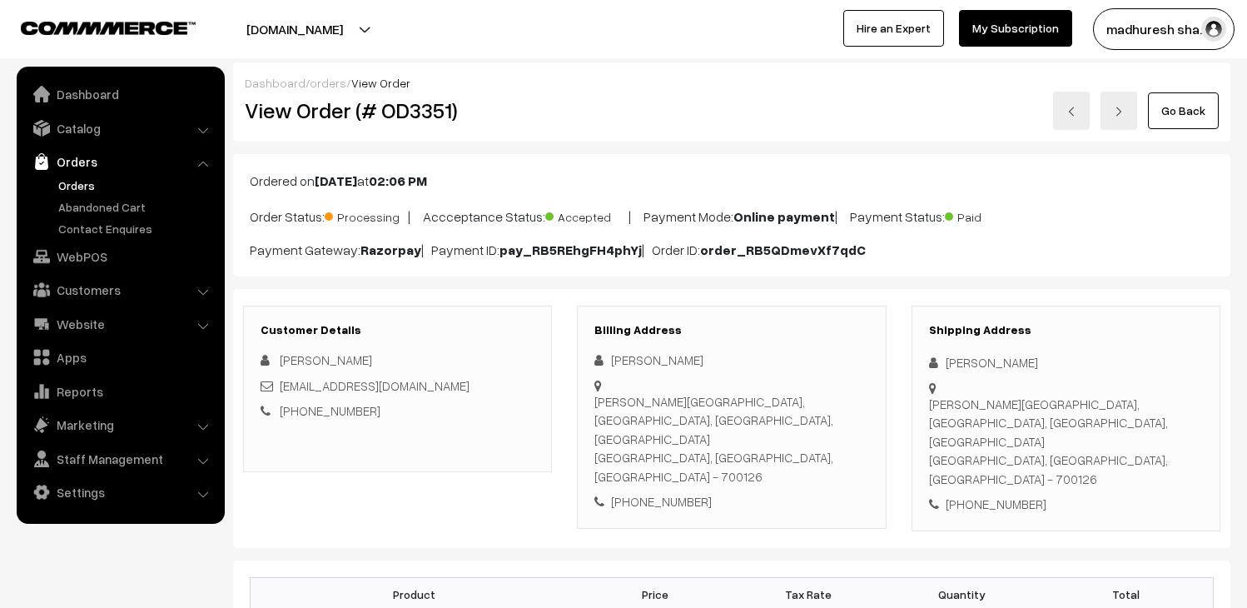
scroll to position [1083, 0]
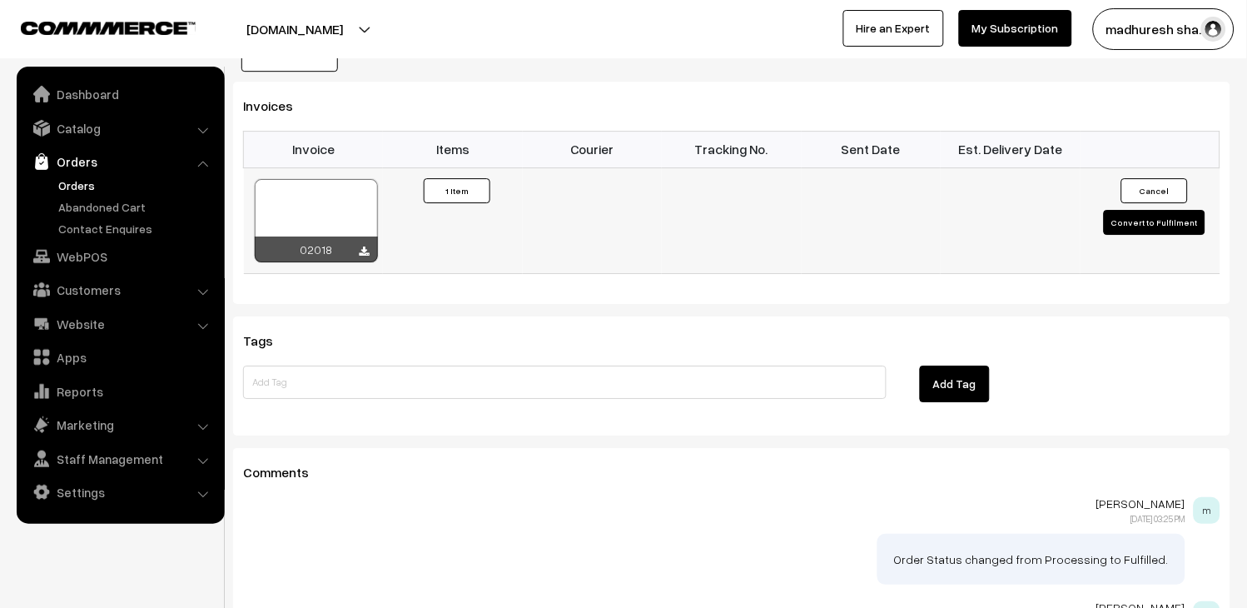
click at [351, 185] on div at bounding box center [316, 220] width 123 height 83
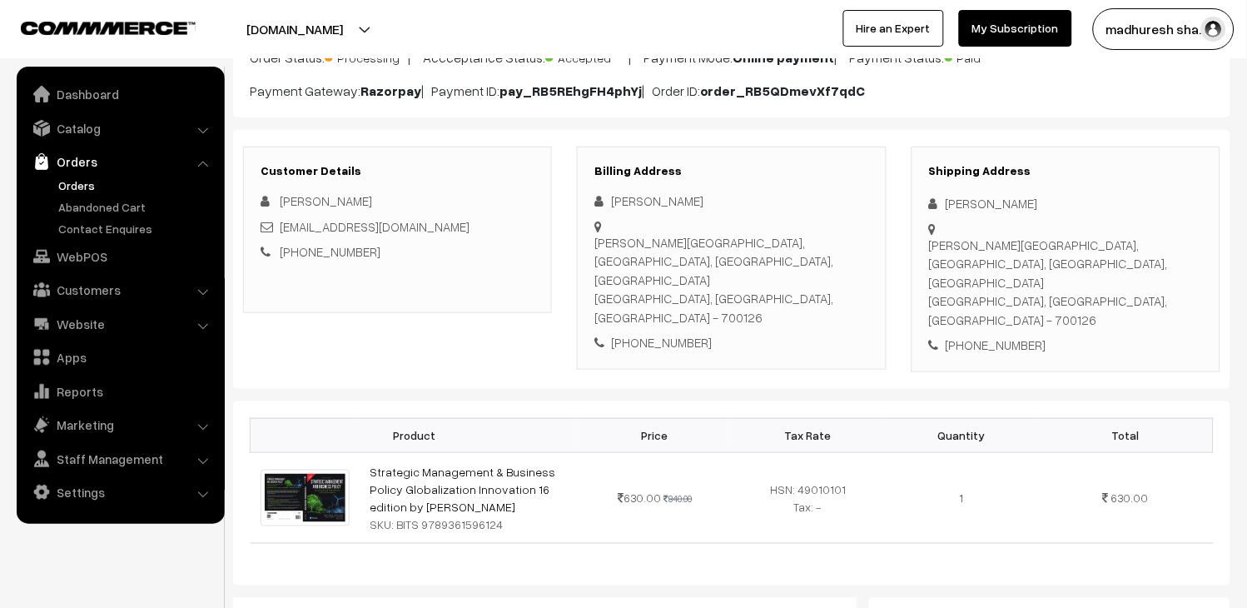
scroll to position [0, 0]
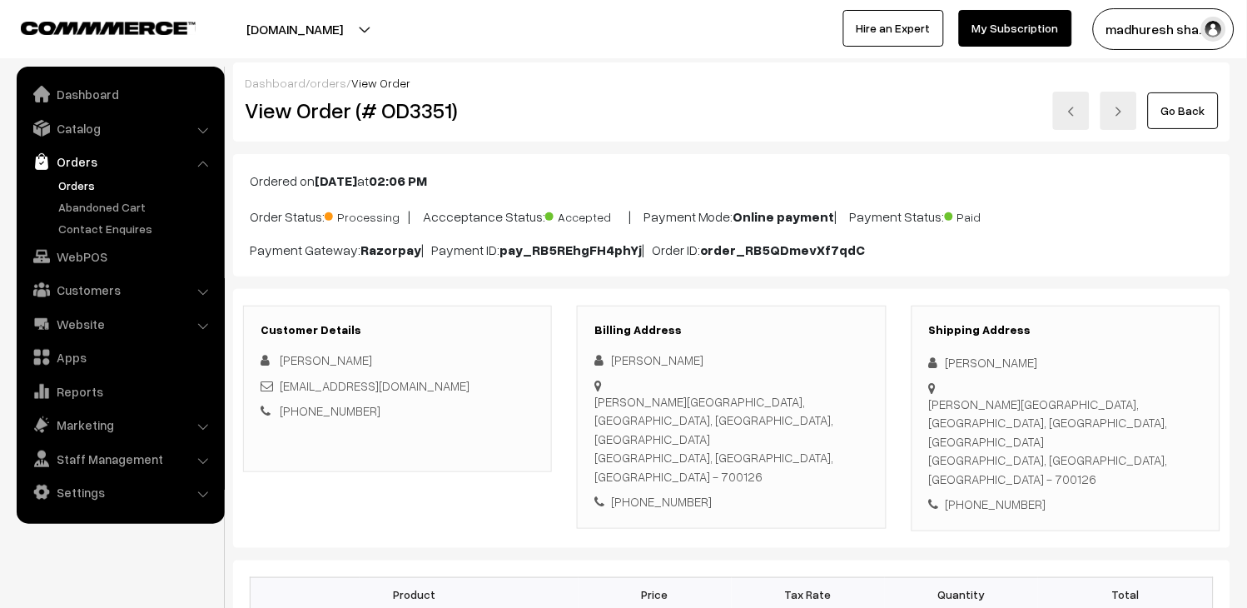
click at [90, 178] on link "Orders" at bounding box center [136, 185] width 165 height 17
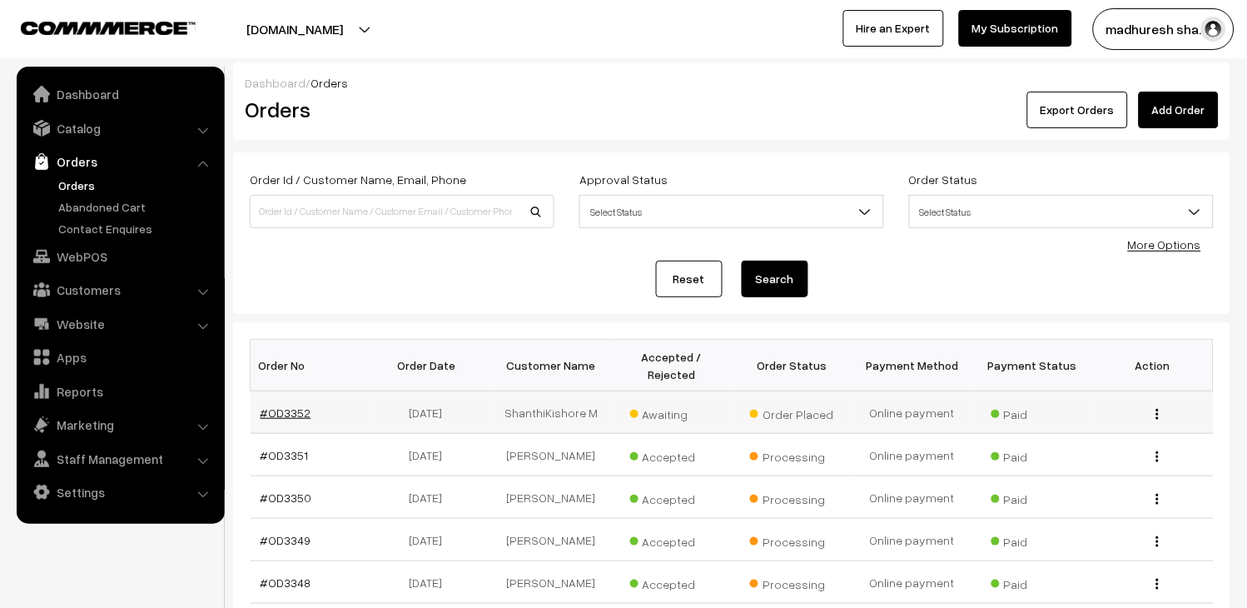
click at [296, 419] on link "#OD3352" at bounding box center [286, 413] width 51 height 14
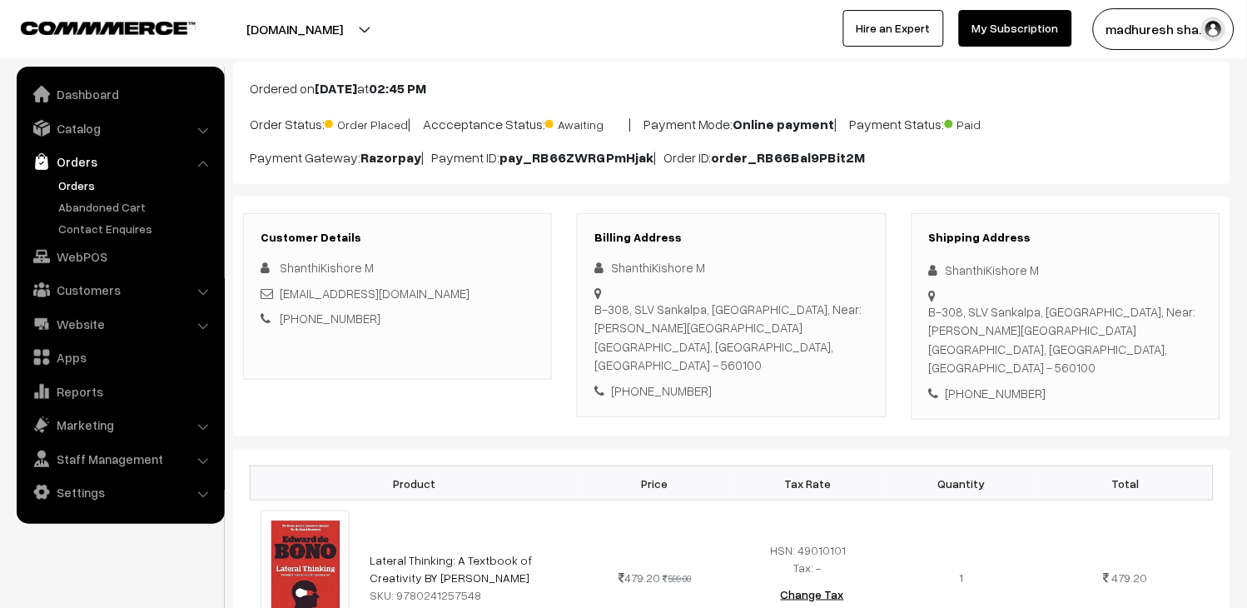
scroll to position [92, 0]
drag, startPoint x: 413, startPoint y: 296, endPoint x: 281, endPoint y: 294, distance: 132.4
click at [281, 294] on div "[EMAIL_ADDRESS][DOMAIN_NAME]" at bounding box center [398, 293] width 274 height 19
copy link "[EMAIL_ADDRESS][DOMAIN_NAME]"
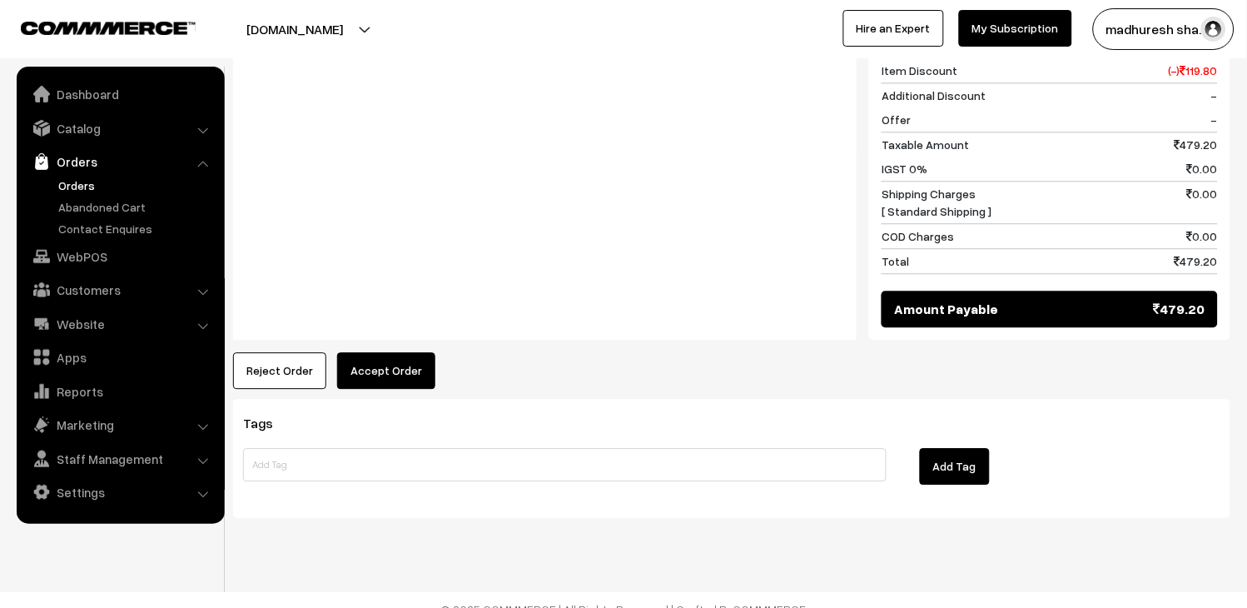
click at [377, 352] on button "Accept Order" at bounding box center [386, 370] width 98 height 37
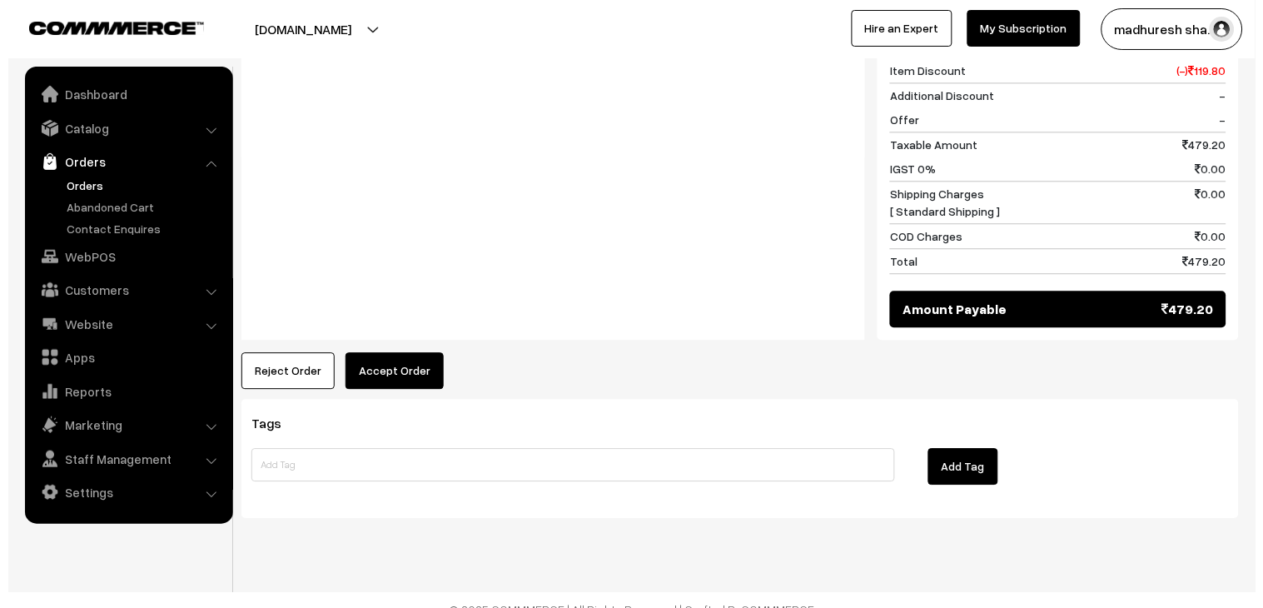
scroll to position [813, 0]
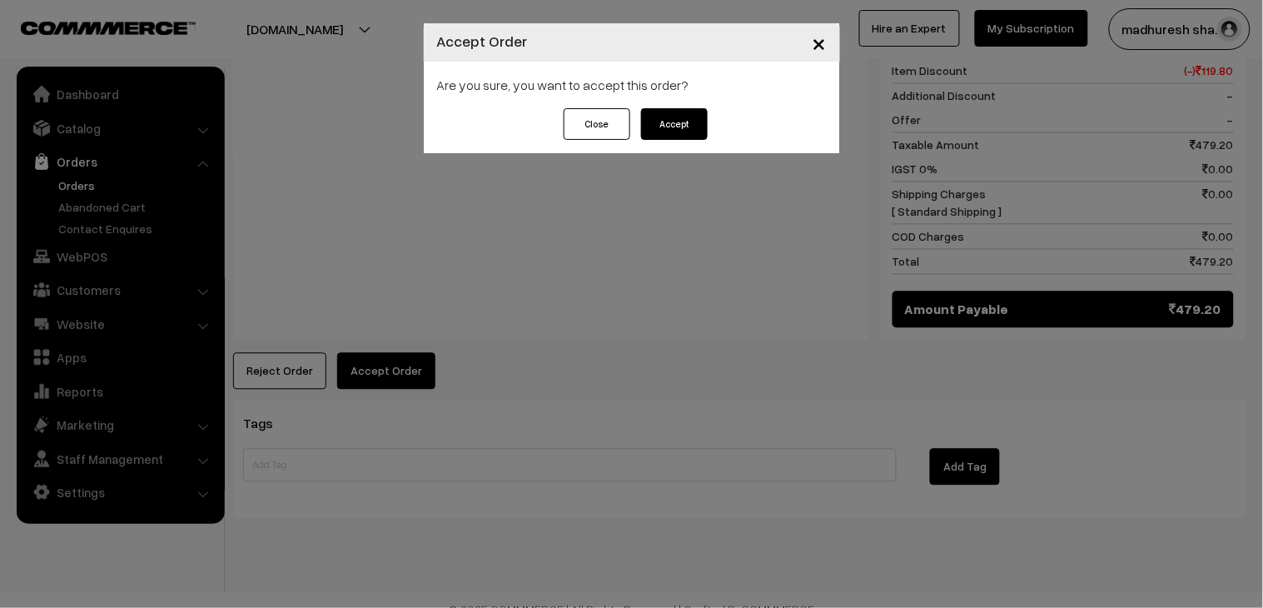
click at [695, 125] on button "Accept" at bounding box center [674, 124] width 67 height 32
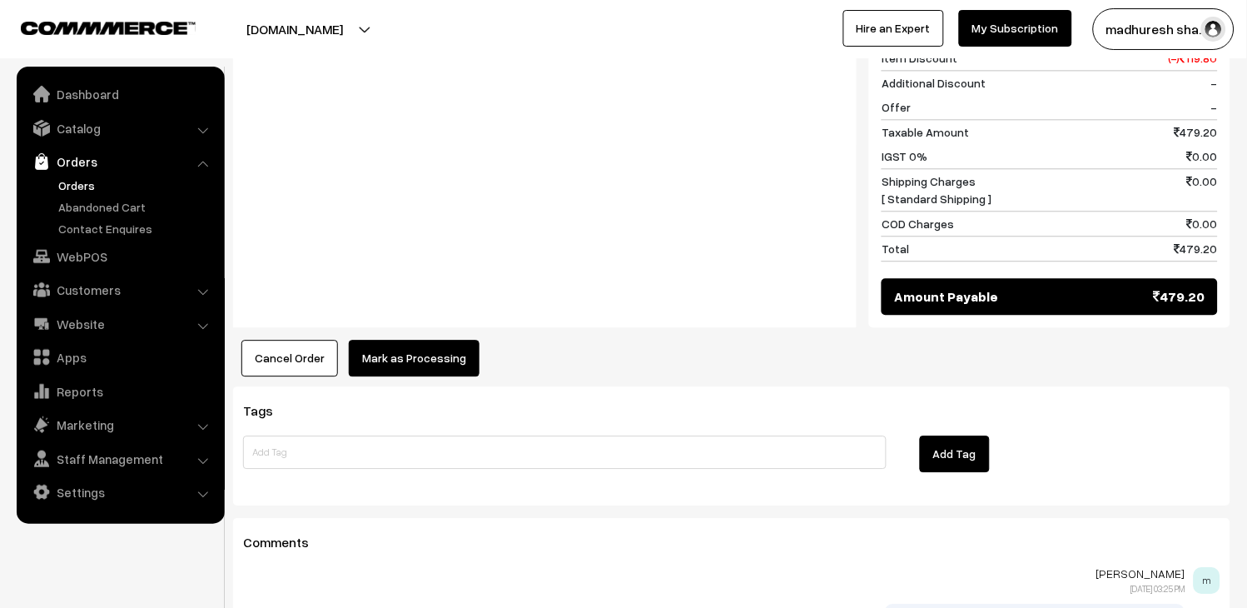
scroll to position [833, 0]
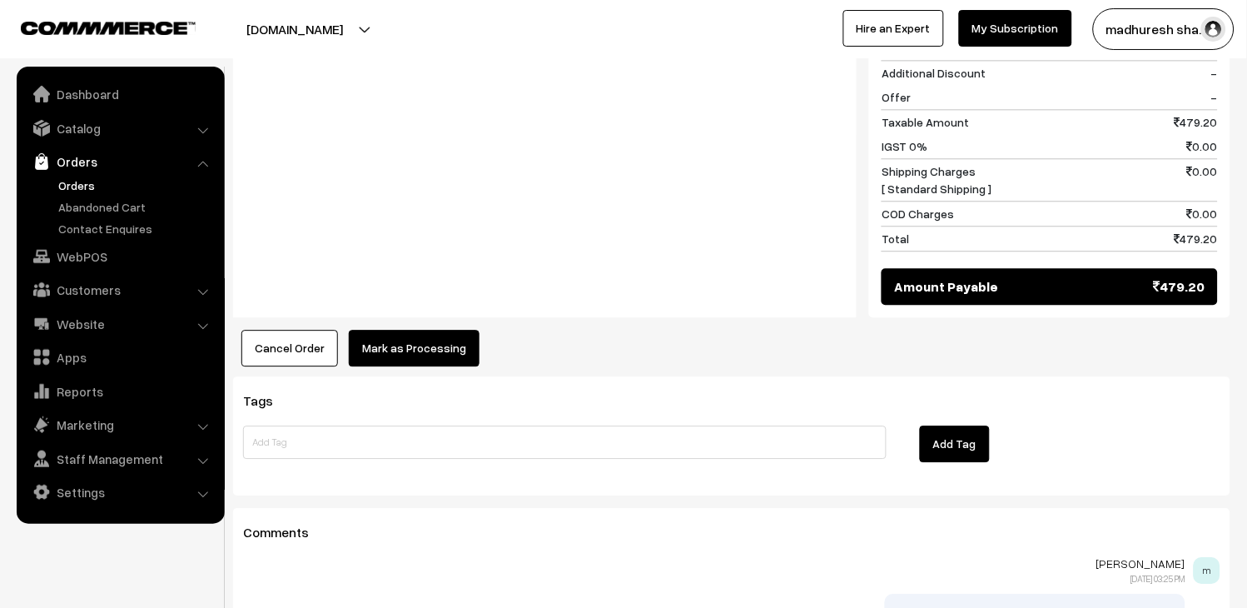
click at [412, 330] on button "Mark as Processing" at bounding box center [414, 348] width 131 height 37
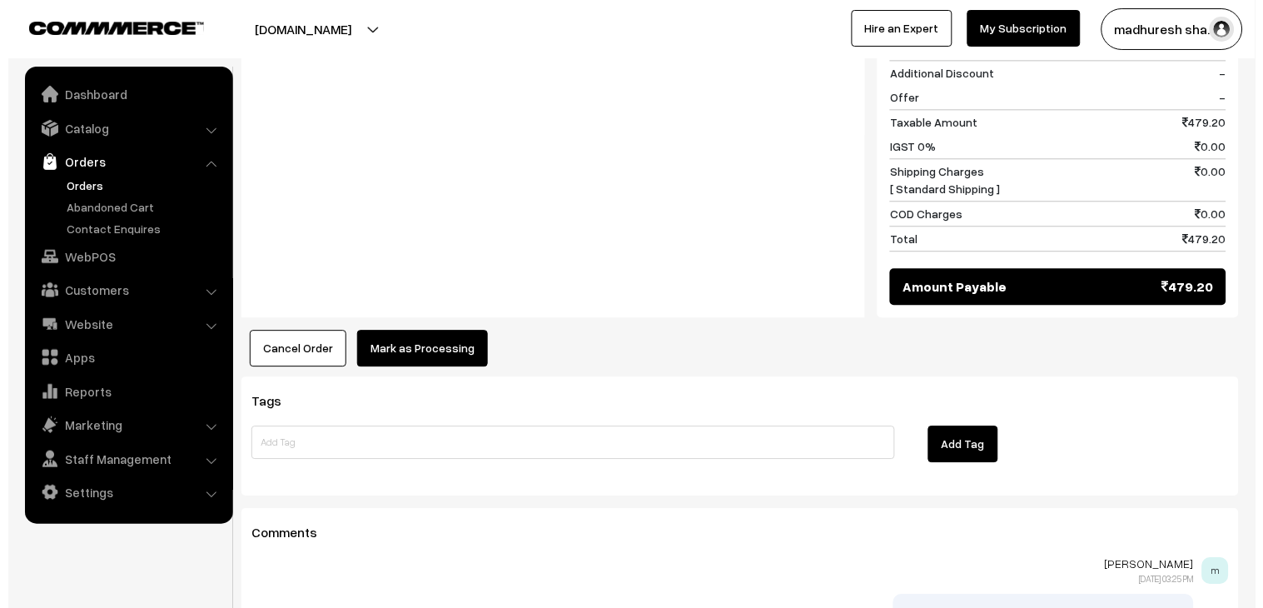
scroll to position [835, 0]
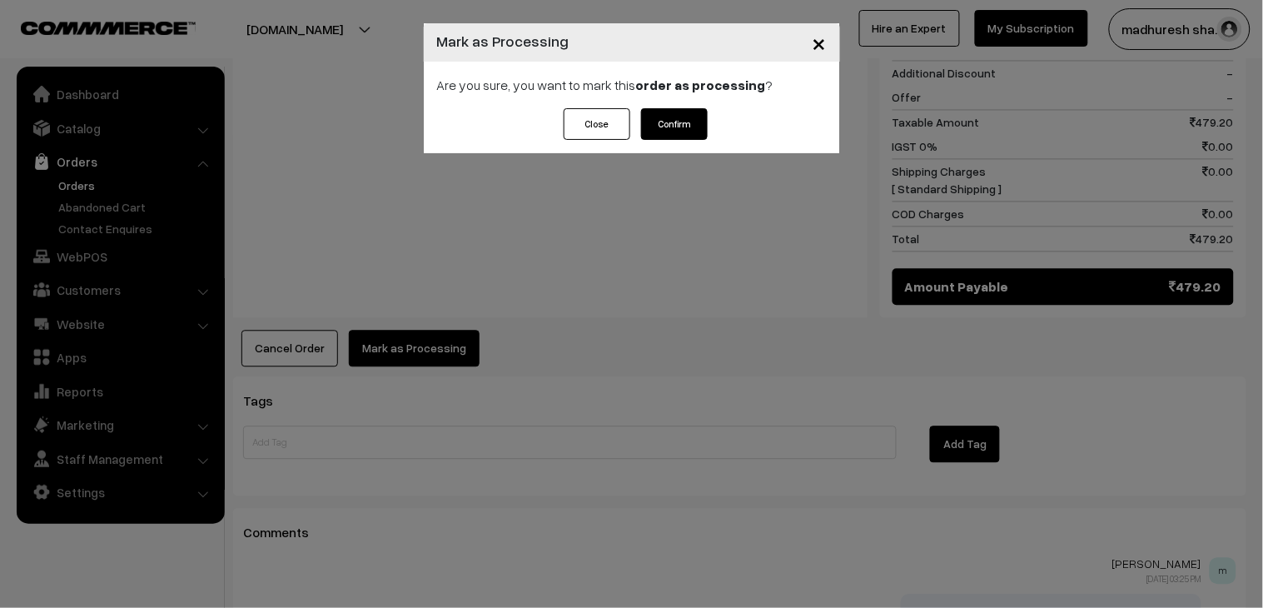
click at [669, 112] on button "Confirm" at bounding box center [674, 124] width 67 height 32
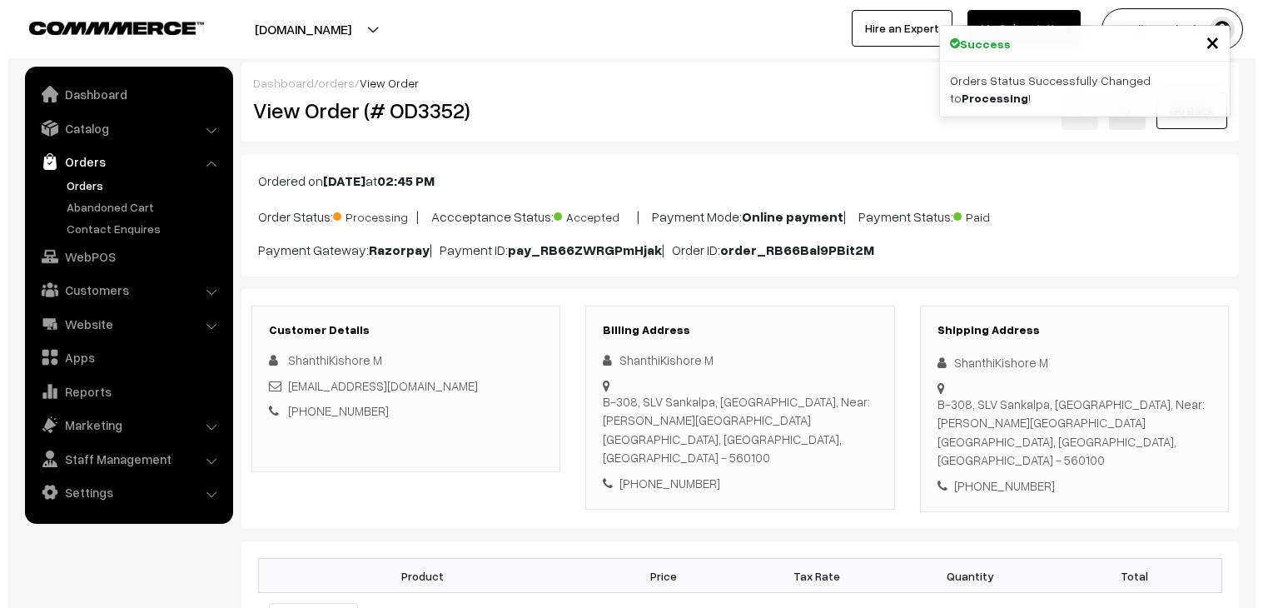
scroll to position [647, 0]
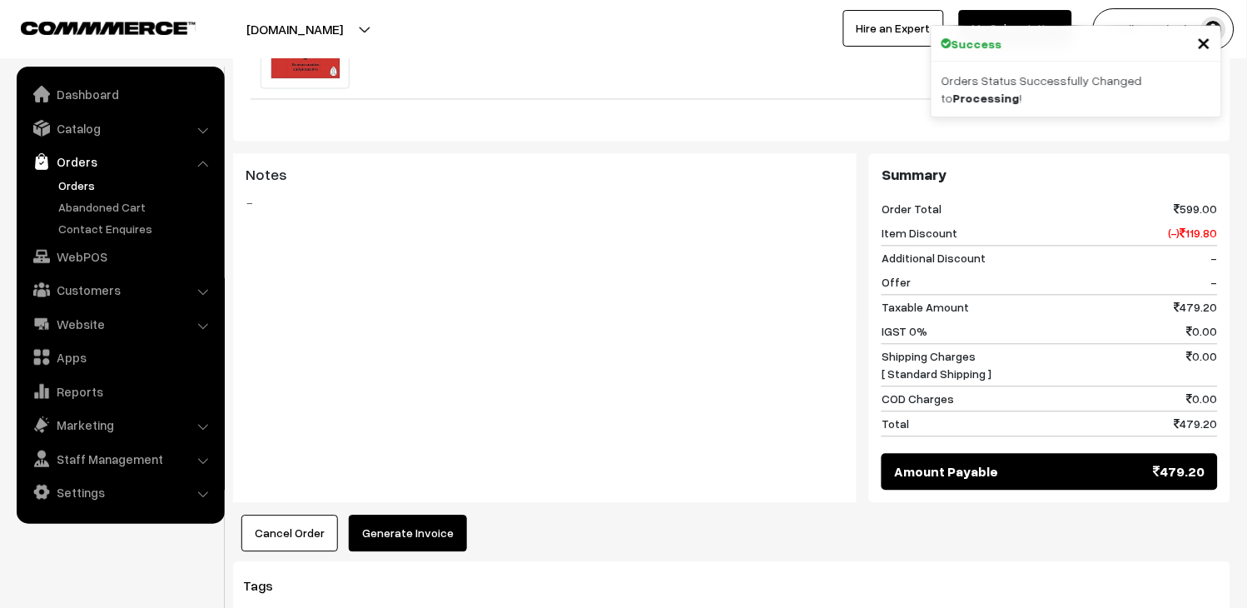
click at [395, 515] on button "Generate Invoice" at bounding box center [408, 533] width 118 height 37
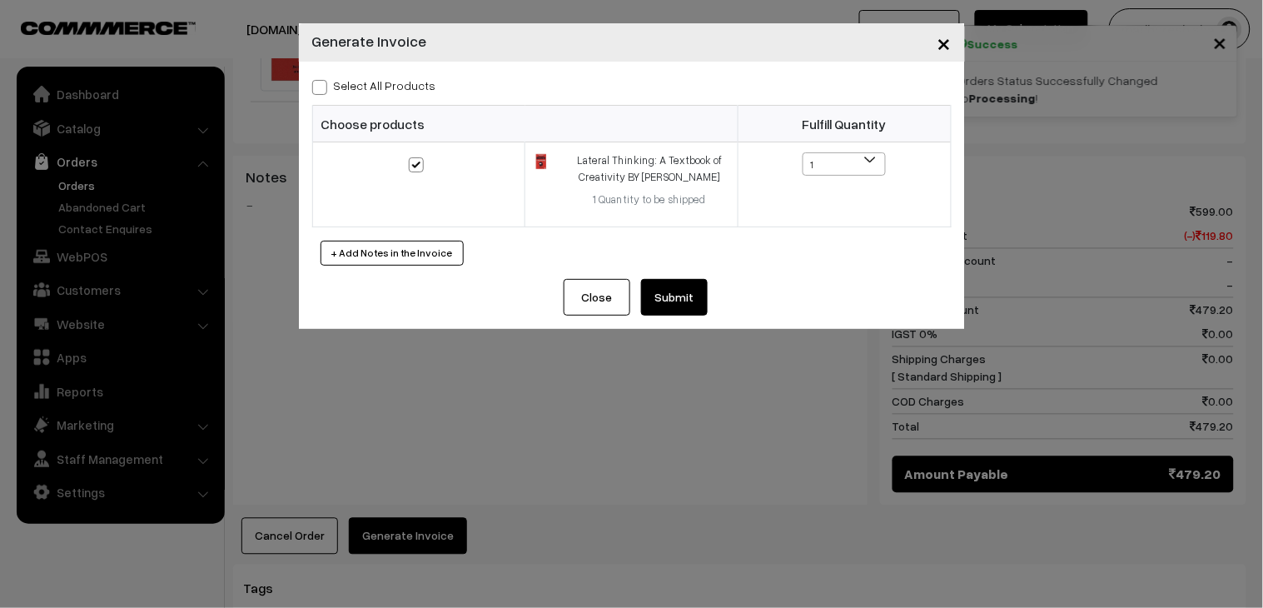
click at [684, 309] on button "Submit" at bounding box center [674, 297] width 67 height 37
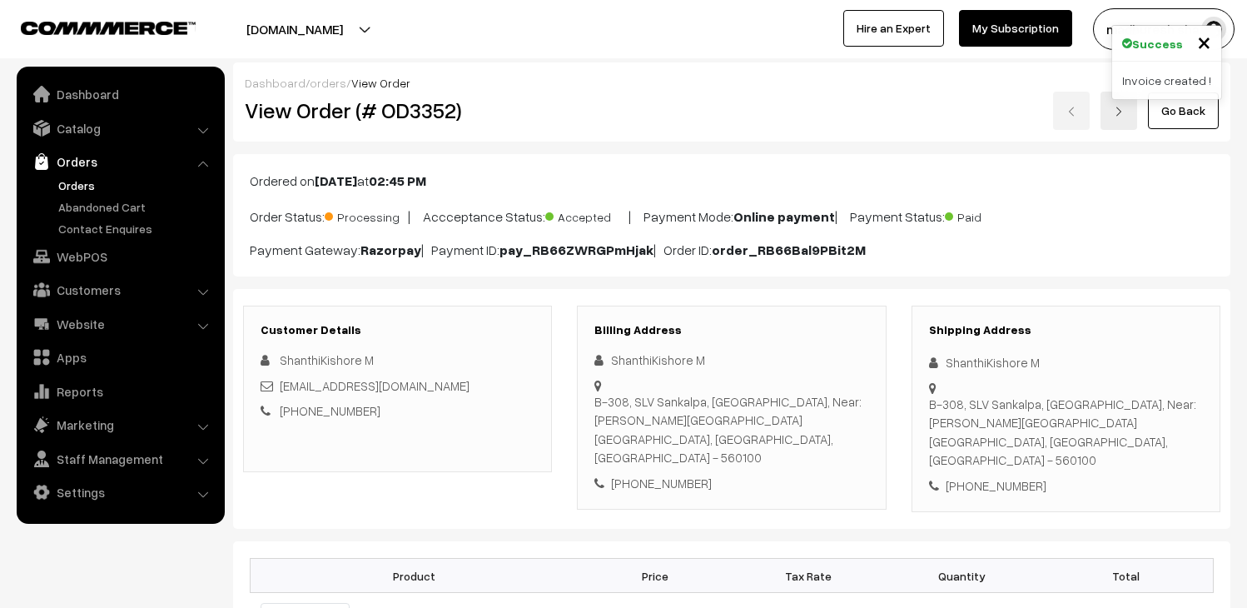
scroll to position [1110, 0]
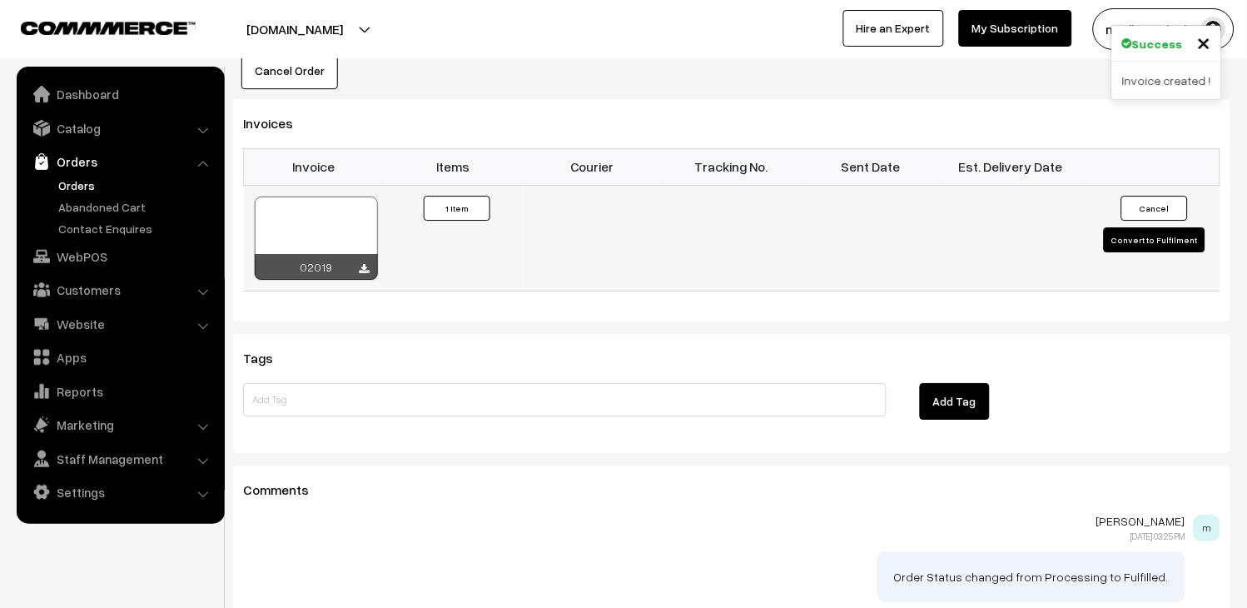
click at [312, 197] on div at bounding box center [316, 238] width 123 height 83
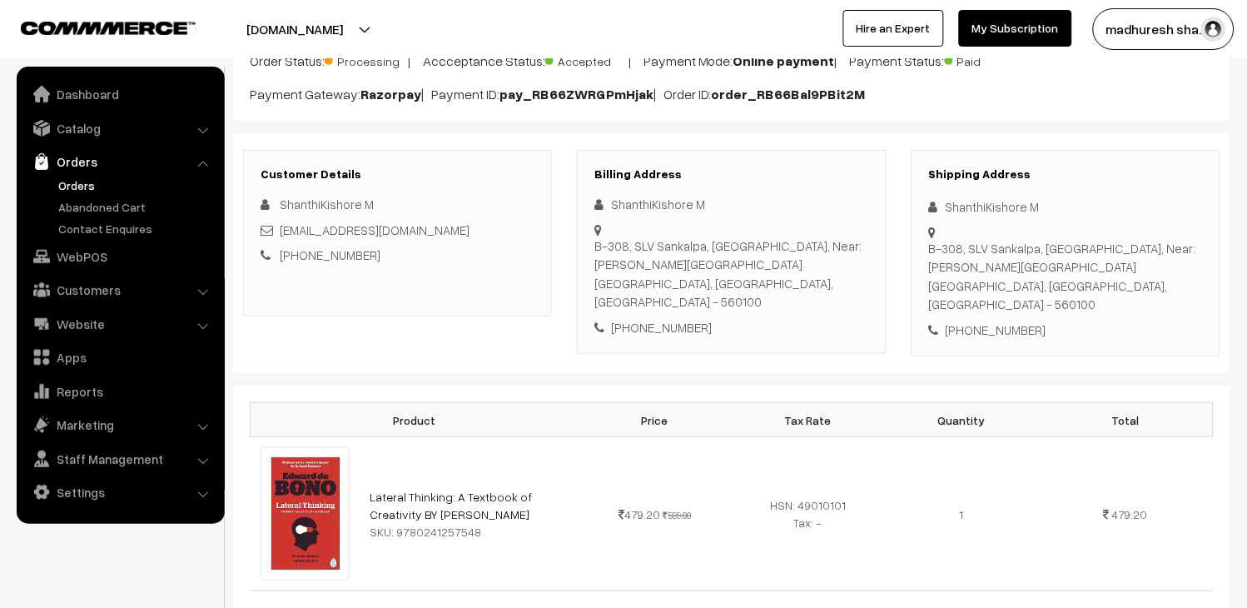
scroll to position [0, 0]
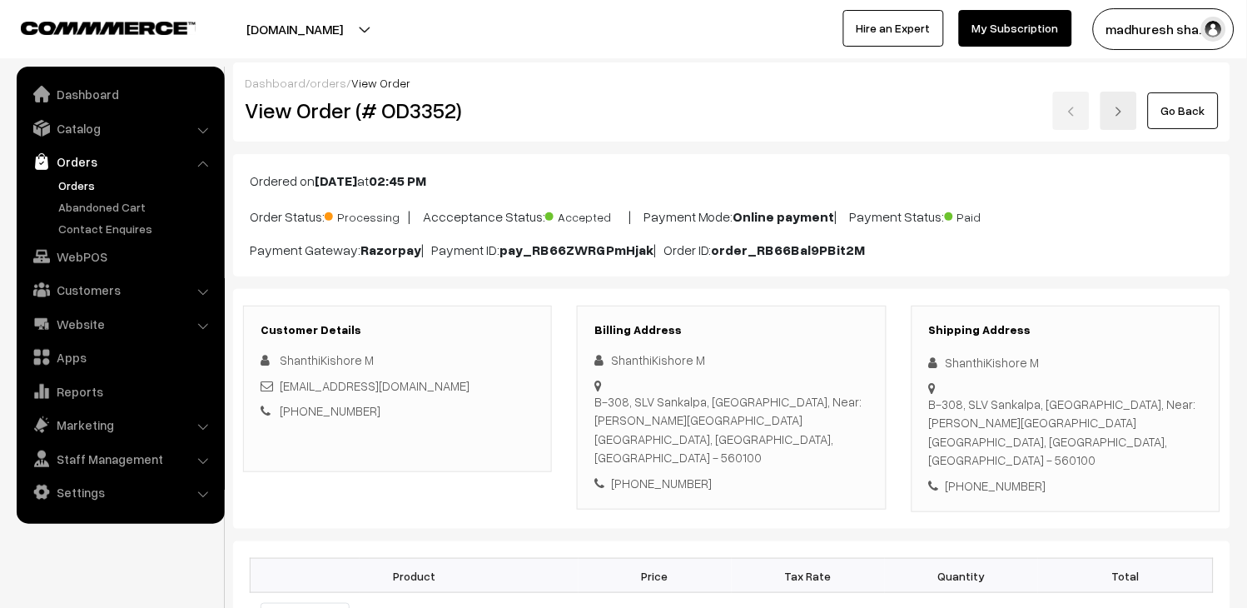
click at [77, 182] on link "Orders" at bounding box center [136, 185] width 165 height 17
